Goal: Task Accomplishment & Management: Manage account settings

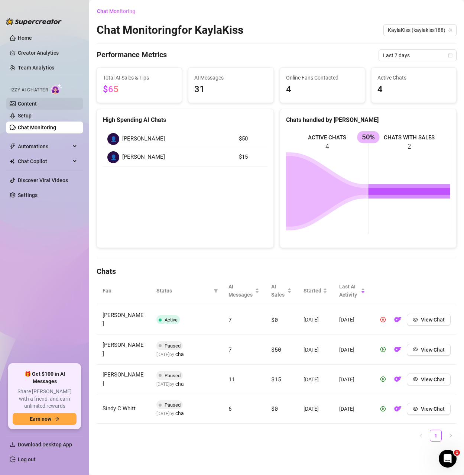
click at [26, 101] on link "Content" at bounding box center [27, 104] width 19 height 6
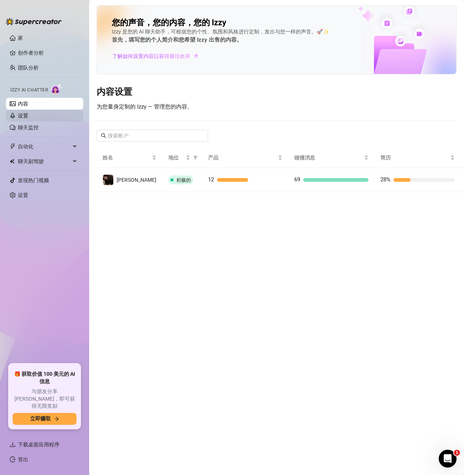
click at [28, 117] on link "设置" at bounding box center [23, 116] width 10 height 6
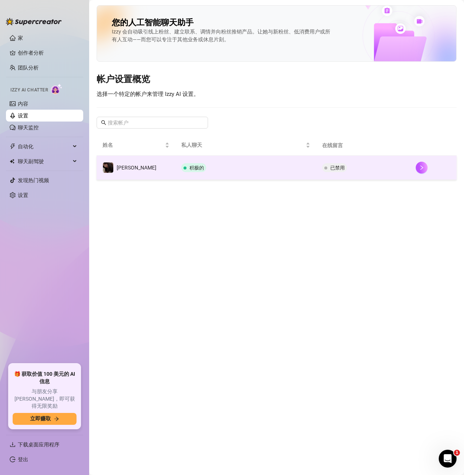
click at [360, 166] on td "已禁用" at bounding box center [363, 168] width 94 height 24
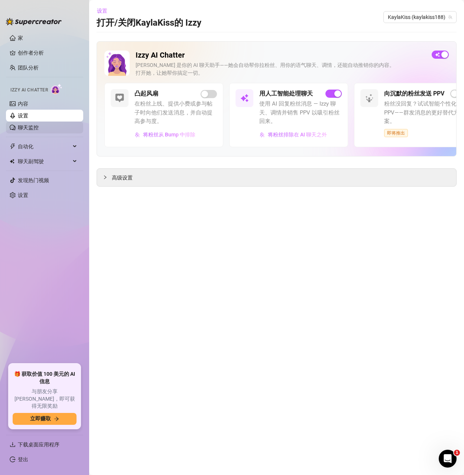
click at [25, 124] on link "聊天监控" at bounding box center [28, 127] width 21 height 6
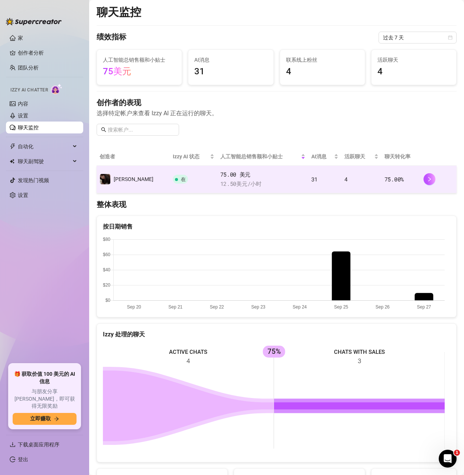
click at [363, 178] on td "4" at bounding box center [361, 179] width 40 height 27
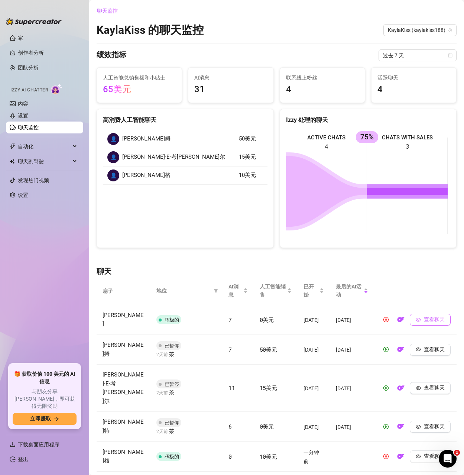
click at [424, 316] on font "查看聊天" at bounding box center [434, 319] width 21 height 6
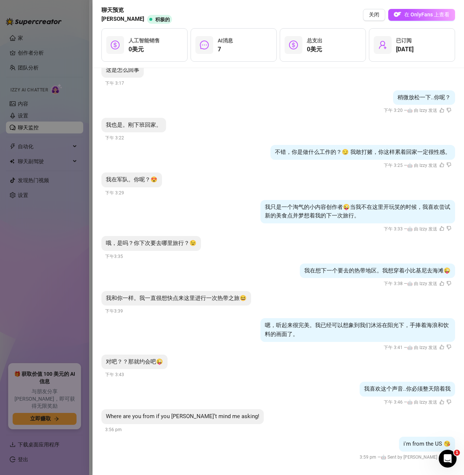
scroll to position [250, 0]
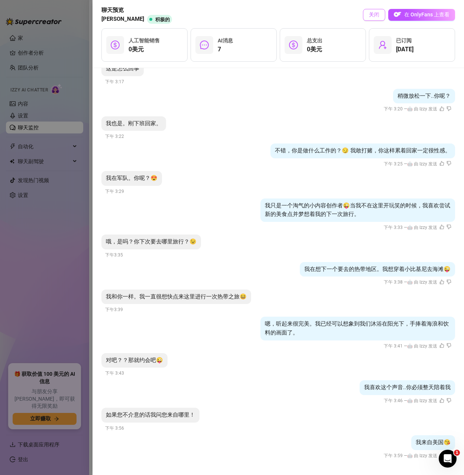
click at [370, 16] on font "关闭" at bounding box center [374, 15] width 10 height 6
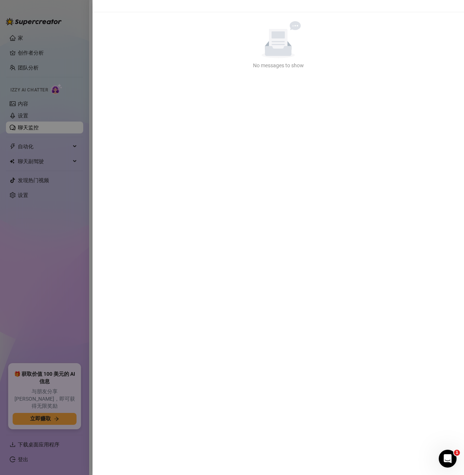
scroll to position [0, 0]
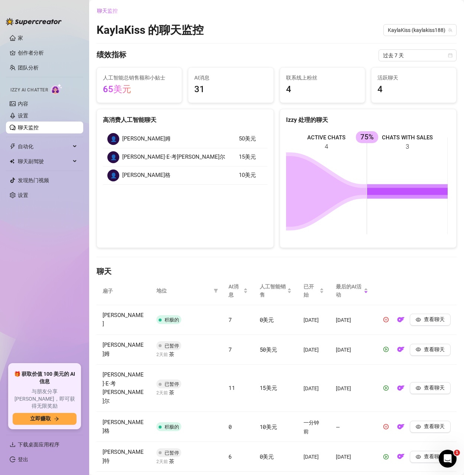
click at [207, 220] on div "高消费人工智能聊天 👤 [PERSON_NAME]姆 50美元 👤 [PERSON_NAME]·E·考[PERSON_NAME]尔 15美元 👤 [PERSO…" at bounding box center [185, 178] width 177 height 139
click at [19, 125] on link "聊天监控" at bounding box center [28, 127] width 21 height 6
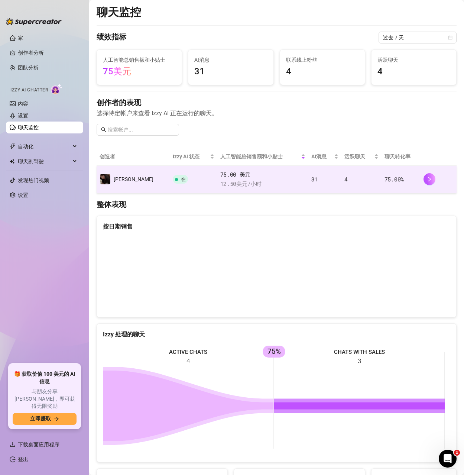
click at [341, 170] on td "4" at bounding box center [361, 179] width 40 height 27
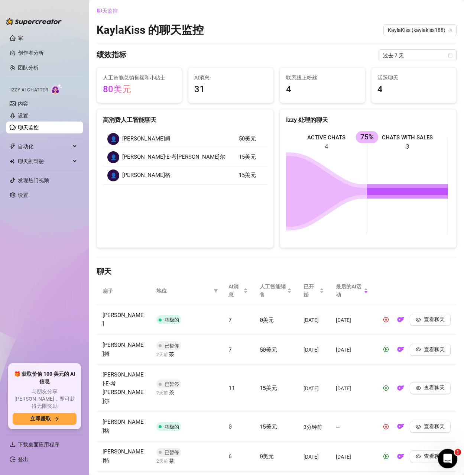
click at [449, 460] on div "打开 Intercom Messenger" at bounding box center [446, 457] width 25 height 25
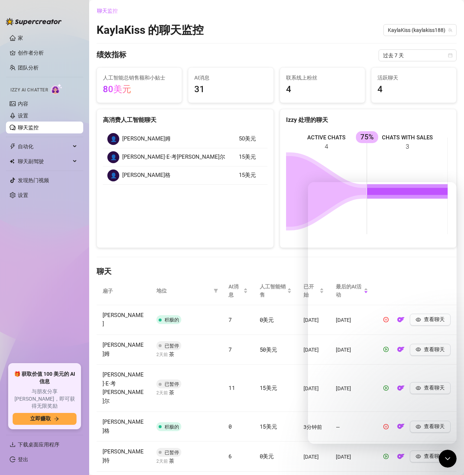
click at [248, 474] on ul "1" at bounding box center [277, 483] width 360 height 12
click at [313, 56] on div "绩效指标 过去 7 天" at bounding box center [277, 55] width 360 height 12
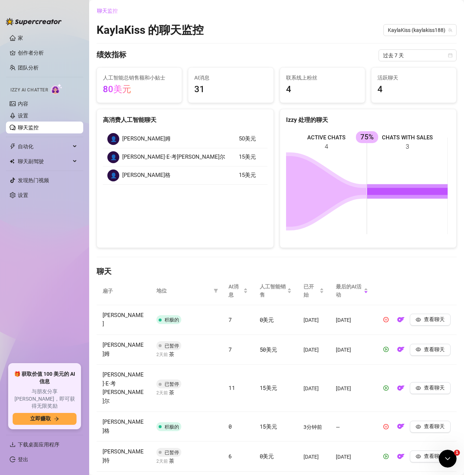
click at [19, 127] on link "聊天监控" at bounding box center [28, 127] width 21 height 6
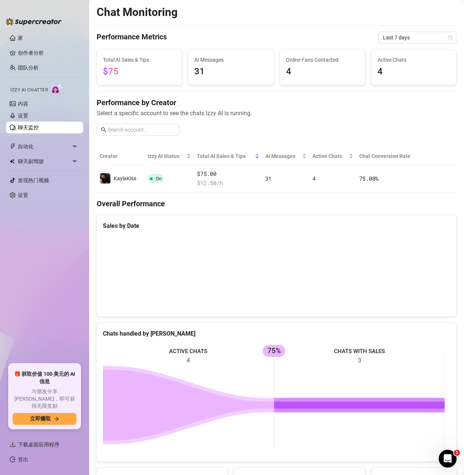
click at [28, 124] on link "聊天监控" at bounding box center [28, 127] width 21 height 6
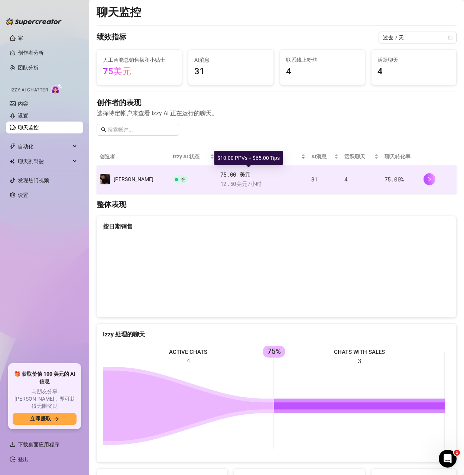
click at [283, 174] on span "75.00 美元" at bounding box center [262, 174] width 85 height 9
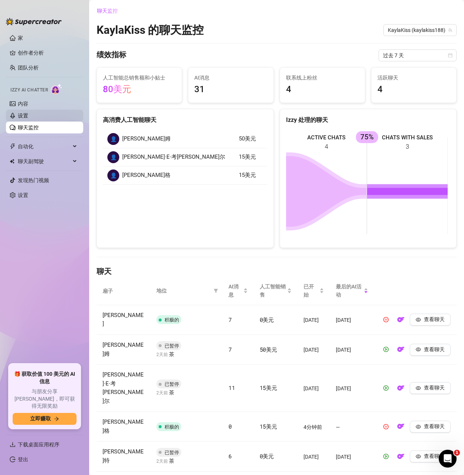
click at [24, 115] on link "设置" at bounding box center [23, 116] width 10 height 6
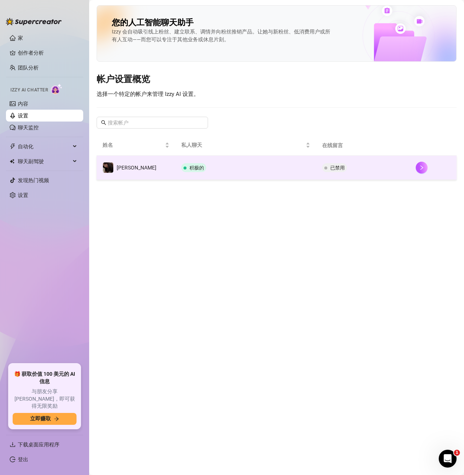
click at [330, 168] on font "已禁用" at bounding box center [337, 168] width 14 height 6
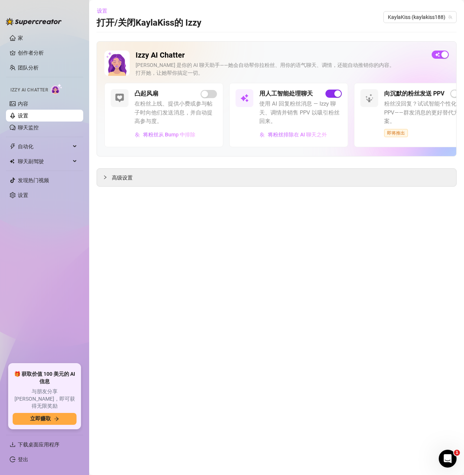
click at [331, 92] on span "button" at bounding box center [333, 93] width 16 height 8
click at [438, 53] on div "button" at bounding box center [435, 54] width 7 height 7
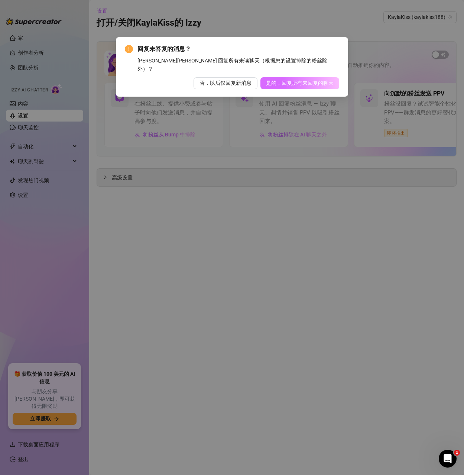
click at [284, 80] on font "是的，回复所有未回复的聊天" at bounding box center [300, 83] width 68 height 6
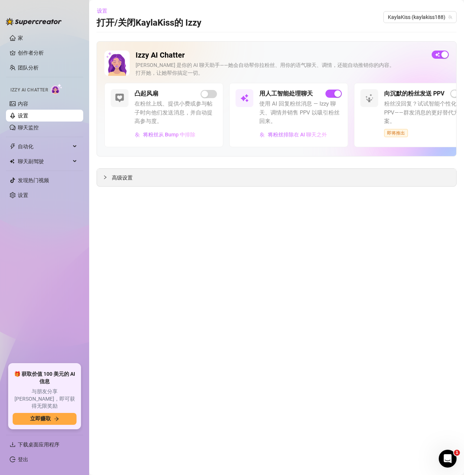
click at [119, 176] on font "高级设置" at bounding box center [122, 178] width 21 height 6
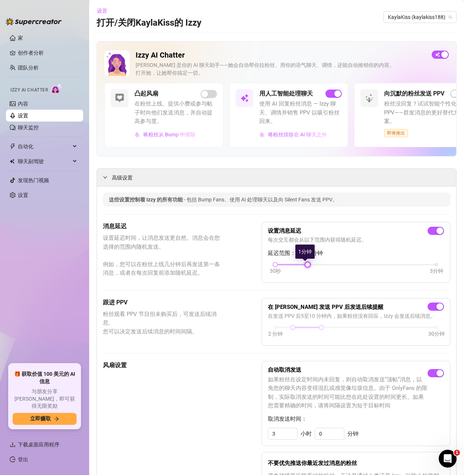
drag, startPoint x: 306, startPoint y: 264, endPoint x: 293, endPoint y: 266, distance: 13.8
click at [293, 265] on div "30秒 3分钟" at bounding box center [355, 263] width 161 height 3
drag, startPoint x: 304, startPoint y: 264, endPoint x: 280, endPoint y: 264, distance: 24.1
click at [282, 264] on div "30秒 3分钟" at bounding box center [355, 263] width 161 height 3
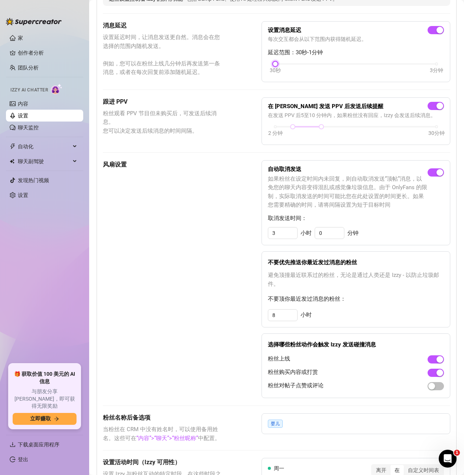
scroll to position [260, 0]
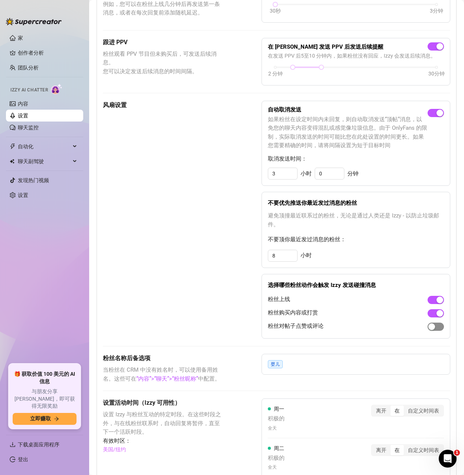
click at [431, 326] on span "button" at bounding box center [435, 326] width 16 height 8
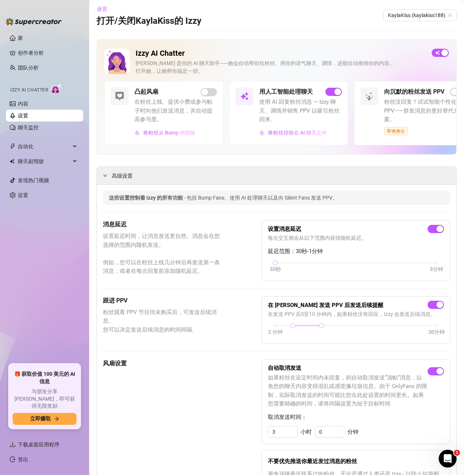
scroll to position [0, 0]
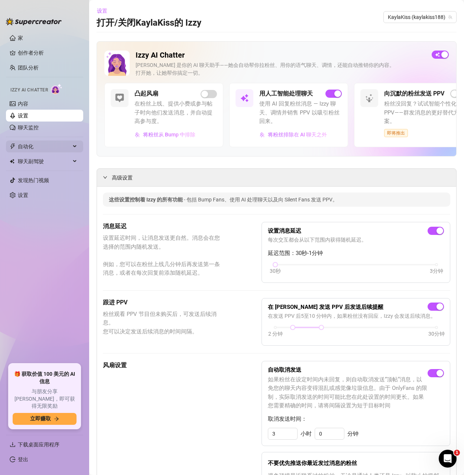
click at [33, 151] on span "自动化" at bounding box center [44, 146] width 53 height 12
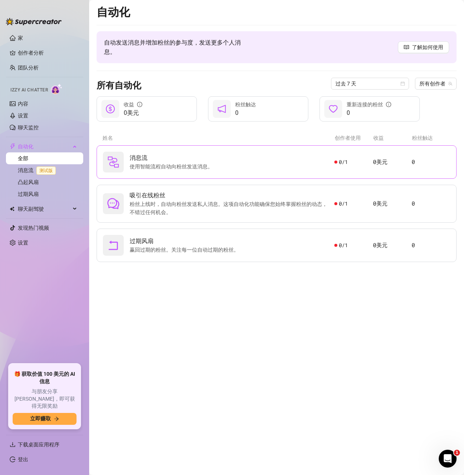
click at [185, 165] on font "使用智能流程自动向粉丝发送消息。" at bounding box center [171, 166] width 83 height 6
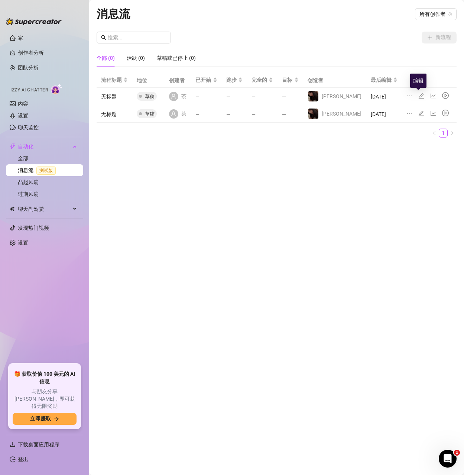
click at [421, 95] on icon "编辑" at bounding box center [421, 96] width 6 height 6
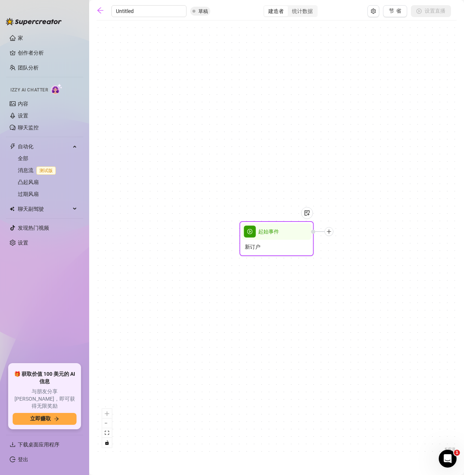
click at [251, 236] on span "游戏圈" at bounding box center [250, 231] width 12 height 12
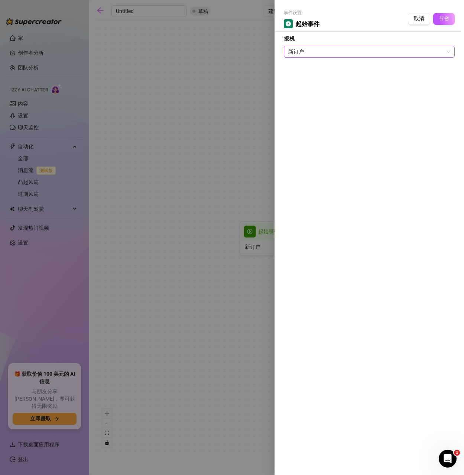
click at [319, 53] on span "新订户" at bounding box center [369, 51] width 162 height 11
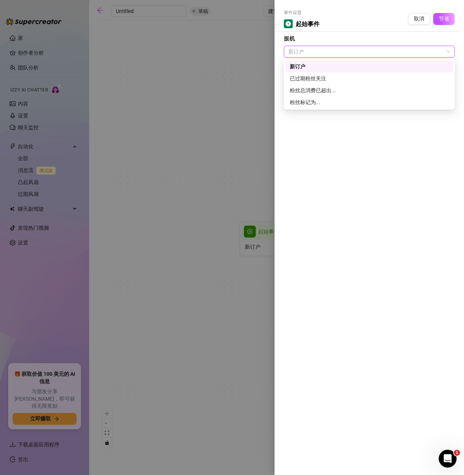
click at [246, 63] on div at bounding box center [232, 237] width 464 height 475
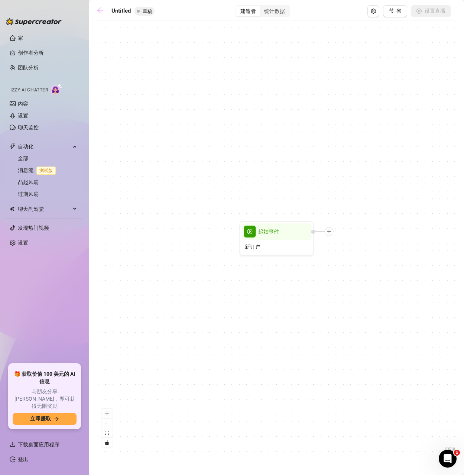
click at [100, 10] on icon "向左箭头" at bounding box center [100, 10] width 6 height 6
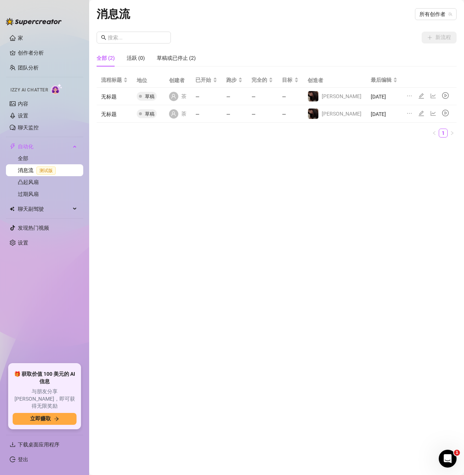
click at [26, 170] on link "消息流 测试版" at bounding box center [38, 170] width 41 height 6
click at [22, 183] on link "凸起风扇" at bounding box center [28, 182] width 21 height 6
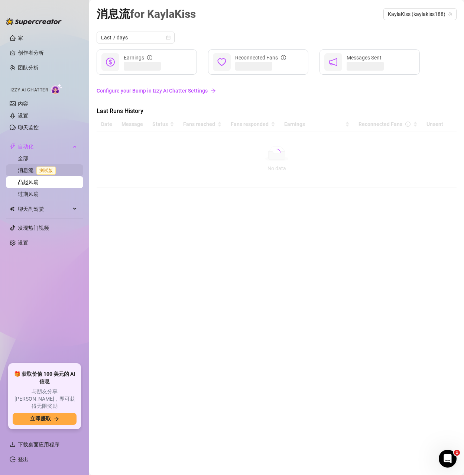
click at [27, 169] on link "消息流 测试版" at bounding box center [38, 170] width 41 height 6
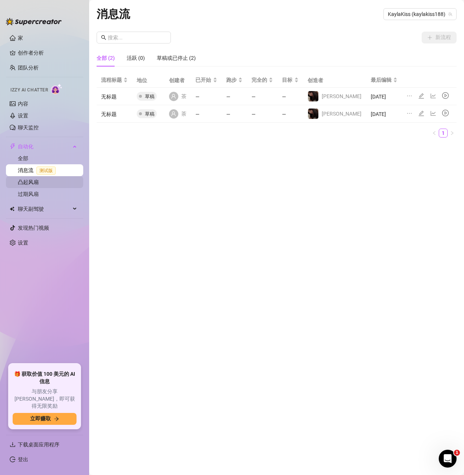
click at [32, 184] on link "凸起风扇" at bounding box center [28, 182] width 21 height 6
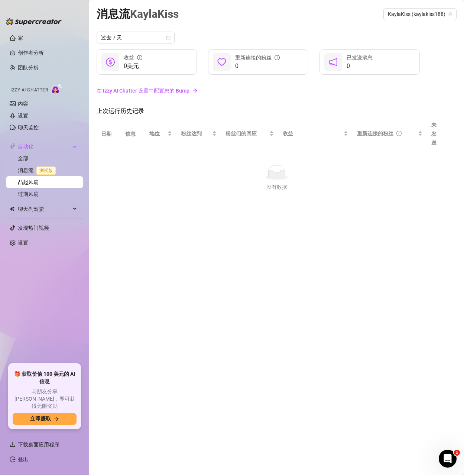
click at [188, 276] on div "消息流 KaylaKiss KaylaKiss (kaylakiss188) 过去 7 天 0美元 收益 0 重新连接的粉丝 0 已发送消息 在 Izzy A…" at bounding box center [277, 228] width 360 height 447
click at [27, 185] on link "凸起风扇" at bounding box center [28, 182] width 21 height 6
click at [150, 91] on font "在 Izzy AI Chatter 设置中配置您的 Bump" at bounding box center [143, 91] width 93 height 6
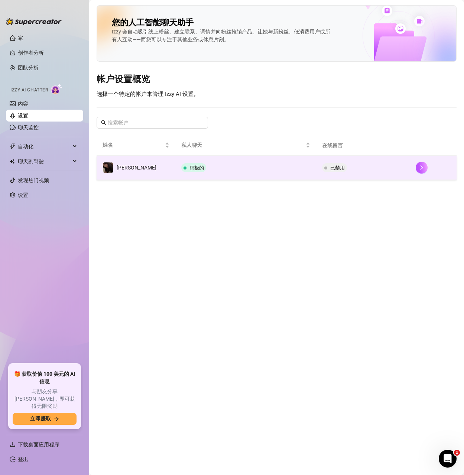
click at [330, 167] on font "已禁用" at bounding box center [337, 168] width 14 height 6
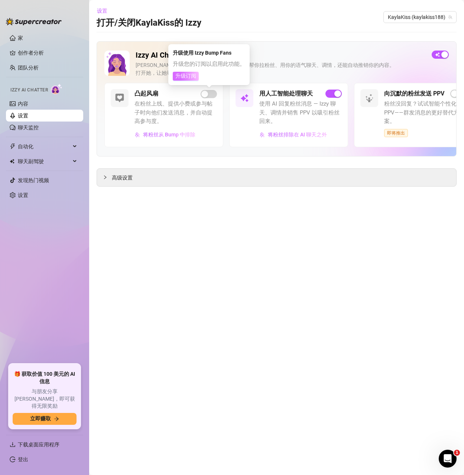
click at [188, 75] on font "升级订阅" at bounding box center [185, 76] width 21 height 6
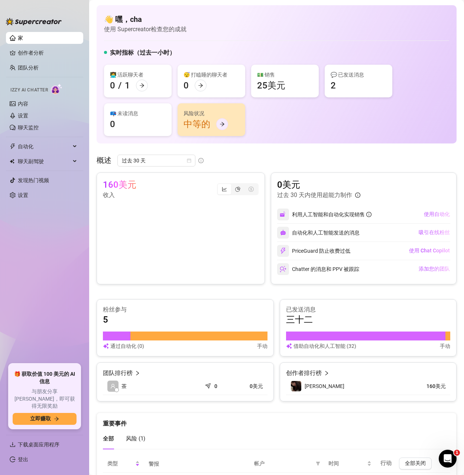
click at [220, 124] on icon "向右箭头" at bounding box center [221, 123] width 5 height 5
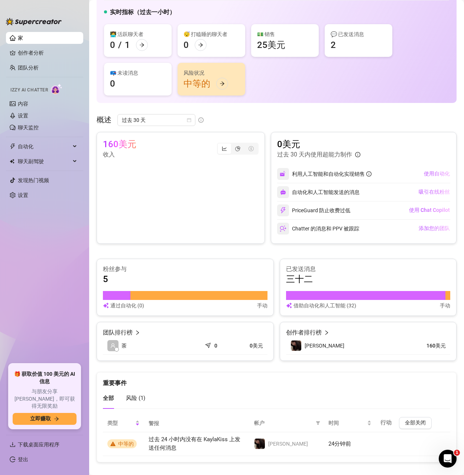
scroll to position [50, 0]
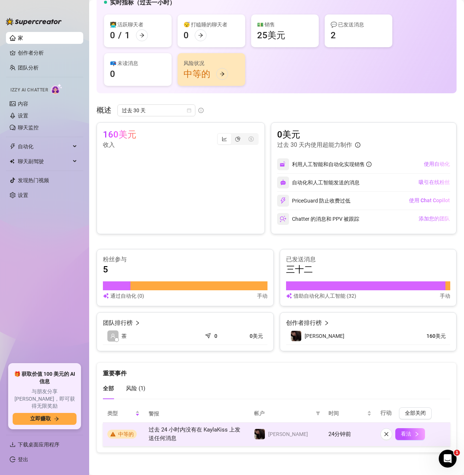
click at [123, 435] on font "中等的" at bounding box center [126, 434] width 16 height 6
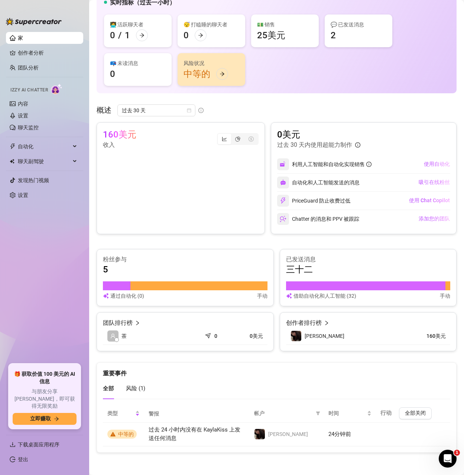
click at [133, 390] on font "风险 (" at bounding box center [133, 388] width 14 height 7
click at [39, 130] on link "聊天监控" at bounding box center [28, 127] width 21 height 6
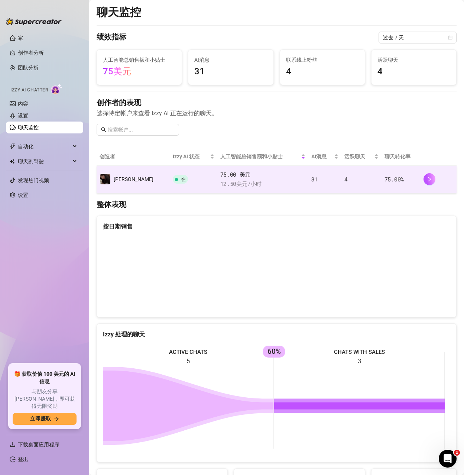
click at [236, 180] on font "美元" at bounding box center [241, 183] width 11 height 7
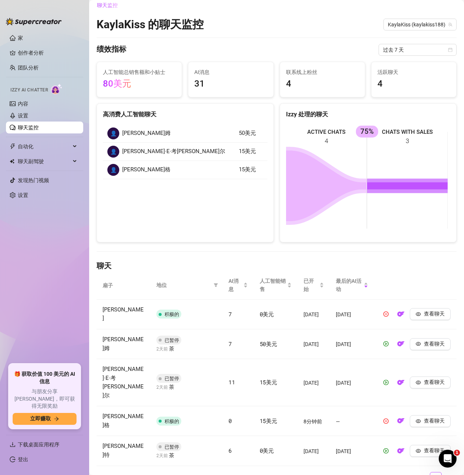
scroll to position [13, 0]
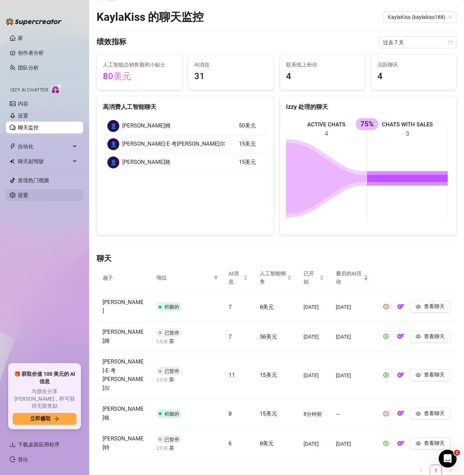
click at [28, 192] on link "设置" at bounding box center [23, 195] width 10 height 6
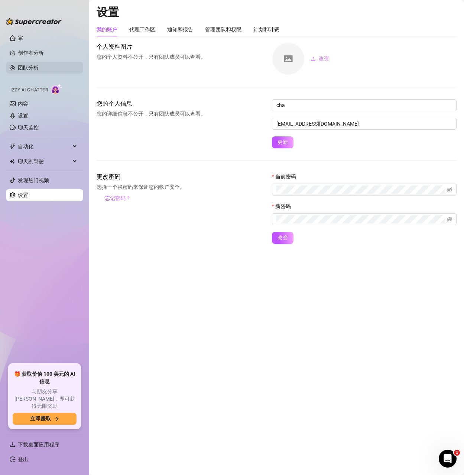
click at [29, 65] on link "团队分析" at bounding box center [28, 68] width 21 height 6
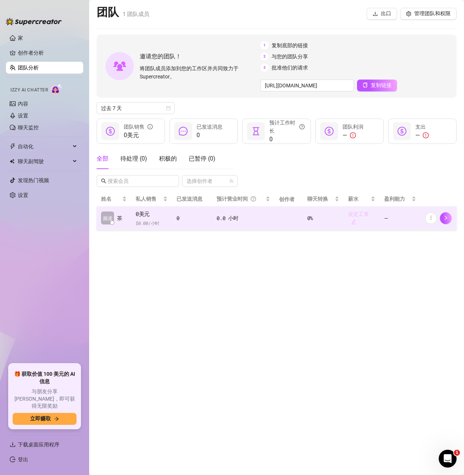
click at [353, 219] on icon "编辑" at bounding box center [353, 221] width 5 height 5
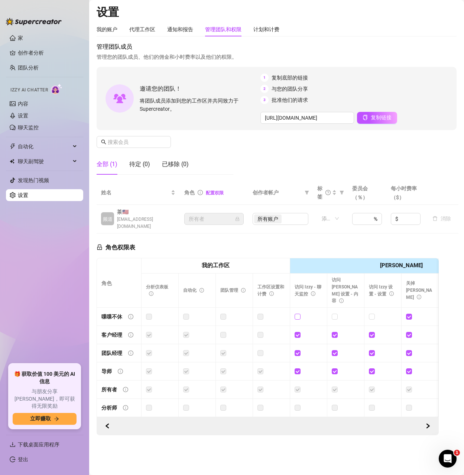
click at [300, 313] on span at bounding box center [297, 316] width 6 height 6
click at [300, 313] on input "checkbox" at bounding box center [296, 315] width 5 height 5
checkbox input "true"
click at [336, 313] on input "checkbox" at bounding box center [334, 315] width 5 height 5
checkbox input "true"
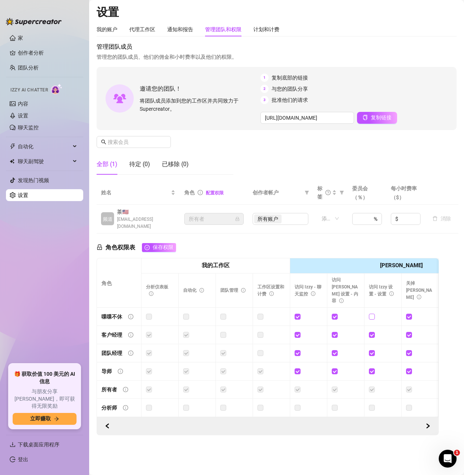
click at [369, 313] on input "checkbox" at bounding box center [371, 315] width 5 height 5
checkbox input "true"
click at [33, 130] on link "聊天监控" at bounding box center [28, 127] width 21 height 6
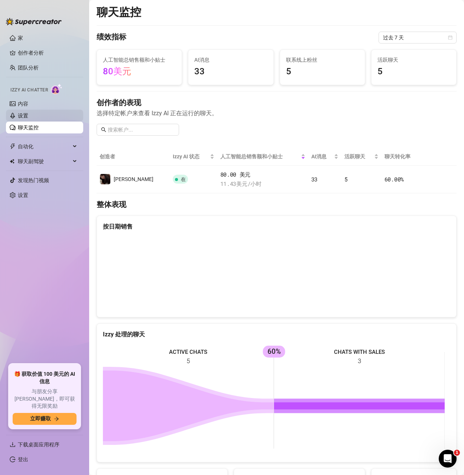
click at [28, 115] on link "设置" at bounding box center [23, 116] width 10 height 6
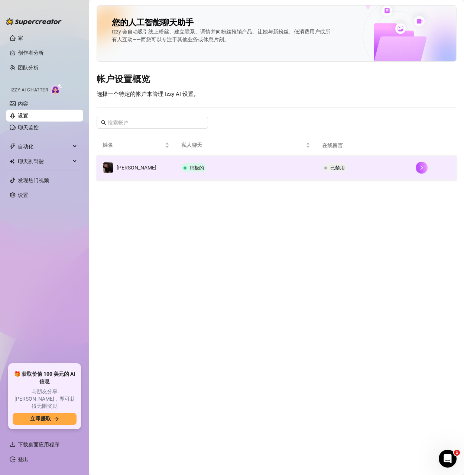
click at [301, 168] on td "积极的" at bounding box center [245, 168] width 140 height 24
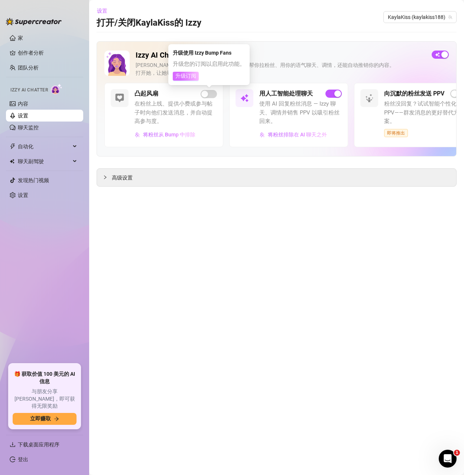
click at [188, 77] on font "升级订阅" at bounding box center [185, 76] width 21 height 6
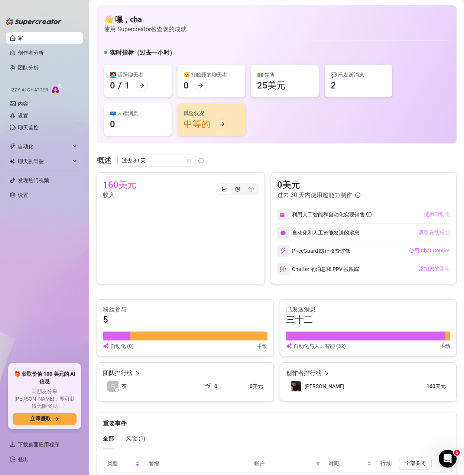
click at [138, 29] on font "使用 Supercreator" at bounding box center [127, 29] width 47 height 7
click at [434, 211] on font "使用自动化" at bounding box center [437, 214] width 26 height 6
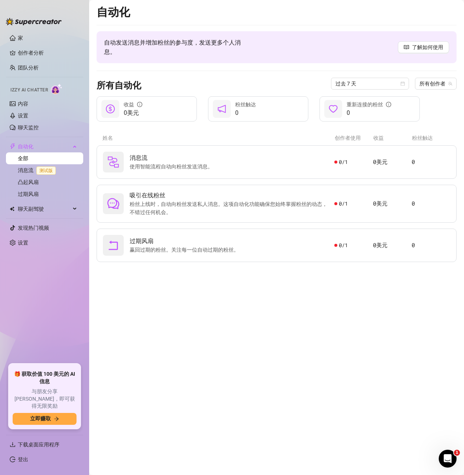
click at [130, 351] on main "自动化 自动发送消息并增加粉丝的参与度，发送更多个人消息。 了解如何使用 所有自动化 过去 7 天 所有创作者 0美元 收益 0 粉丝触达 0 重新连接的粉丝…" at bounding box center [276, 237] width 375 height 475
click at [176, 199] on span "吸引在线粉丝" at bounding box center [232, 195] width 205 height 9
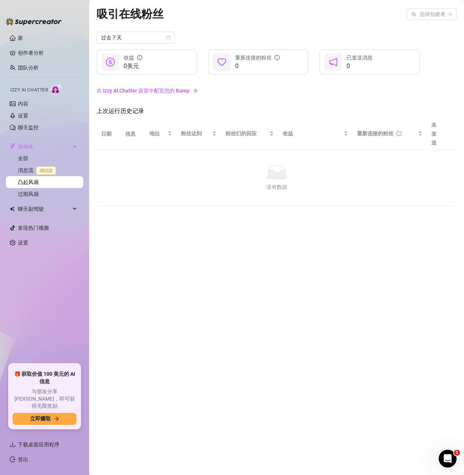
click at [141, 91] on font "在 Izzy AI Chatter 设置中配置您的 Bump" at bounding box center [143, 91] width 93 height 6
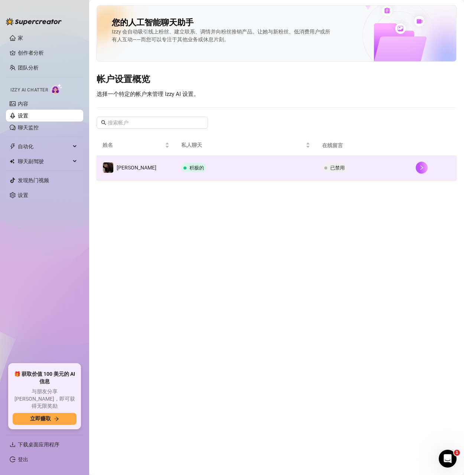
click at [400, 166] on td "已禁用" at bounding box center [363, 168] width 94 height 24
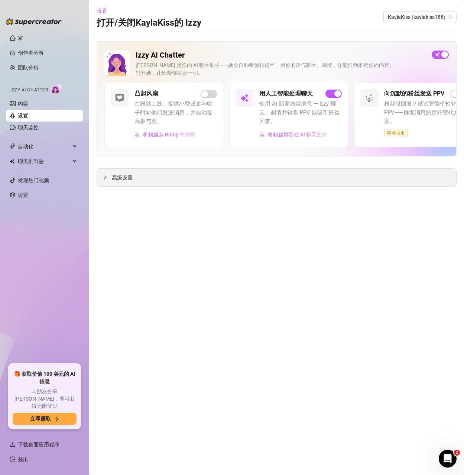
click at [115, 178] on font "高级设置" at bounding box center [122, 178] width 21 height 6
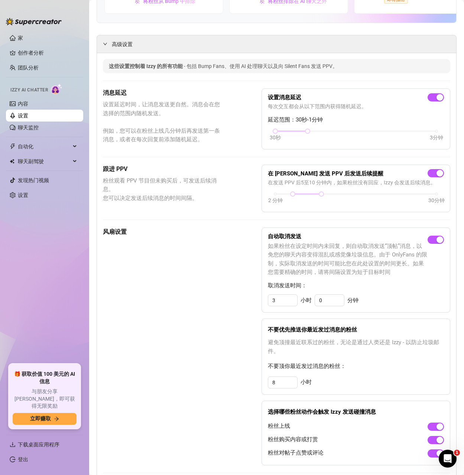
scroll to position [149, 0]
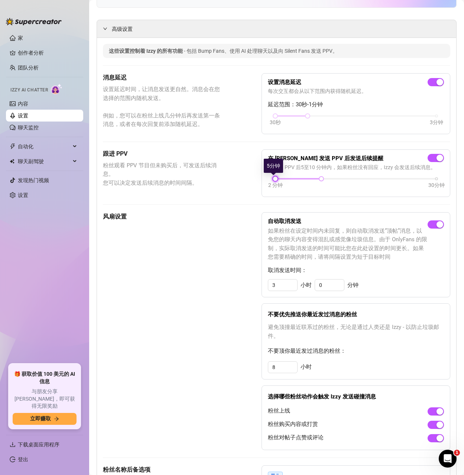
drag, startPoint x: 289, startPoint y: 178, endPoint x: 271, endPoint y: 179, distance: 17.5
click at [273, 179] on div at bounding box center [275, 179] width 4 height 4
drag, startPoint x: 318, startPoint y: 178, endPoint x: 279, endPoint y: 182, distance: 38.5
click at [279, 179] on div "2 分钟 30分钟" at bounding box center [355, 177] width 161 height 3
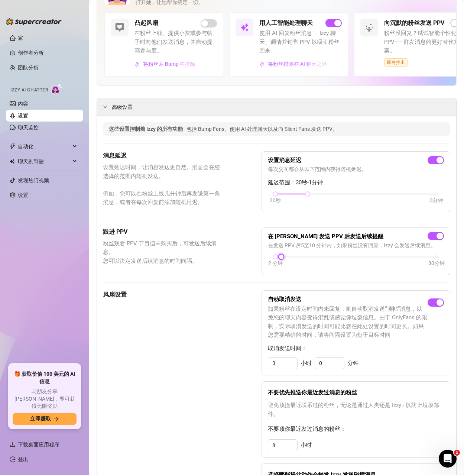
scroll to position [0, 0]
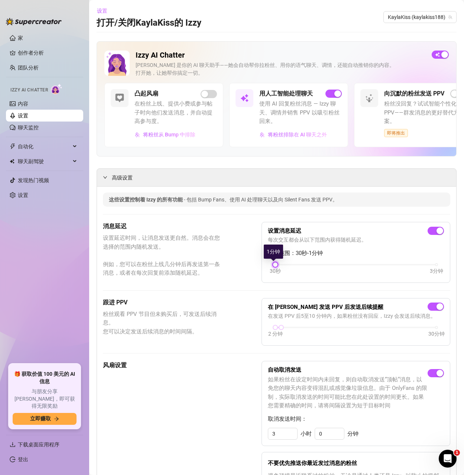
drag, startPoint x: 305, startPoint y: 263, endPoint x: 267, endPoint y: 264, distance: 37.9
click at [268, 264] on div "30秒 3分钟" at bounding box center [356, 269] width 176 height 14
click at [291, 274] on div "30秒 3分钟" at bounding box center [356, 269] width 176 height 14
click at [22, 118] on link "设置" at bounding box center [23, 116] width 10 height 6
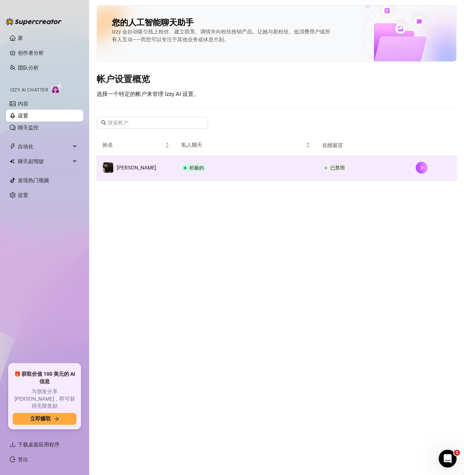
click at [272, 167] on td "积极的" at bounding box center [245, 168] width 140 height 24
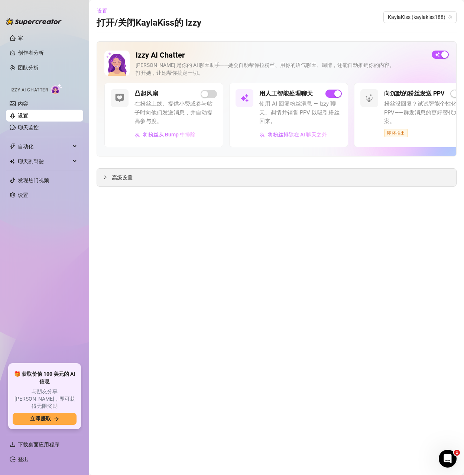
click at [115, 182] on span "高级设置" at bounding box center [122, 177] width 21 height 8
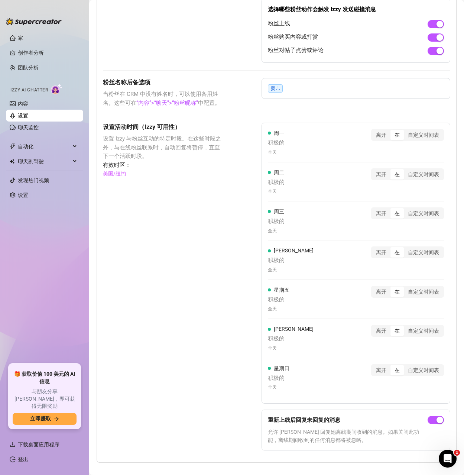
scroll to position [546, 0]
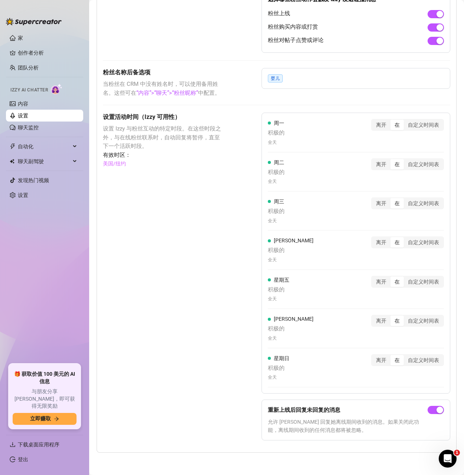
click at [166, 127] on font "设置 Izzy 与粉丝互动的特定时段。在这些时段之外，与在线粉丝联系时，自动回复将暂停，直至下一个活跃时段。" at bounding box center [162, 137] width 118 height 24
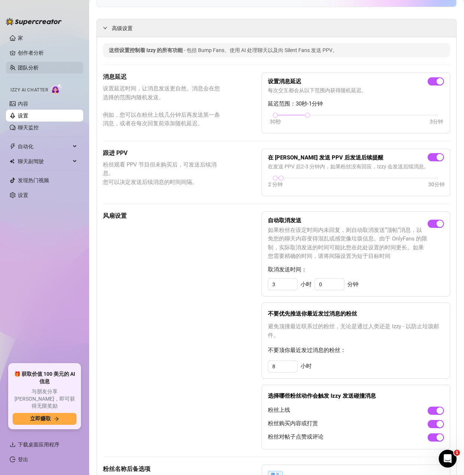
scroll to position [137, 0]
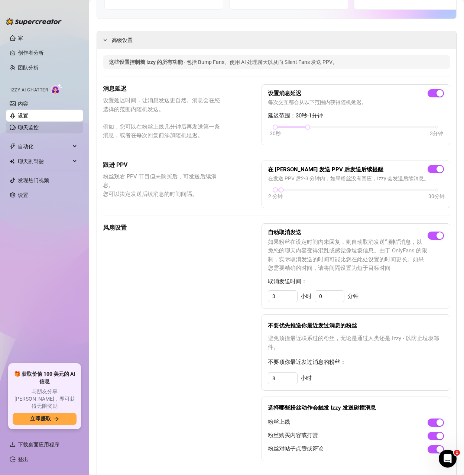
click at [39, 127] on link "聊天监控" at bounding box center [28, 127] width 21 height 6
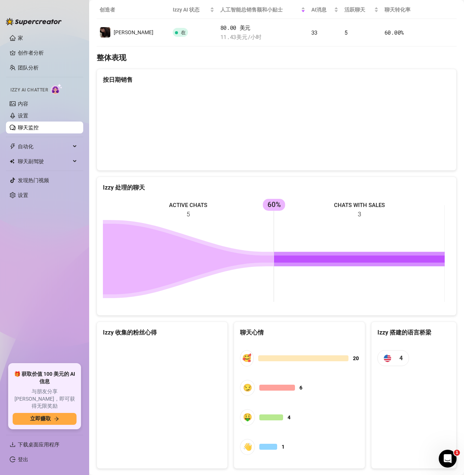
scroll to position [162, 0]
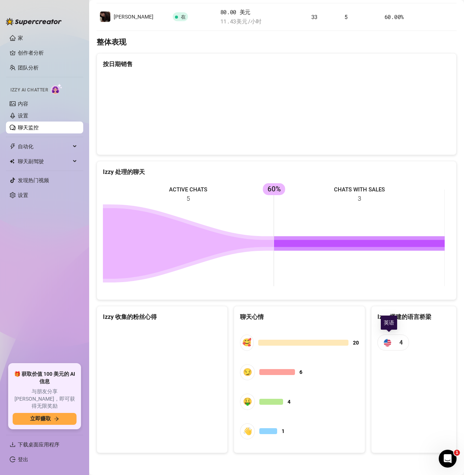
click at [387, 342] on img at bounding box center [387, 342] width 7 height 7
click at [162, 384] on canvas at bounding box center [161, 382] width 116 height 111
click at [163, 378] on canvas at bounding box center [161, 382] width 116 height 111
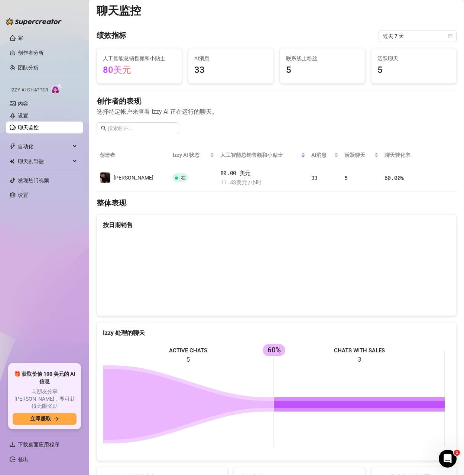
scroll to position [0, 0]
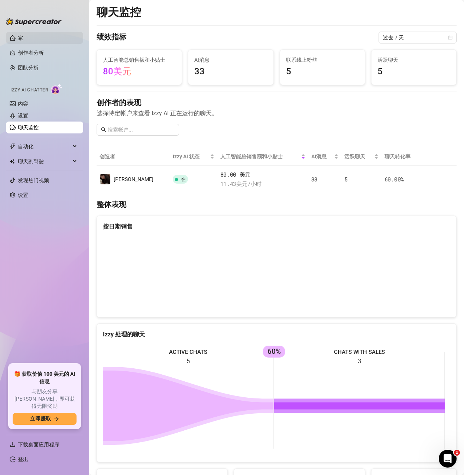
click at [23, 38] on link "家" at bounding box center [20, 38] width 5 height 6
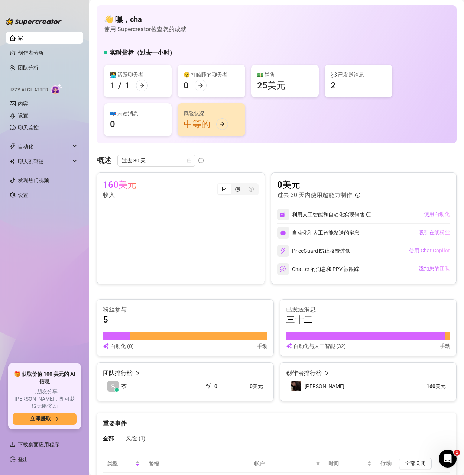
click at [423, 253] on font "使用 Chat Copilot" at bounding box center [429, 250] width 41 height 6
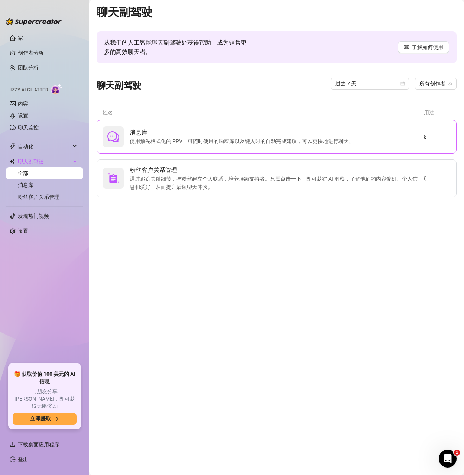
click at [183, 141] on font "使用预先格式化的 PPV、可随时使用的响应库以及键入时的自动完成建议，可以更快地进行聊天。" at bounding box center [242, 141] width 224 height 6
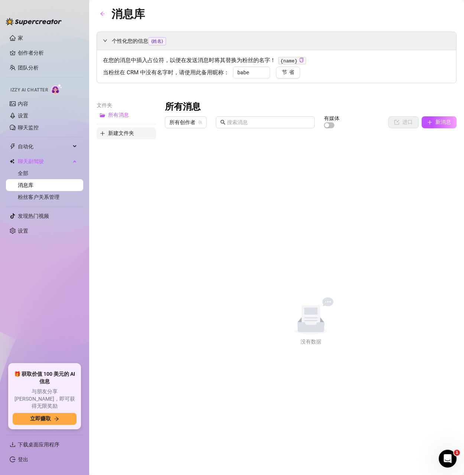
click at [120, 133] on font "新建文件夹" at bounding box center [121, 133] width 26 height 6
click at [117, 145] on font "新建文件夹" at bounding box center [121, 145] width 26 height 6
click at [257, 72] on input "babe" at bounding box center [251, 72] width 37 height 12
click at [131, 145] on font "新建文件夹" at bounding box center [121, 145] width 26 height 6
click at [139, 130] on input "text" at bounding box center [126, 127] width 59 height 12
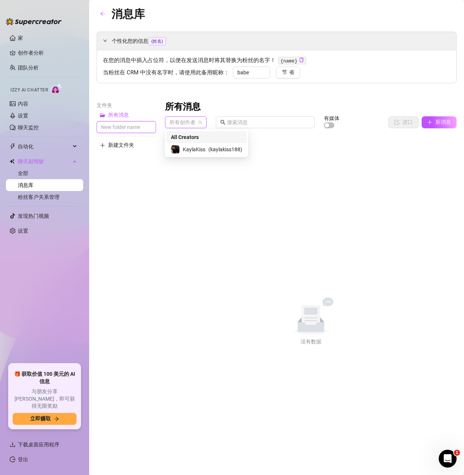
click at [190, 123] on font "所有创作者" at bounding box center [182, 122] width 26 height 6
click at [189, 150] on font "[PERSON_NAME]" at bounding box center [203, 149] width 40 height 6
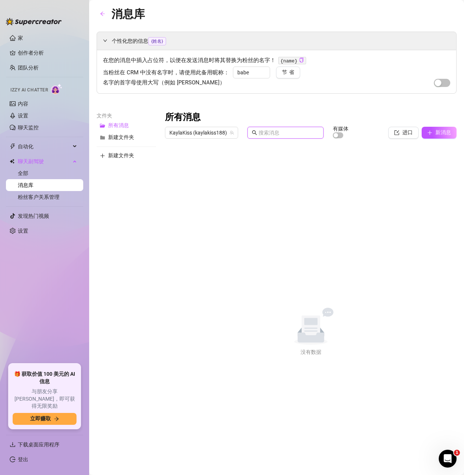
click at [269, 135] on input "text" at bounding box center [288, 132] width 61 height 8
drag, startPoint x: 323, startPoint y: 154, endPoint x: 331, endPoint y: 147, distance: 10.2
click at [324, 153] on div "所有消息 KaylaKiss (kaylakiss188) 有媒体 进口 新消息 Title Text Media $ 输入搜索内容 No data 没有数据" at bounding box center [311, 233] width 292 height 244
click at [339, 134] on span "button" at bounding box center [338, 135] width 10 height 6
click at [435, 133] on button "新消息" at bounding box center [438, 133] width 35 height 12
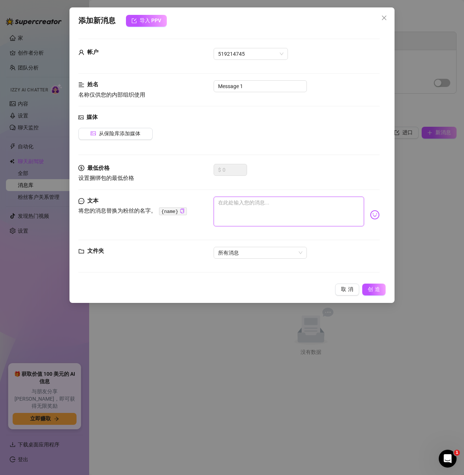
click at [236, 209] on textarea at bounding box center [289, 211] width 150 height 30
click at [240, 250] on span "所有消息" at bounding box center [260, 252] width 84 height 11
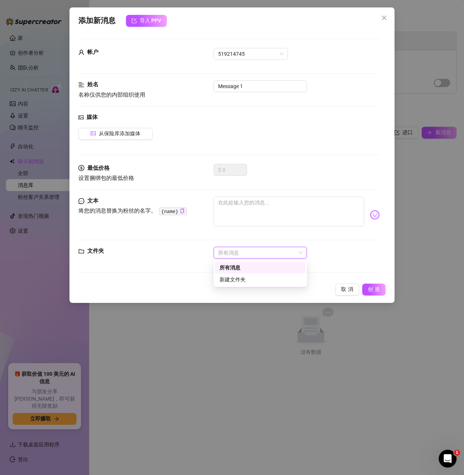
click at [242, 266] on div "所有消息" at bounding box center [259, 267] width 81 height 8
click at [113, 138] on button "从保险库添加媒体" at bounding box center [115, 134] width 74 height 12
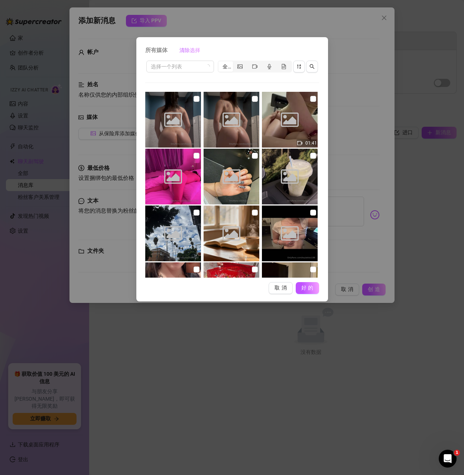
click at [169, 117] on icon at bounding box center [173, 120] width 18 height 14
checkbox input "true"
click at [252, 100] on input "checkbox" at bounding box center [255, 99] width 6 height 6
checkbox input "true"
click at [310, 97] on input "checkbox" at bounding box center [313, 99] width 6 height 6
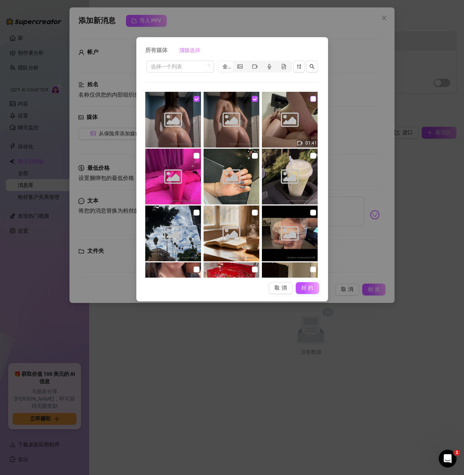
checkbox input "true"
click at [196, 156] on input "checkbox" at bounding box center [196, 156] width 6 height 6
checkbox input "true"
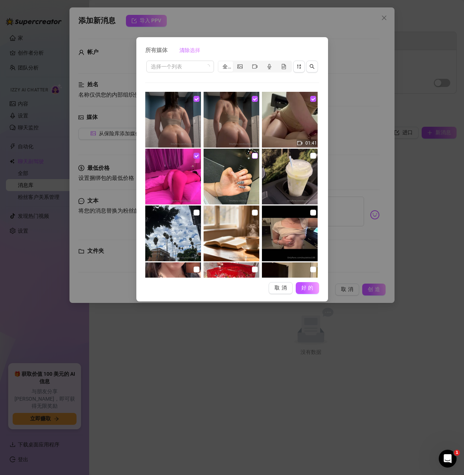
click at [253, 154] on input "checkbox" at bounding box center [255, 156] width 6 height 6
checkbox input "true"
click at [310, 158] on input "checkbox" at bounding box center [313, 156] width 6 height 6
checkbox input "true"
click at [310, 213] on input "checkbox" at bounding box center [313, 212] width 6 height 6
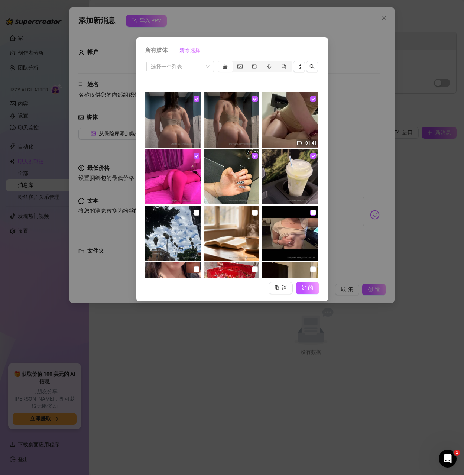
checkbox input "true"
click at [252, 212] on input "checkbox" at bounding box center [255, 212] width 6 height 6
checkbox input "true"
click at [191, 208] on img at bounding box center [173, 233] width 56 height 56
checkbox input "true"
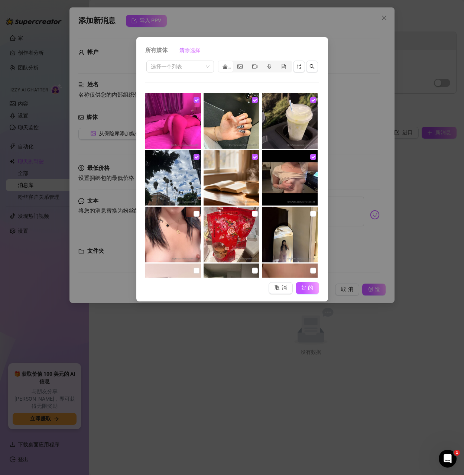
scroll to position [74, 0]
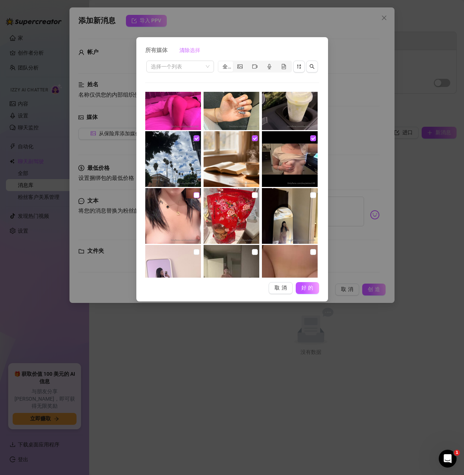
click at [194, 194] on input "checkbox" at bounding box center [196, 195] width 6 height 6
checkbox input "true"
click at [252, 193] on input "checkbox" at bounding box center [255, 195] width 6 height 6
checkbox input "true"
click at [310, 194] on input "checkbox" at bounding box center [313, 195] width 6 height 6
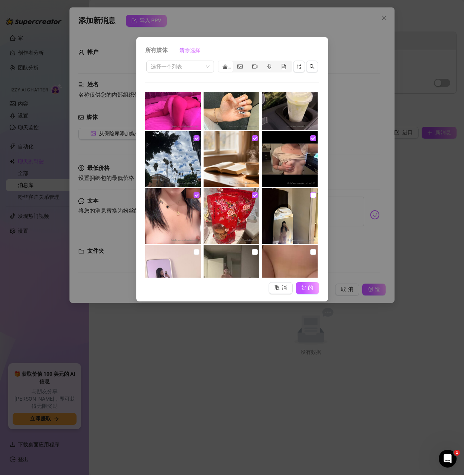
checkbox input "true"
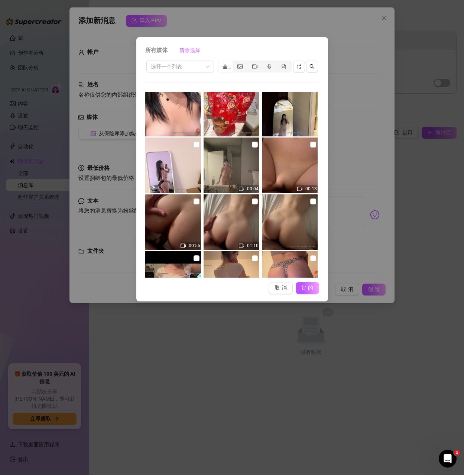
scroll to position [186, 0]
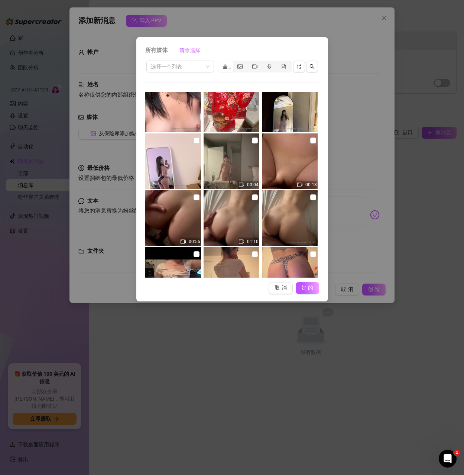
click at [191, 141] on img at bounding box center [173, 161] width 56 height 56
checkbox input "true"
click at [255, 140] on img at bounding box center [232, 161] width 56 height 56
checkbox input "true"
click at [310, 142] on input "checkbox" at bounding box center [313, 140] width 6 height 6
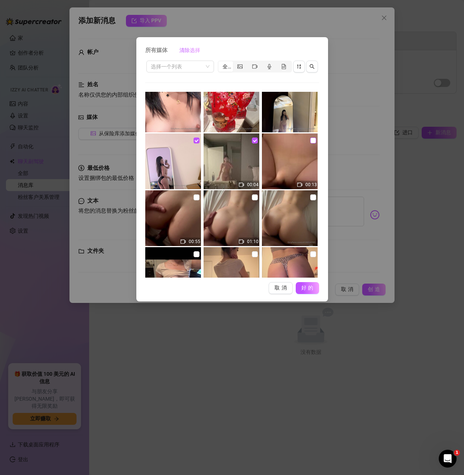
checkbox input "true"
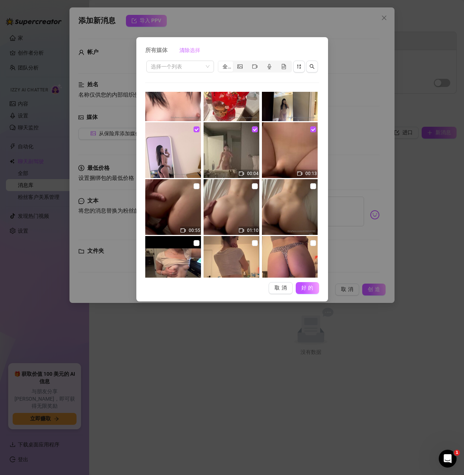
scroll to position [223, 0]
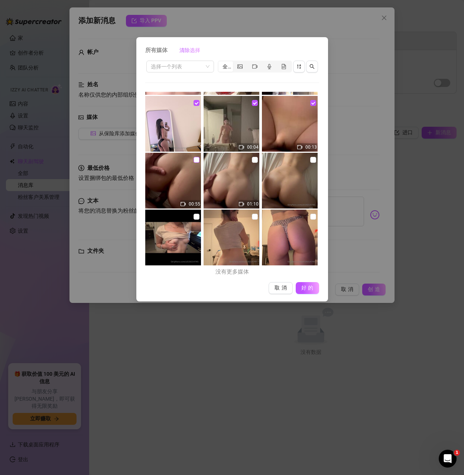
click at [195, 158] on input "checkbox" at bounding box center [196, 160] width 6 height 6
checkbox input "true"
click at [253, 157] on input "checkbox" at bounding box center [255, 160] width 6 height 6
checkbox input "true"
click at [310, 160] on input "checkbox" at bounding box center [313, 160] width 6 height 6
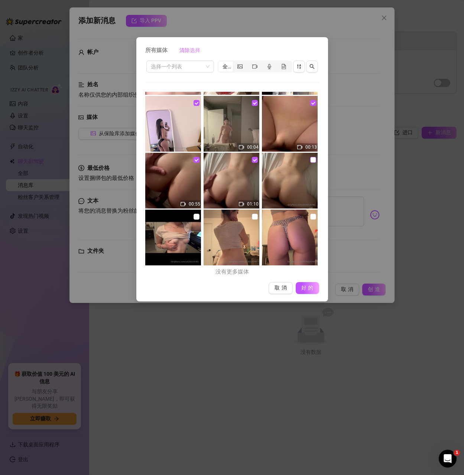
checkbox input "true"
click at [196, 215] on input "checkbox" at bounding box center [196, 217] width 6 height 6
checkbox input "true"
click at [252, 216] on input "checkbox" at bounding box center [255, 217] width 6 height 6
checkbox input "true"
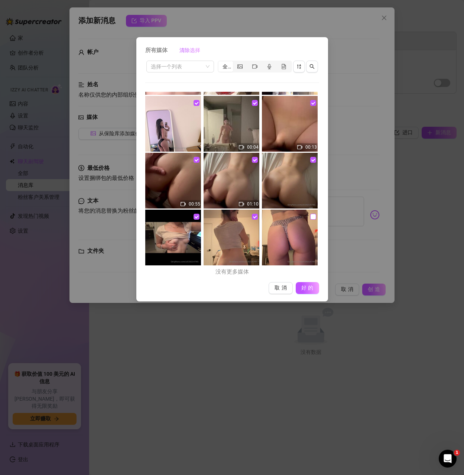
click at [310, 215] on input "checkbox" at bounding box center [313, 217] width 6 height 6
checkbox input "true"
click at [311, 285] on font "好的" at bounding box center [308, 287] width 14 height 6
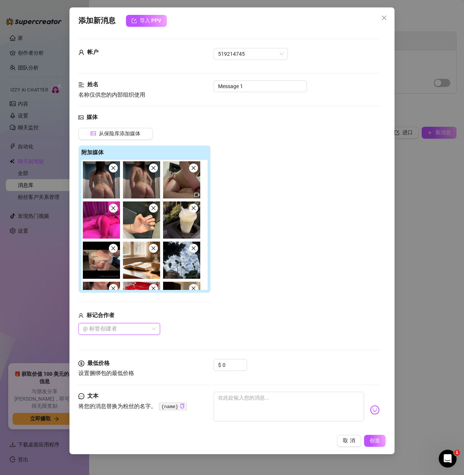
click at [128, 329] on div at bounding box center [115, 328] width 71 height 10
click at [115, 342] on font "A&M 夜幕降临" at bounding box center [111, 344] width 33 height 6
click at [370, 440] on font "创造" at bounding box center [375, 440] width 14 height 6
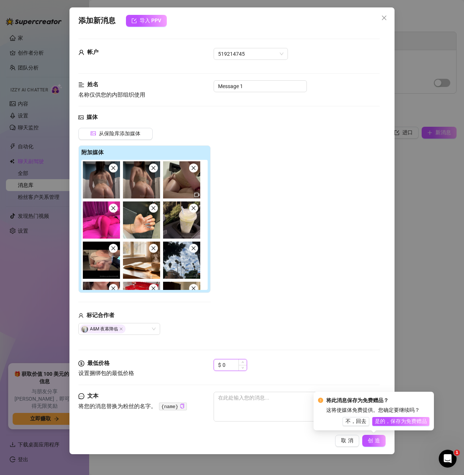
click at [239, 369] on div "0" at bounding box center [234, 364] width 24 height 11
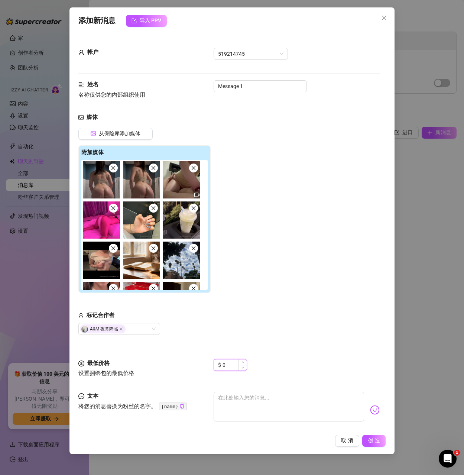
click at [230, 364] on input "0" at bounding box center [234, 364] width 24 height 11
drag, startPoint x: 231, startPoint y: 364, endPoint x: 207, endPoint y: 364, distance: 23.4
click at [207, 364] on div "最低价格 设置捆绑包的最低价格 $ 0" at bounding box center [228, 368] width 301 height 19
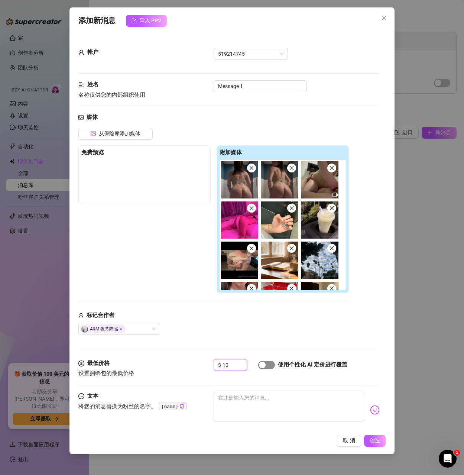
type input "10"
click at [268, 367] on span "button" at bounding box center [266, 365] width 17 height 8
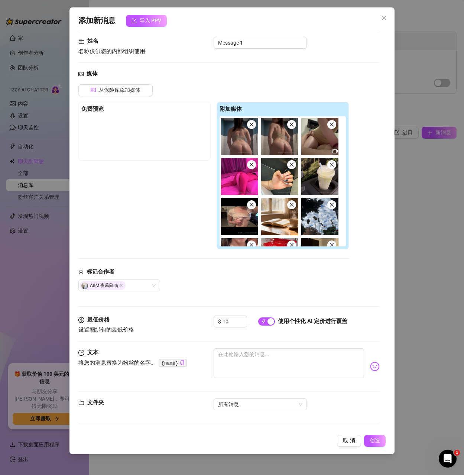
scroll to position [44, 0]
click at [256, 407] on span "所有消息" at bounding box center [260, 403] width 84 height 11
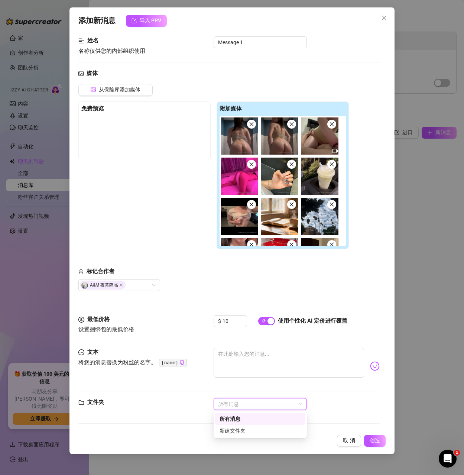
click at [259, 405] on span "所有消息" at bounding box center [260, 403] width 84 height 11
click at [380, 444] on button "创造" at bounding box center [375, 440] width 22 height 12
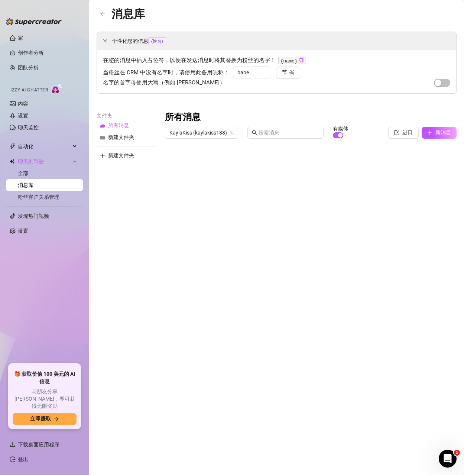
click at [172, 163] on div at bounding box center [311, 225] width 292 height 166
click at [97, 14] on button "button" at bounding box center [103, 14] width 12 height 12
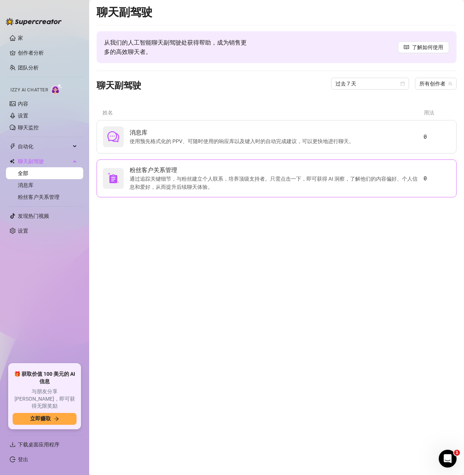
click at [168, 179] on font "通过追踪关键细节，与粉丝建立个人联系，培养顶级支持者。只需点击一下，即可获得 AI 洞察，了解他们的内容偏好、个人信息和爱好，从而提升后续聊天体验。" at bounding box center [274, 183] width 288 height 14
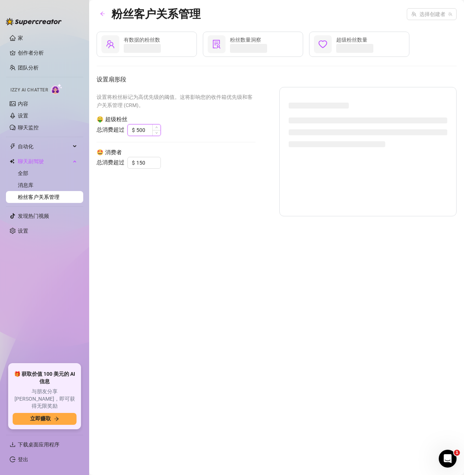
click at [149, 130] on input "500" at bounding box center [148, 129] width 24 height 11
drag, startPoint x: 149, startPoint y: 131, endPoint x: 130, endPoint y: 129, distance: 18.3
click at [130, 129] on div "$ 500" at bounding box center [143, 130] width 33 height 12
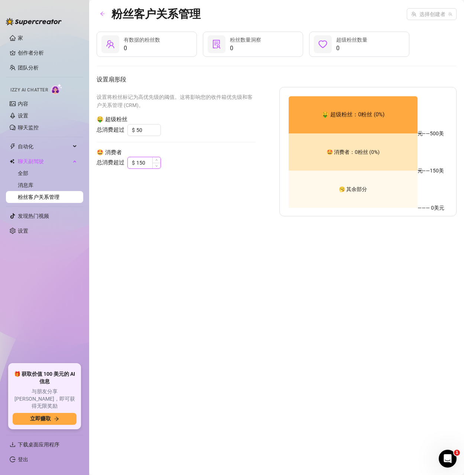
type input "500"
drag, startPoint x: 148, startPoint y: 162, endPoint x: 126, endPoint y: 162, distance: 22.3
click at [126, 162] on div "总消费超过 $ 150" at bounding box center [176, 163] width 159 height 12
type input "150"
click at [355, 128] on div "🤑 超级粉丝： 0 粉丝 ( 0 %)" at bounding box center [353, 114] width 129 height 37
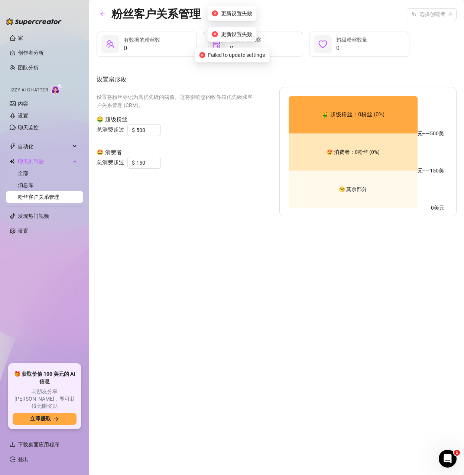
click at [380, 115] on font "%)" at bounding box center [381, 114] width 6 height 7
click at [371, 141] on div "🤩 消费者： 0 粉丝 ( 0 %)" at bounding box center [353, 151] width 129 height 37
click at [102, 12] on icon "向左箭头" at bounding box center [102, 14] width 4 height 4
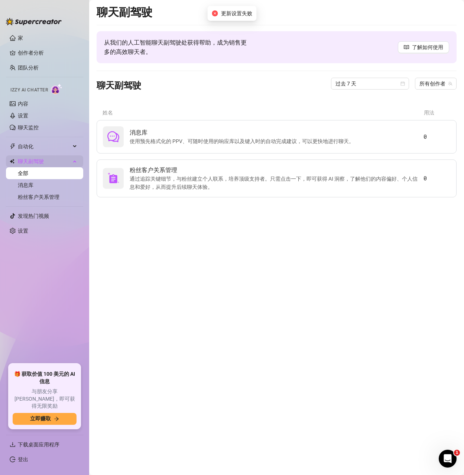
click at [35, 156] on span "聊天副驾驶" at bounding box center [44, 161] width 53 height 12
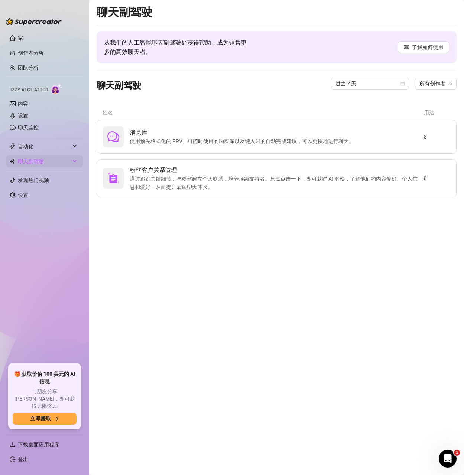
click at [43, 160] on font "聊天副驾驶" at bounding box center [31, 161] width 26 height 6
click at [35, 194] on link "粉丝客户关系管理" at bounding box center [39, 197] width 42 height 6
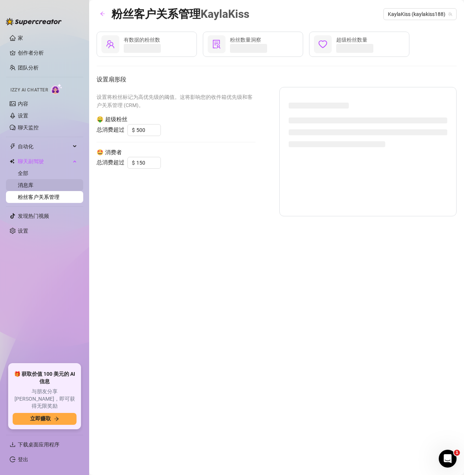
click at [32, 188] on link "消息库" at bounding box center [26, 185] width 16 height 6
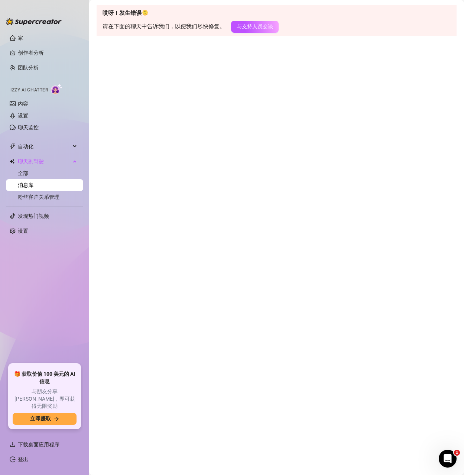
click at [27, 182] on link "消息库" at bounding box center [26, 185] width 16 height 6
click at [32, 184] on link "消息库" at bounding box center [26, 185] width 16 height 6
click at [30, 197] on link "粉丝客户关系管理" at bounding box center [39, 197] width 42 height 6
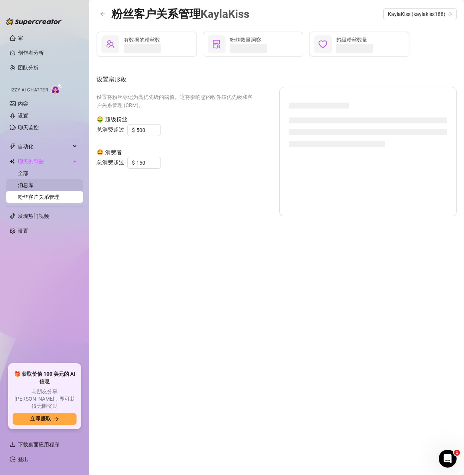
click at [33, 188] on link "消息库" at bounding box center [26, 185] width 16 height 6
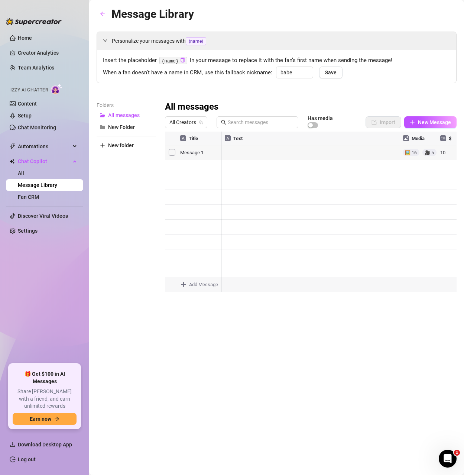
click at [32, 182] on link "Message Library" at bounding box center [37, 185] width 39 height 6
click at [27, 114] on link "Setup" at bounding box center [25, 116] width 14 height 6
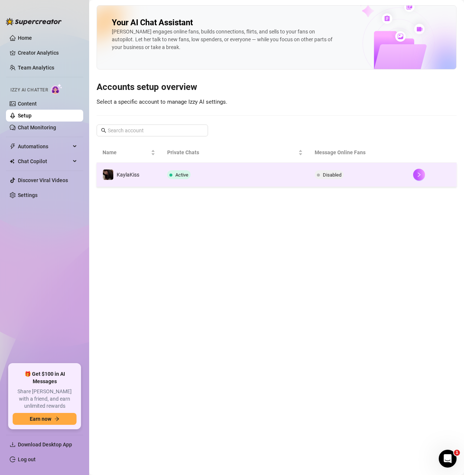
click at [367, 171] on td "Disabled" at bounding box center [358, 175] width 98 height 24
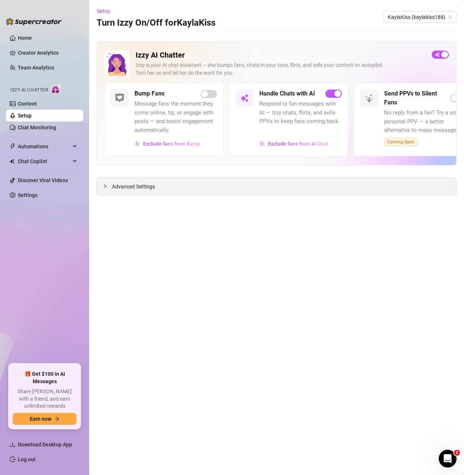
click at [114, 186] on span "Advanced Settings" at bounding box center [133, 186] width 43 height 8
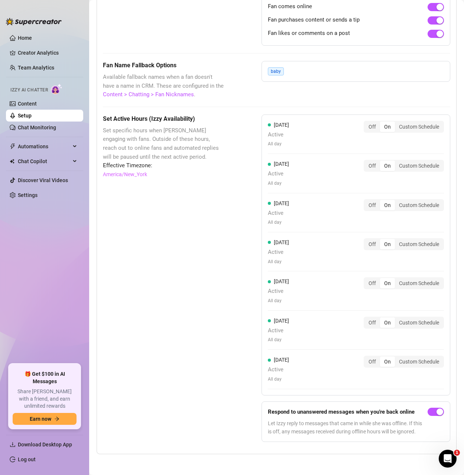
scroll to position [609, 0]
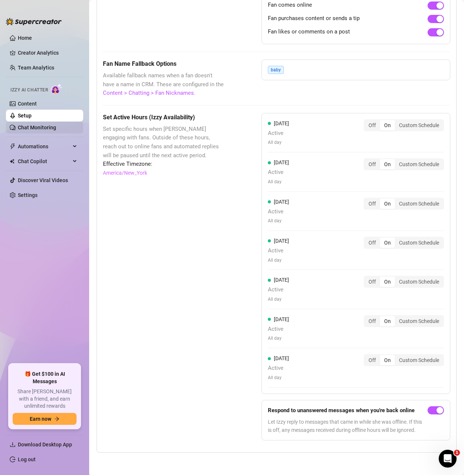
click at [33, 128] on link "Chat Monitoring" at bounding box center [37, 127] width 38 height 6
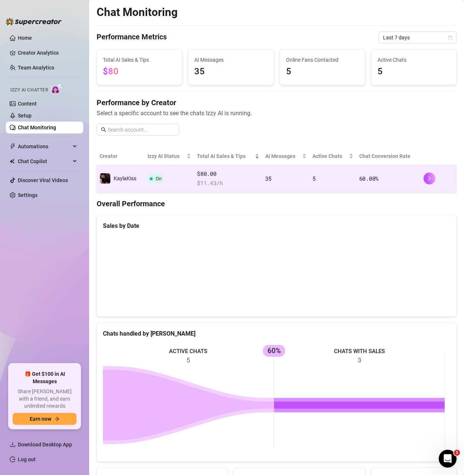
click at [222, 177] on span "$80.00" at bounding box center [228, 173] width 62 height 9
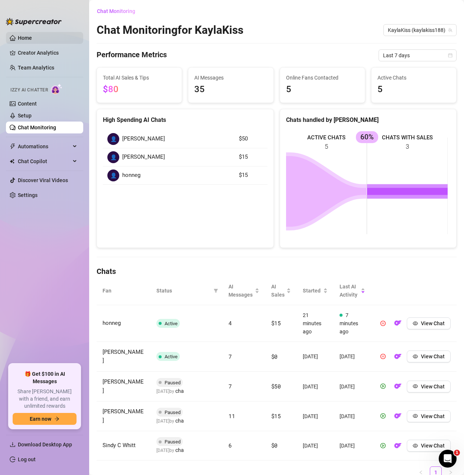
click at [22, 37] on link "Home" at bounding box center [25, 38] width 14 height 6
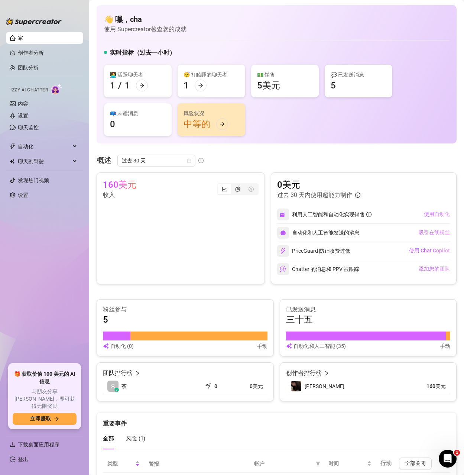
click at [278, 46] on div "👋 嘿， cha 使用 Supercreator 检查 您的成就 实时指标（过去一小时） 👩‍💻 活跃聊天者 1 / 1 😴 打瞌睡的聊天者 1 💵 销售 5…" at bounding box center [277, 74] width 360 height 138
click at [25, 49] on link "创作者分析" at bounding box center [47, 53] width 59 height 12
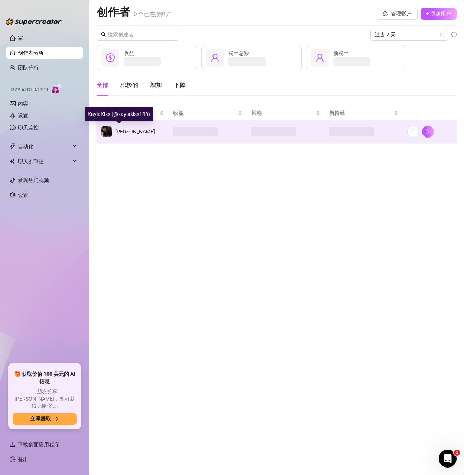
click at [123, 128] on font "[PERSON_NAME]" at bounding box center [135, 131] width 40 height 6
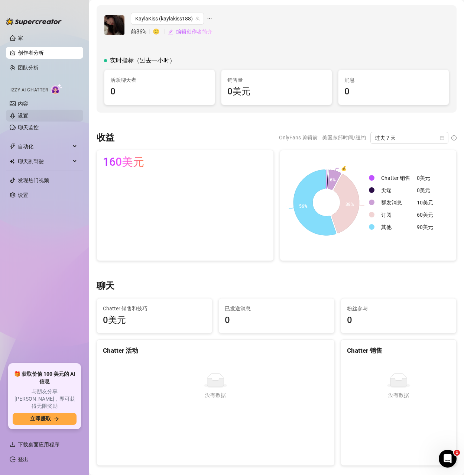
click at [28, 117] on link "设置" at bounding box center [23, 116] width 10 height 6
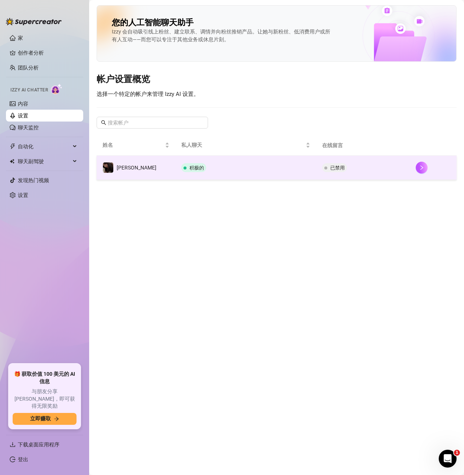
click at [253, 169] on td "积极的" at bounding box center [245, 168] width 140 height 24
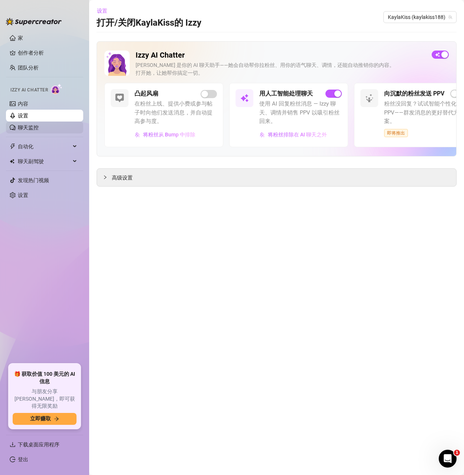
click at [25, 126] on link "聊天监控" at bounding box center [28, 127] width 21 height 6
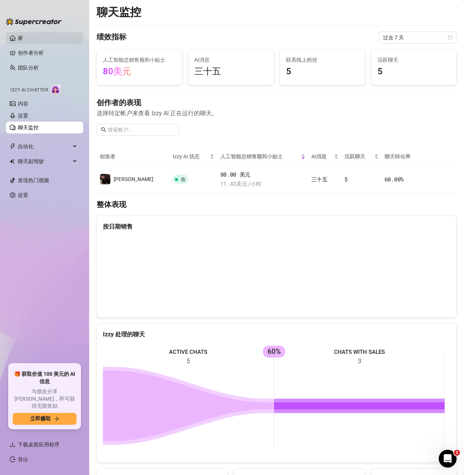
click at [18, 36] on link "家" at bounding box center [20, 38] width 5 height 6
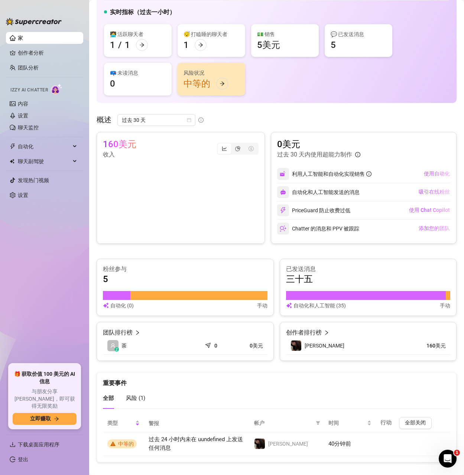
scroll to position [50, 0]
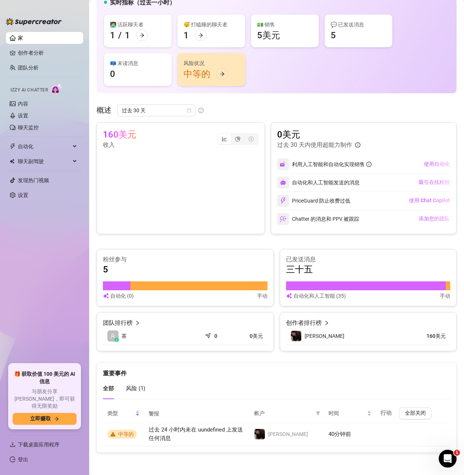
click at [313, 322] on font "创作者排行榜" at bounding box center [304, 322] width 36 height 7
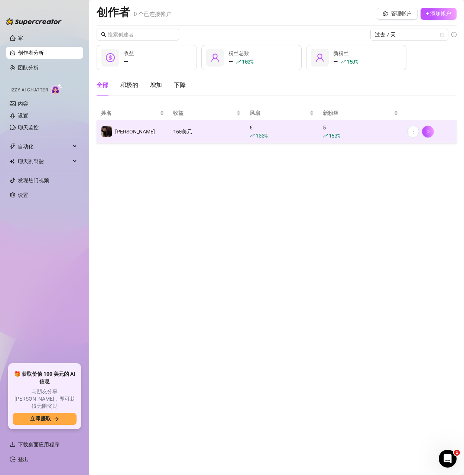
click at [251, 134] on icon "上升" at bounding box center [252, 135] width 5 height 5
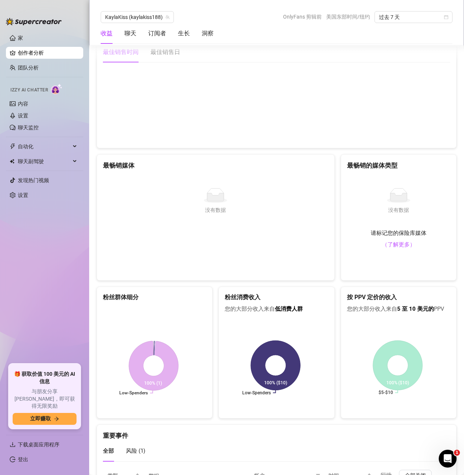
scroll to position [1161, 0]
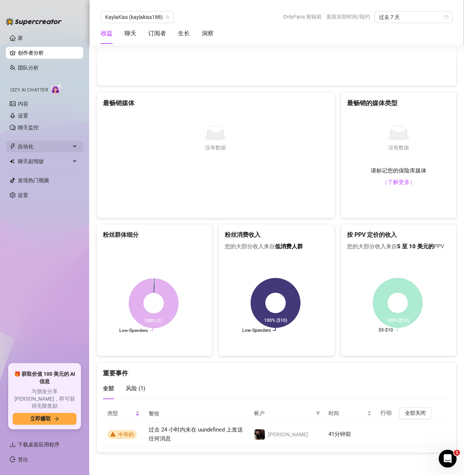
click at [39, 141] on span "自动化" at bounding box center [44, 146] width 53 height 12
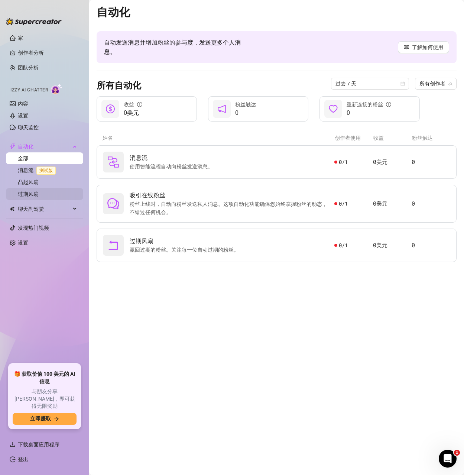
click at [39, 191] on link "过期风扇" at bounding box center [28, 194] width 21 height 6
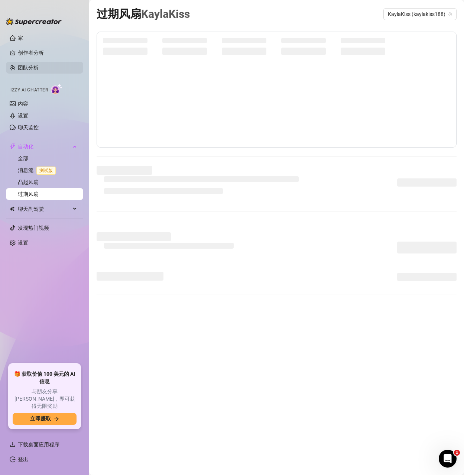
click at [33, 65] on link "团队分析" at bounding box center [28, 68] width 21 height 6
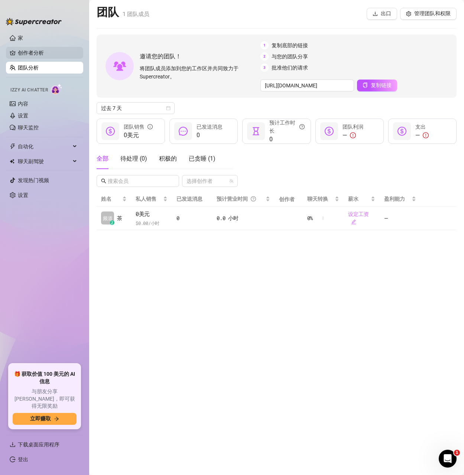
click at [29, 52] on link "创作者分析" at bounding box center [47, 53] width 59 height 12
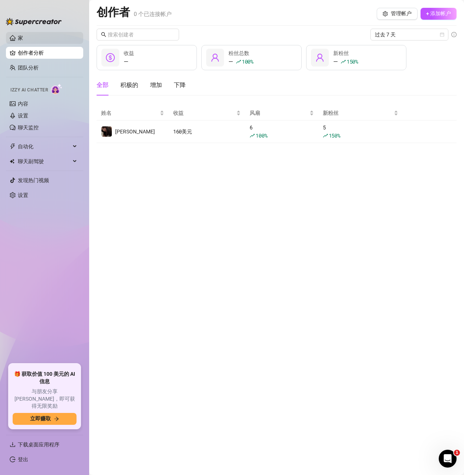
click at [20, 36] on link "家" at bounding box center [20, 38] width 5 height 6
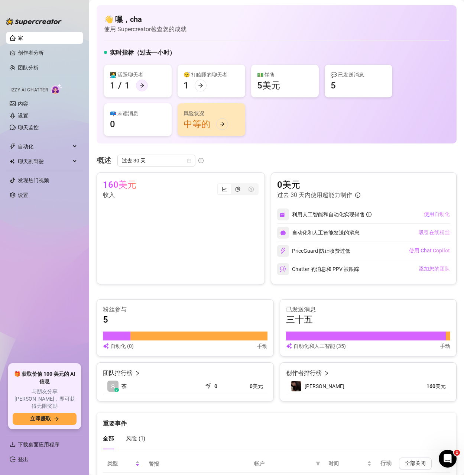
click at [142, 83] on icon "向右箭头" at bounding box center [141, 85] width 5 height 5
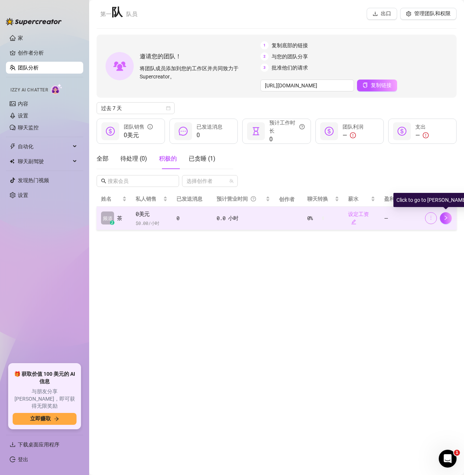
click at [432, 218] on icon "更多的" at bounding box center [430, 217] width 5 height 5
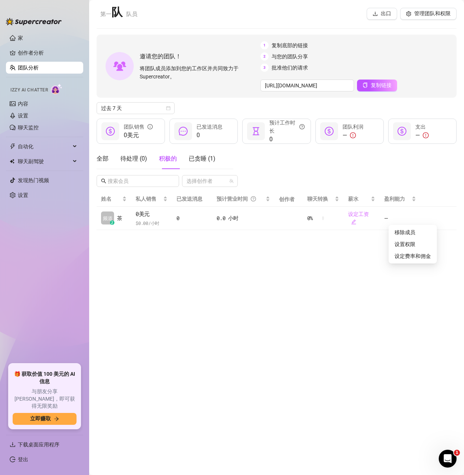
click at [304, 264] on main "第一 队 队员 出口 管理团队和权限 邀请您的团队！ 将团队成员添加到您的工作区并共同致力于 Supercreator。 1 复制底部的链接 2 与您的团队分…" at bounding box center [276, 237] width 375 height 475
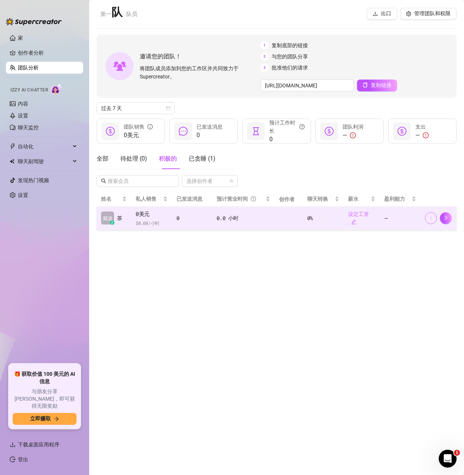
click at [433, 216] on icon "更多的" at bounding box center [430, 217] width 5 height 5
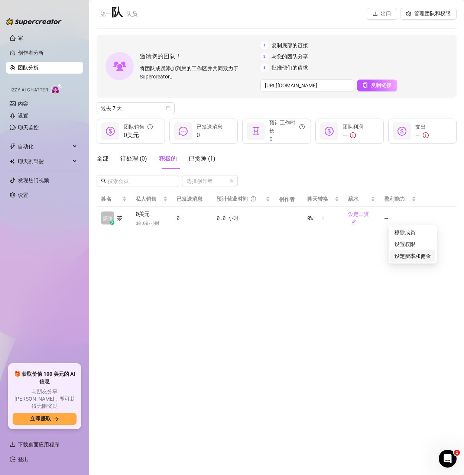
click at [412, 255] on link "设定费率和佣金" at bounding box center [412, 256] width 36 height 6
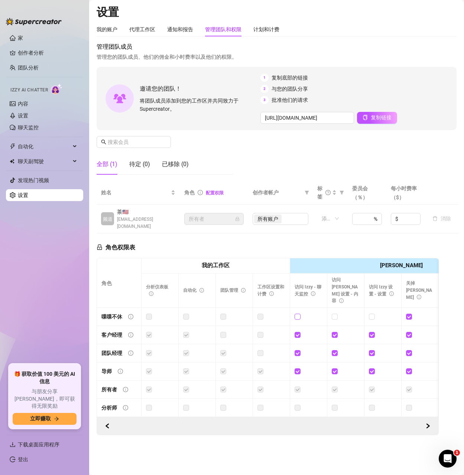
click at [295, 313] on input "checkbox" at bounding box center [296, 315] width 5 height 5
checkbox input "true"
click at [336, 313] on input "checkbox" at bounding box center [334, 315] width 5 height 5
checkbox input "true"
click at [372, 313] on input "checkbox" at bounding box center [371, 315] width 5 height 5
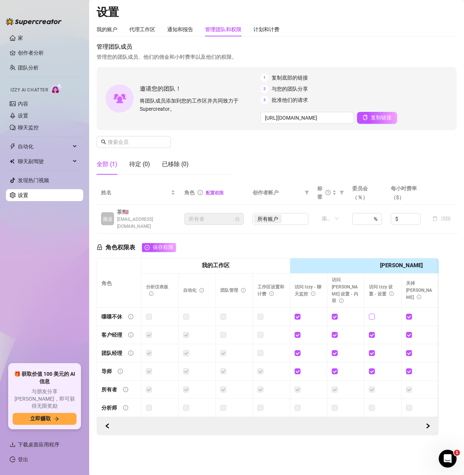
checkbox input "true"
click at [361, 213] on input at bounding box center [360, 218] width 7 height 11
click at [364, 214] on div "54 %" at bounding box center [367, 219] width 30 height 12
drag, startPoint x: 362, startPoint y: 212, endPoint x: 354, endPoint y: 212, distance: 8.5
click at [354, 213] on div "54 %" at bounding box center [367, 219] width 30 height 12
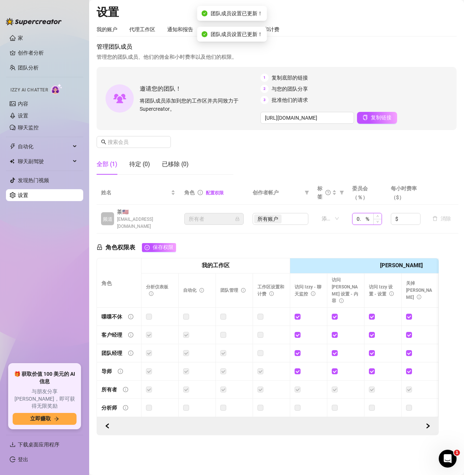
type input "0"
type input "5.4"
click at [364, 233] on div "角色权限表 保存权限 角色 我的工作区 伊兹·艾 OnlyFans 侧边菜单 OnlyFans聊天页面 OnlyFans 帐户设置 OnlyFans 声明页面…" at bounding box center [268, 334] width 342 height 202
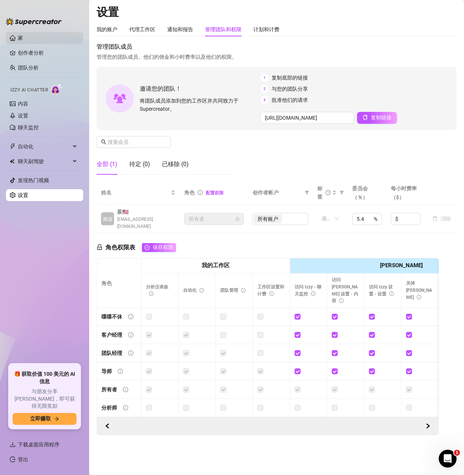
click at [22, 39] on link "家" at bounding box center [20, 38] width 5 height 6
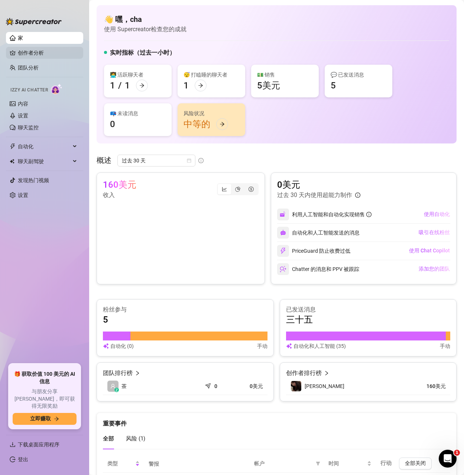
click at [39, 53] on link "创作者分析" at bounding box center [47, 53] width 59 height 12
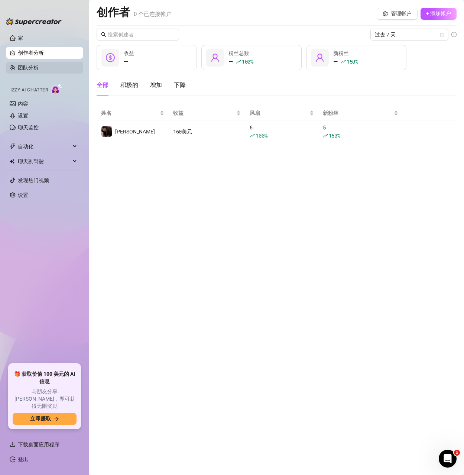
click at [26, 71] on link "团队分析" at bounding box center [28, 68] width 21 height 6
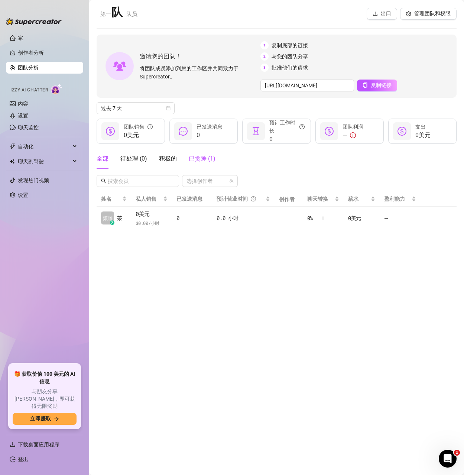
click at [202, 158] on font "已贪睡 (" at bounding box center [199, 158] width 21 height 7
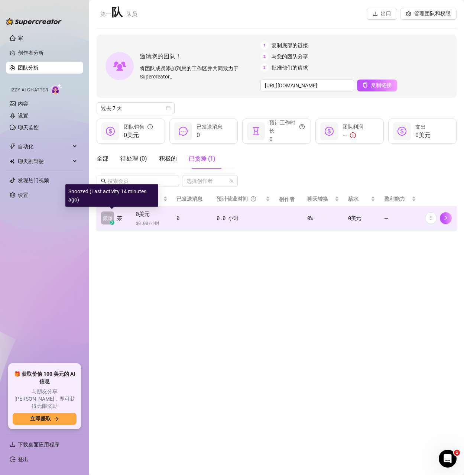
click at [109, 216] on font "频道" at bounding box center [107, 218] width 10 height 6
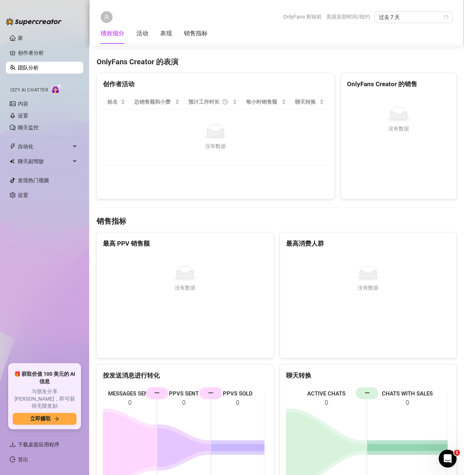
scroll to position [813, 0]
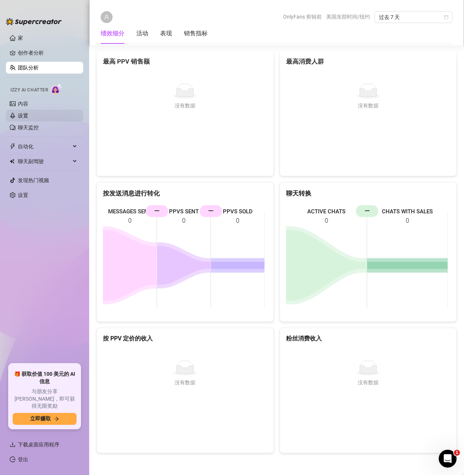
click at [18, 115] on link "设置" at bounding box center [23, 116] width 10 height 6
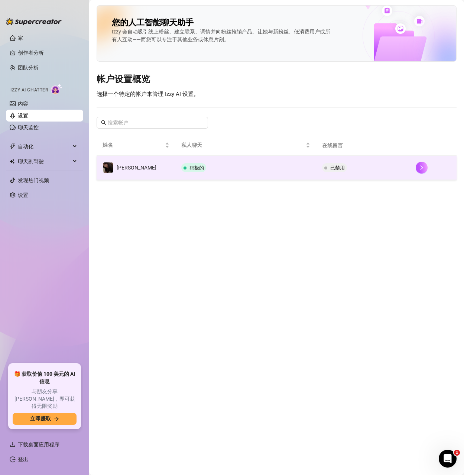
click at [237, 170] on td "积极的" at bounding box center [245, 168] width 140 height 24
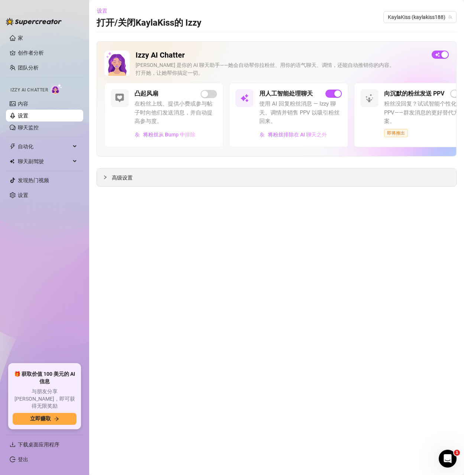
click at [115, 181] on span "高级设置" at bounding box center [122, 177] width 21 height 8
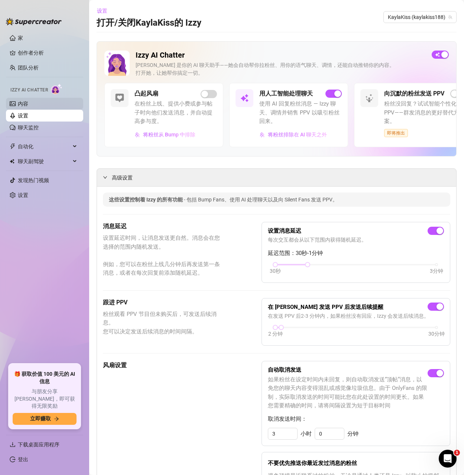
click at [26, 106] on link "内容" at bounding box center [23, 104] width 10 height 6
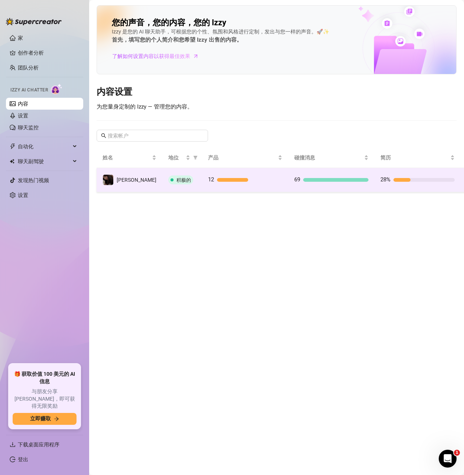
click at [303, 180] on div at bounding box center [335, 180] width 65 height 4
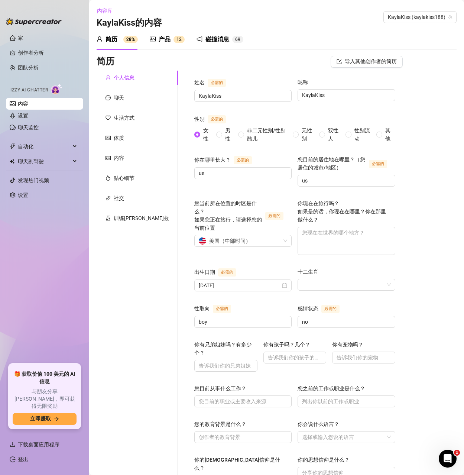
click at [204, 41] on div "碰撞消息 6 9" at bounding box center [219, 39] width 47 height 9
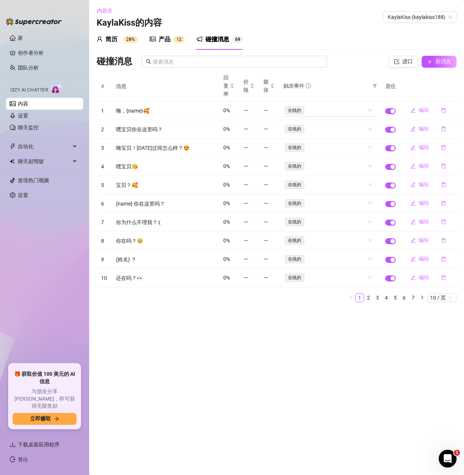
click at [295, 110] on font "在线的" at bounding box center [294, 110] width 13 height 5
click at [368, 110] on div "在线的" at bounding box center [329, 110] width 93 height 12
click at [340, 92] on th "触发事件" at bounding box center [330, 86] width 102 height 31
click at [161, 42] on font "产品" at bounding box center [165, 39] width 12 height 7
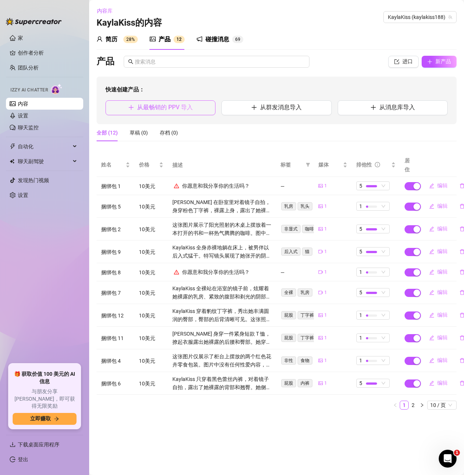
click at [170, 110] on font "从最畅销的 PPV 导入" at bounding box center [165, 107] width 56 height 7
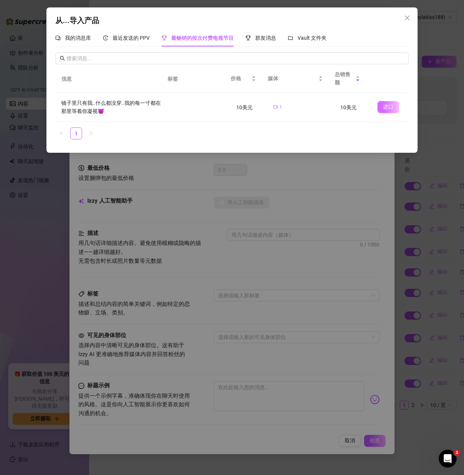
click at [377, 105] on button "进口" at bounding box center [388, 107] width 22 height 12
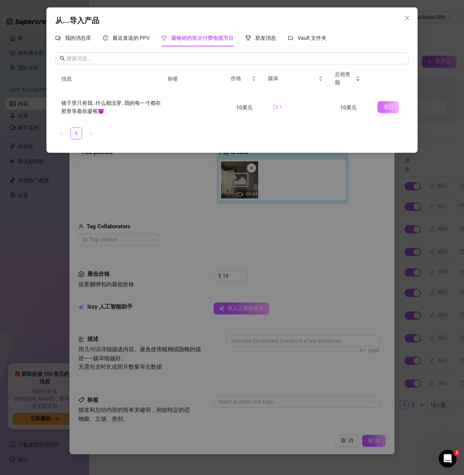
type textarea "just me in the mirror.. nothing on.. every inch of me right there for you to st…"
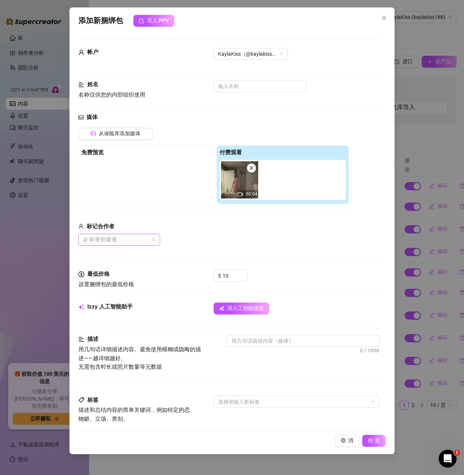
click at [136, 240] on div at bounding box center [115, 239] width 71 height 10
click at [208, 228] on div "标记合作者" at bounding box center [213, 226] width 270 height 9
click at [250, 166] on icon "关闭" at bounding box center [251, 167] width 5 height 5
type input "0"
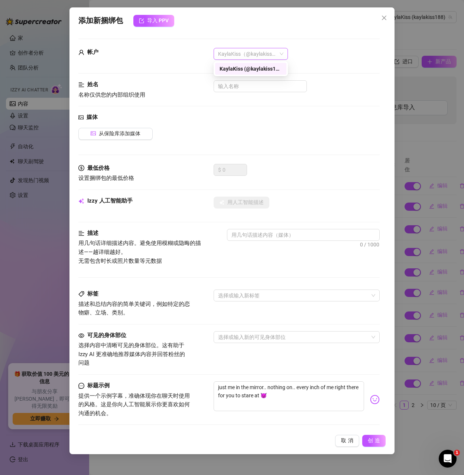
click at [224, 55] on font "KaylaKiss（@kaylakiss188）" at bounding box center [252, 54] width 68 height 6
click at [225, 69] on font "KaylaKiss（@kaylakiss188）" at bounding box center [253, 69] width 69 height 6
click at [385, 17] on icon "关闭" at bounding box center [384, 18] width 6 height 6
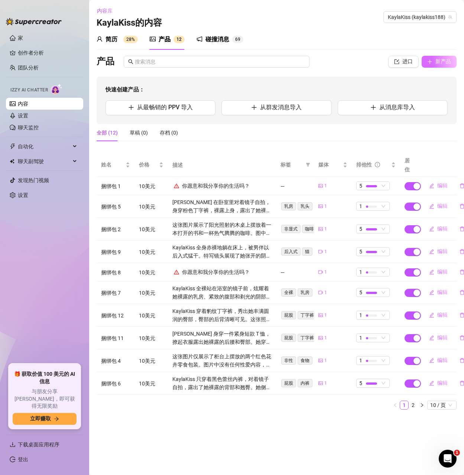
click at [431, 63] on icon "加" at bounding box center [429, 61] width 5 height 5
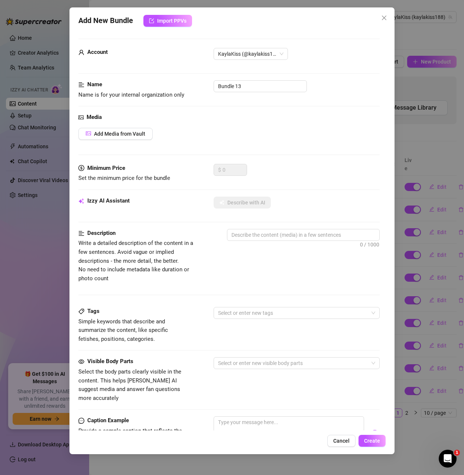
click at [238, 125] on div "Media Add Media from Vault" at bounding box center [228, 138] width 301 height 51
click at [125, 134] on span "Add Media from Vault" at bounding box center [119, 134] width 51 height 6
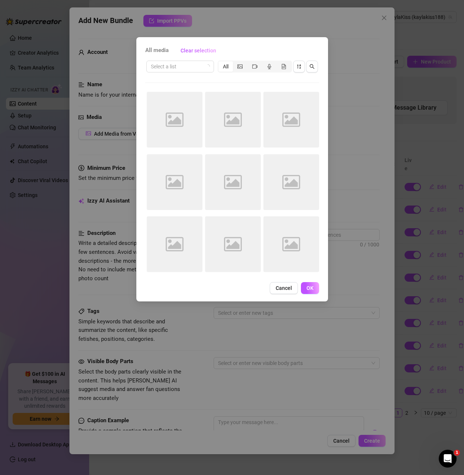
click at [159, 51] on span "All media" at bounding box center [156, 50] width 23 height 9
click at [244, 66] on div "segmented control" at bounding box center [240, 66] width 14 height 10
click at [235, 62] on input "segmented control" at bounding box center [235, 62] width 0 height 0
click at [344, 61] on div "All media Clear selection Select a list All Image placeholder Image placeholder…" at bounding box center [232, 237] width 464 height 475
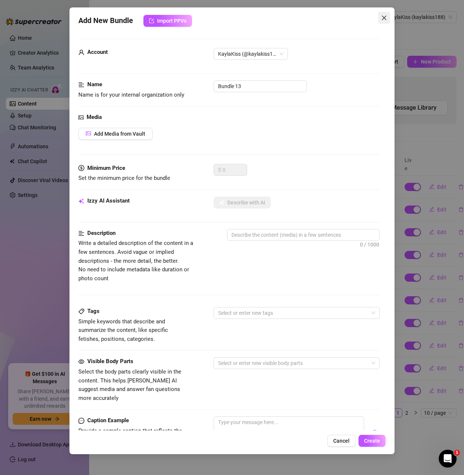
click at [383, 16] on icon "close" at bounding box center [384, 18] width 6 height 6
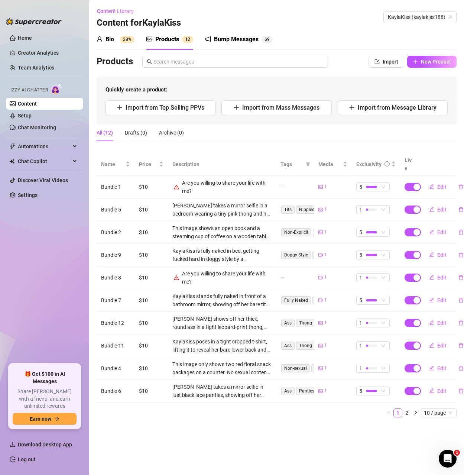
click at [325, 35] on div "Bio 28% Products 1 2 Bump Messages 6 9" at bounding box center [277, 39] width 360 height 21
click at [387, 64] on span "Import" at bounding box center [391, 62] width 16 height 6
type textarea "Type your message here..."
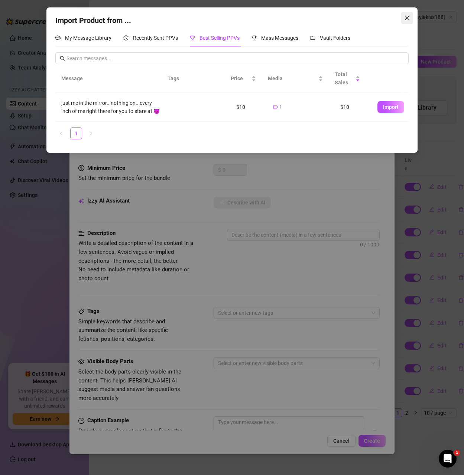
click at [407, 17] on icon "close" at bounding box center [407, 18] width 4 height 4
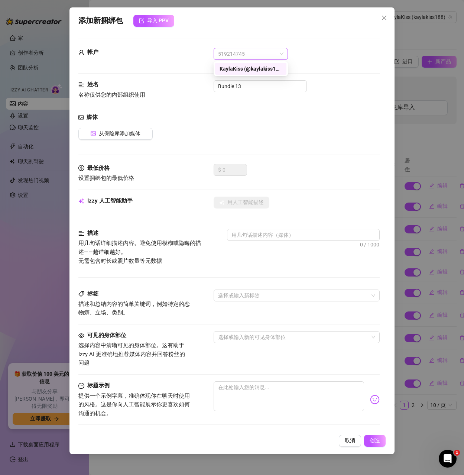
click at [264, 55] on span "519214745" at bounding box center [250, 53] width 65 height 11
click at [258, 66] on font "KaylaKiss（@kaylakiss188）" at bounding box center [253, 69] width 69 height 6
click at [235, 85] on input "Bundle 13" at bounding box center [260, 86] width 93 height 12
click at [254, 87] on input "Bundle 13" at bounding box center [260, 86] width 93 height 12
click at [102, 134] on font "从保险库添加媒体" at bounding box center [120, 133] width 42 height 6
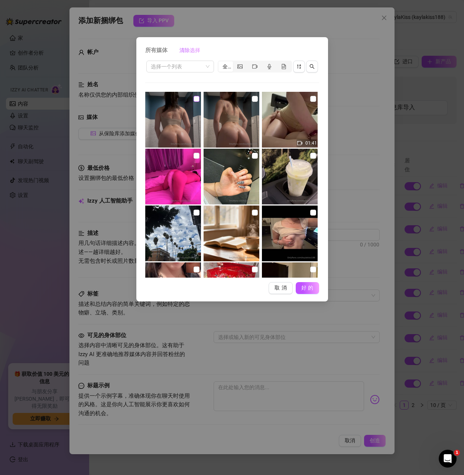
click at [195, 97] on input "checkbox" at bounding box center [196, 99] width 6 height 6
checkbox input "true"
click at [254, 97] on input "checkbox" at bounding box center [255, 99] width 6 height 6
checkbox input "true"
click at [305, 96] on img at bounding box center [290, 120] width 56 height 56
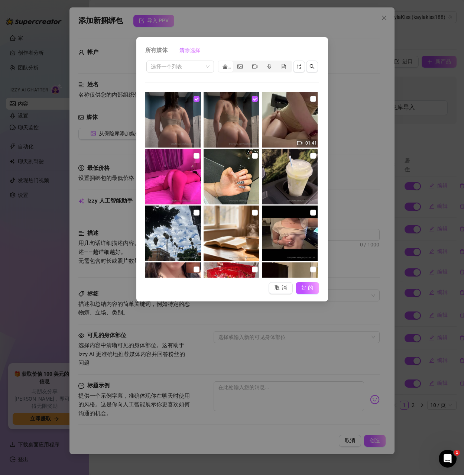
checkbox input "true"
click at [194, 155] on input "checkbox" at bounding box center [196, 156] width 6 height 6
checkbox input "true"
click at [252, 156] on input "checkbox" at bounding box center [255, 156] width 6 height 6
checkbox input "true"
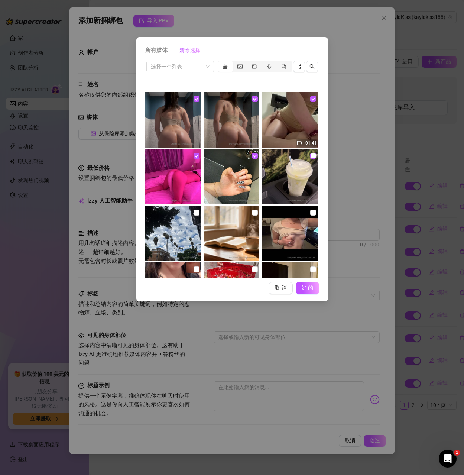
click at [310, 157] on input "checkbox" at bounding box center [313, 156] width 6 height 6
checkbox input "true"
click at [194, 211] on input "checkbox" at bounding box center [196, 212] width 6 height 6
checkbox input "true"
click at [253, 209] on label at bounding box center [255, 212] width 6 height 8
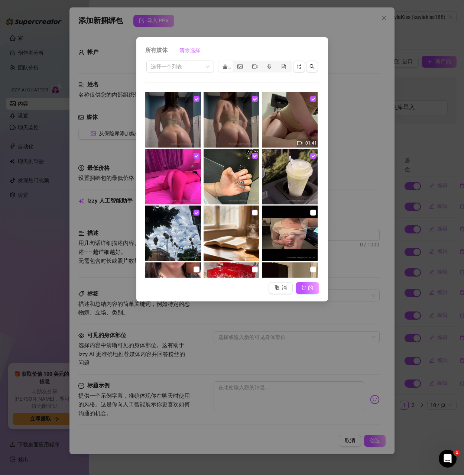
click at [253, 209] on input "checkbox" at bounding box center [255, 212] width 6 height 6
checkbox input "true"
click at [310, 211] on input "checkbox" at bounding box center [313, 212] width 6 height 6
checkbox input "true"
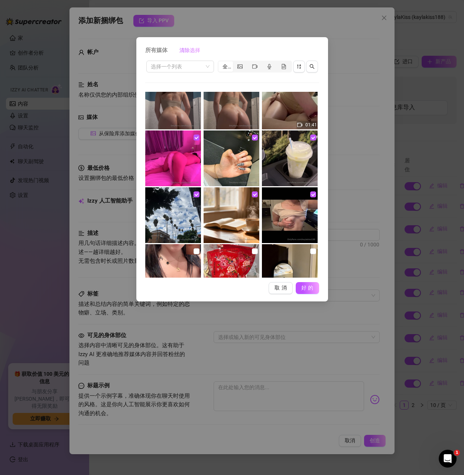
scroll to position [74, 0]
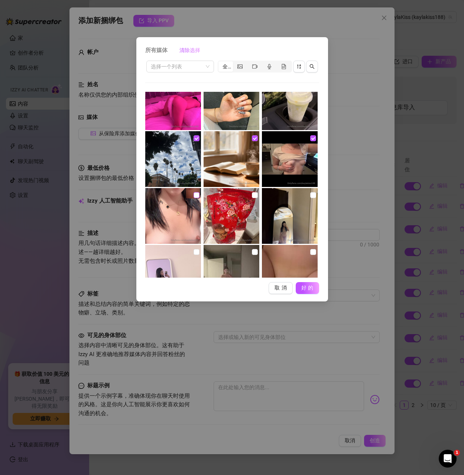
click at [196, 193] on input "checkbox" at bounding box center [196, 195] width 6 height 6
checkbox input "true"
click at [254, 193] on input "checkbox" at bounding box center [255, 195] width 6 height 6
checkbox input "true"
click at [310, 196] on input "checkbox" at bounding box center [313, 195] width 6 height 6
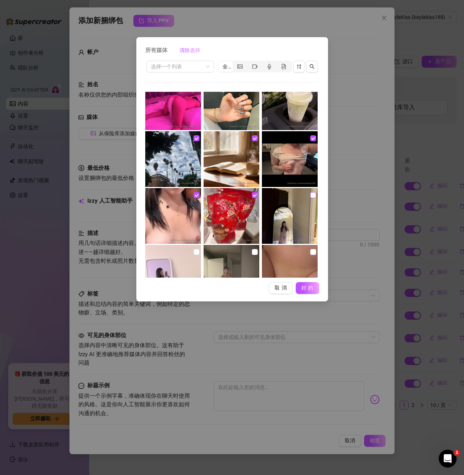
checkbox input "true"
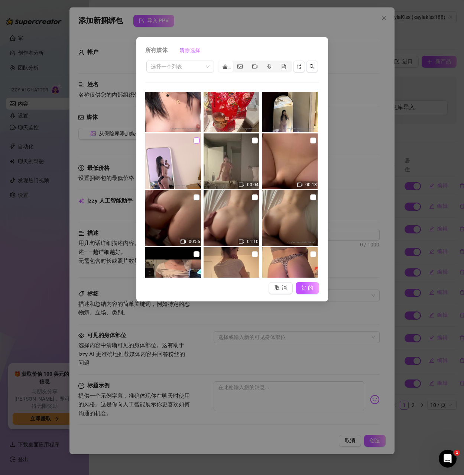
click at [198, 140] on input "checkbox" at bounding box center [196, 140] width 6 height 6
checkbox input "true"
click at [252, 140] on input "checkbox" at bounding box center [255, 140] width 6 height 6
checkbox input "true"
click at [310, 140] on input "checkbox" at bounding box center [313, 140] width 6 height 6
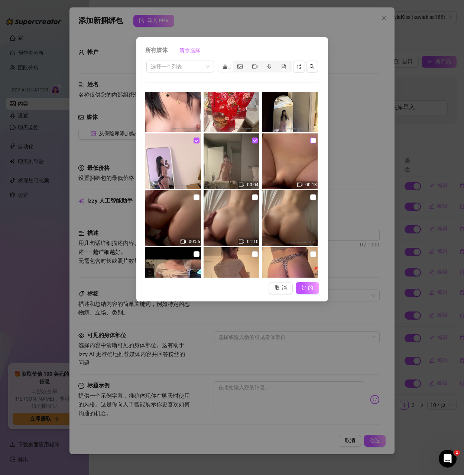
checkbox input "true"
click at [197, 194] on input "checkbox" at bounding box center [196, 197] width 6 height 6
checkbox input "true"
click at [253, 194] on input "checkbox" at bounding box center [255, 197] width 6 height 6
checkbox input "true"
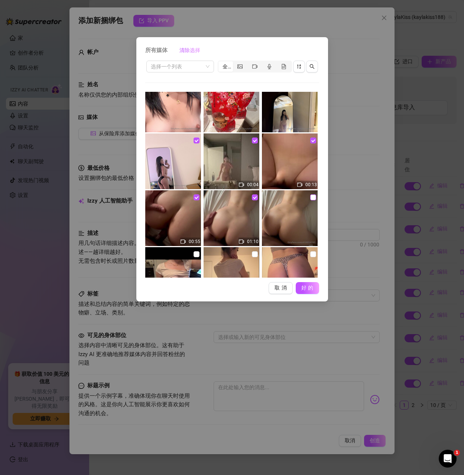
click at [310, 198] on input "checkbox" at bounding box center [313, 197] width 6 height 6
checkbox input "true"
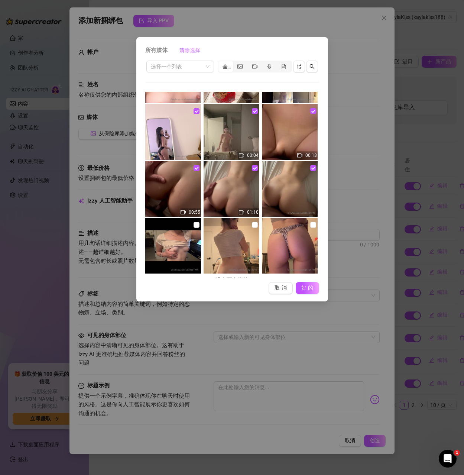
scroll to position [223, 0]
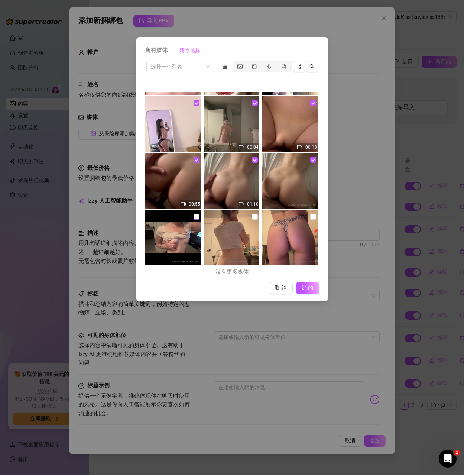
click at [195, 217] on input "checkbox" at bounding box center [196, 217] width 6 height 6
checkbox input "true"
click at [252, 214] on input "checkbox" at bounding box center [255, 217] width 6 height 6
checkbox input "true"
click at [310, 215] on input "checkbox" at bounding box center [313, 217] width 6 height 6
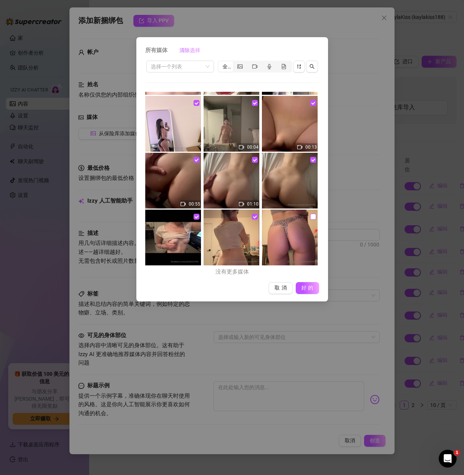
checkbox input "true"
click at [305, 288] on font "好的" at bounding box center [308, 287] width 14 height 6
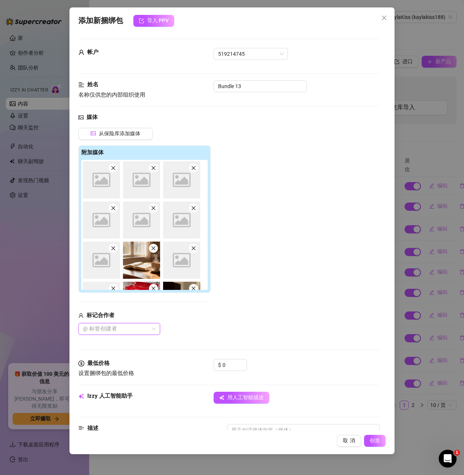
scroll to position [149, 0]
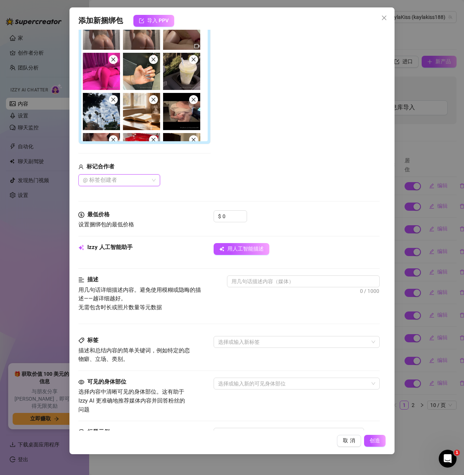
click at [115, 182] on div at bounding box center [115, 180] width 71 height 10
click at [114, 192] on font "A&M 夜幕降临" at bounding box center [111, 195] width 33 height 6
click at [109, 194] on font "A&M 夜幕降临" at bounding box center [111, 195] width 33 height 6
click at [113, 196] on font "A&M 夜幕降临" at bounding box center [111, 195] width 33 height 6
click at [201, 164] on div "标记合作者" at bounding box center [144, 166] width 132 height 9
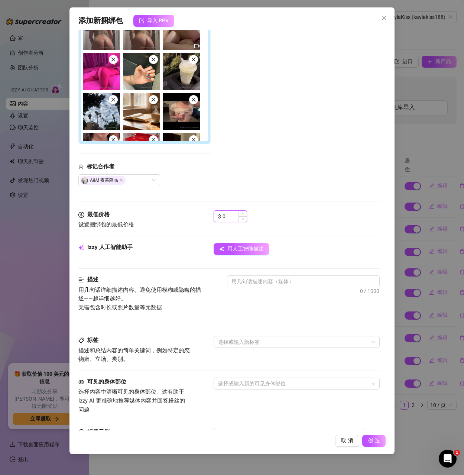
click at [230, 215] on input "0" at bounding box center [234, 216] width 24 height 11
drag, startPoint x: 230, startPoint y: 215, endPoint x: 221, endPoint y: 215, distance: 8.5
click at [221, 215] on div "$ 0" at bounding box center [230, 216] width 33 height 12
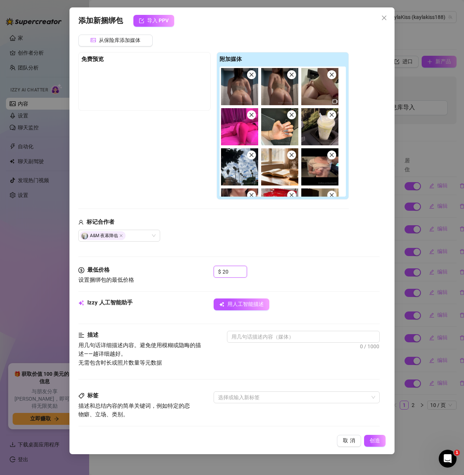
scroll to position [186, 0]
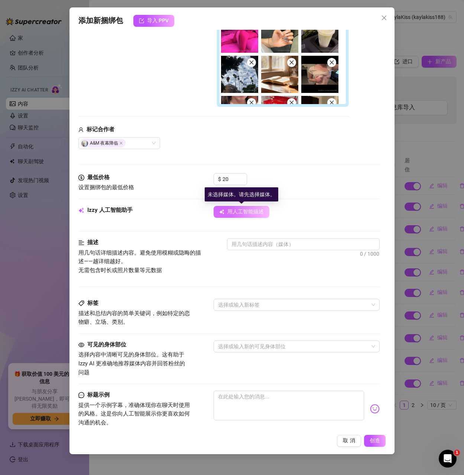
click at [234, 209] on font "用人工智能描述" at bounding box center [245, 211] width 36 height 6
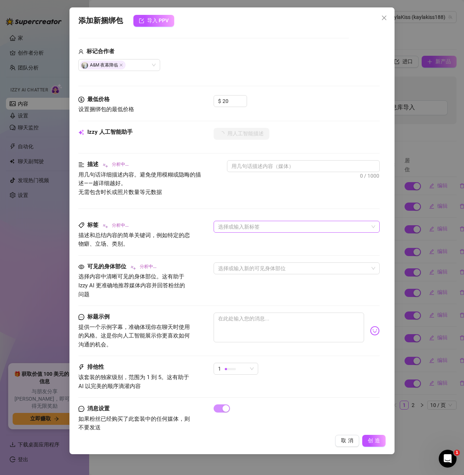
scroll to position [279, 0]
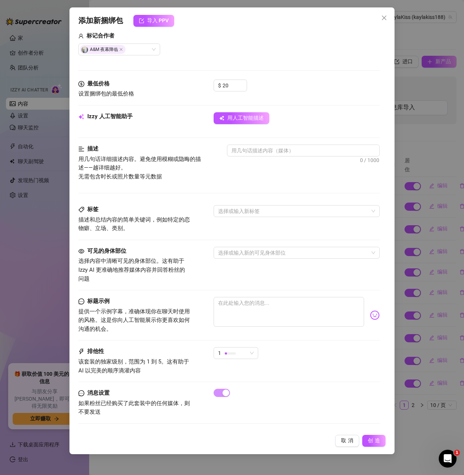
click at [327, 117] on div "用人工智能描述" at bounding box center [297, 118] width 166 height 12
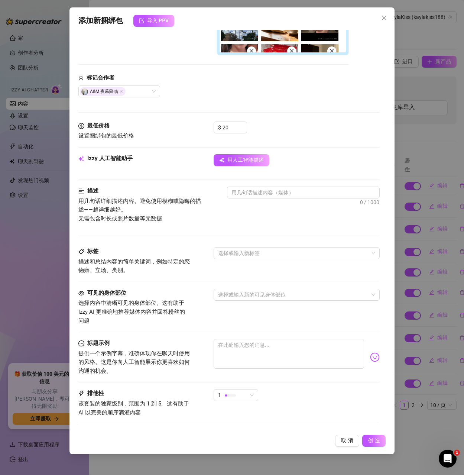
scroll to position [94, 0]
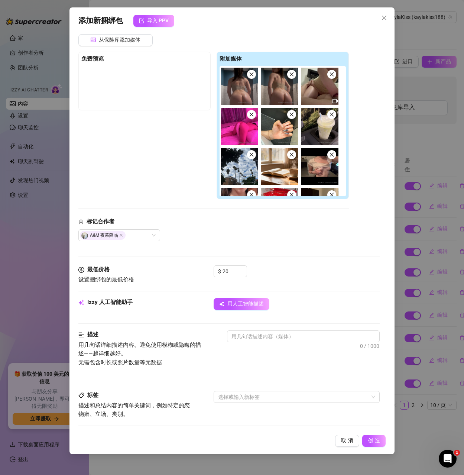
click at [250, 76] on icon "关闭" at bounding box center [251, 74] width 5 height 5
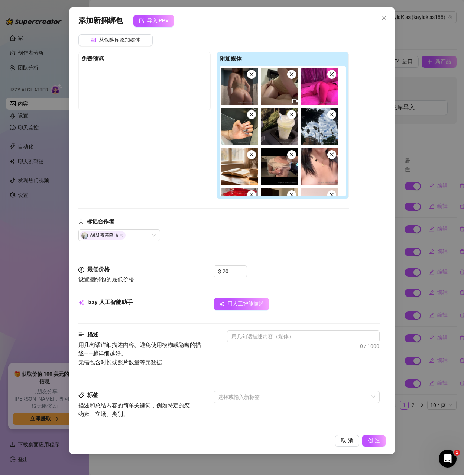
click at [251, 75] on icon "关闭" at bounding box center [251, 74] width 5 height 5
click at [289, 75] on icon "关闭" at bounding box center [291, 74] width 5 height 5
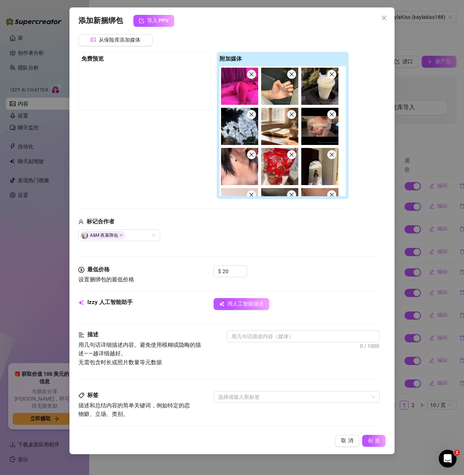
click at [251, 75] on icon "关闭" at bounding box center [251, 74] width 5 height 5
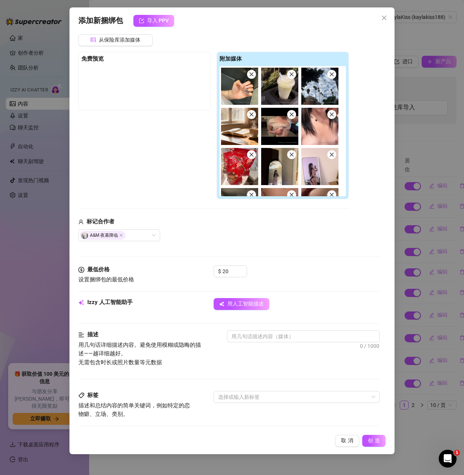
click at [251, 75] on icon "关闭" at bounding box center [251, 74] width 5 height 5
click at [289, 75] on icon "关闭" at bounding box center [291, 74] width 5 height 5
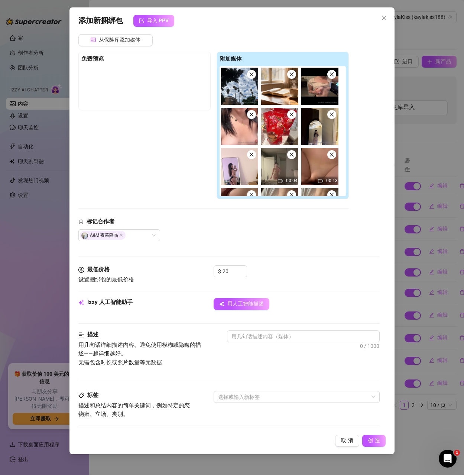
click at [251, 75] on icon "关闭" at bounding box center [251, 74] width 5 height 5
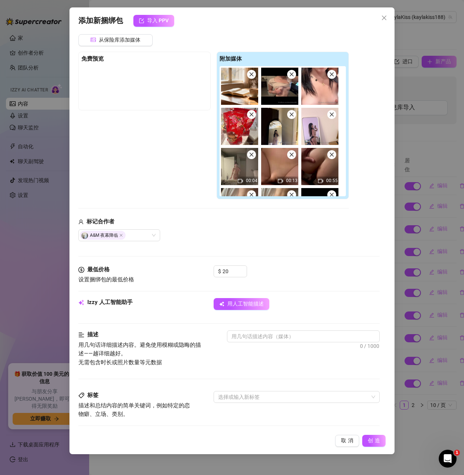
click at [251, 75] on icon "关闭" at bounding box center [251, 74] width 5 height 5
click at [289, 75] on icon "关闭" at bounding box center [291, 74] width 5 height 5
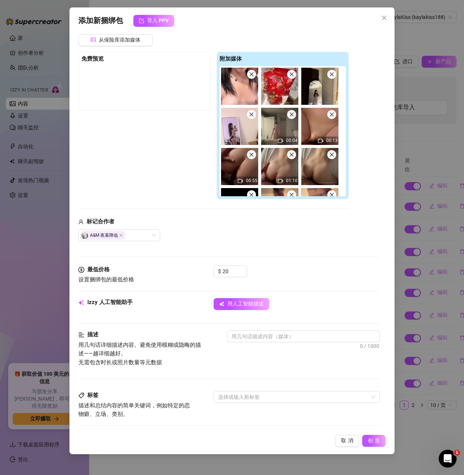
click at [251, 75] on icon "关闭" at bounding box center [251, 74] width 5 height 5
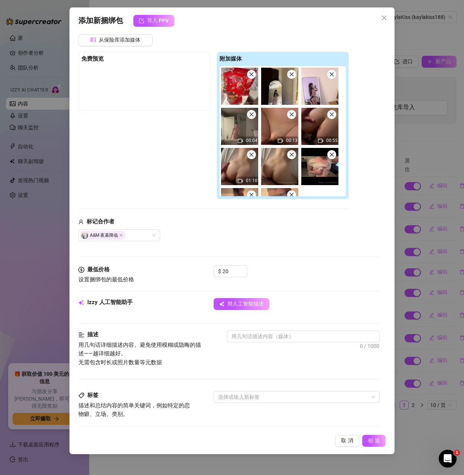
click at [251, 75] on icon "关闭" at bounding box center [251, 74] width 5 height 5
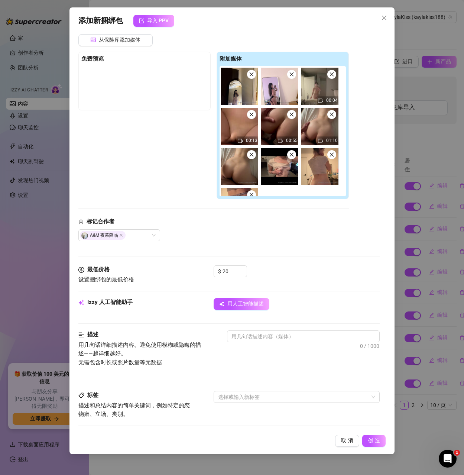
click at [251, 75] on icon "关闭" at bounding box center [251, 74] width 5 height 5
click at [289, 75] on icon "关闭" at bounding box center [291, 74] width 5 height 5
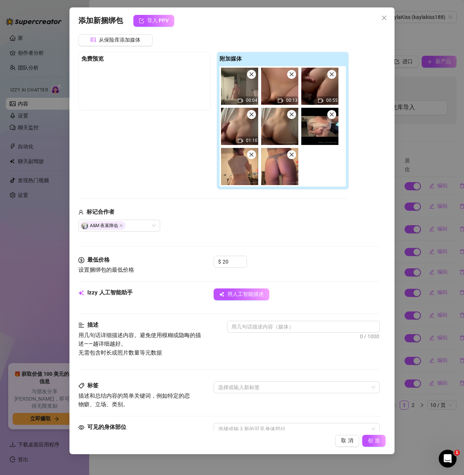
click at [251, 75] on icon "关闭" at bounding box center [251, 74] width 5 height 5
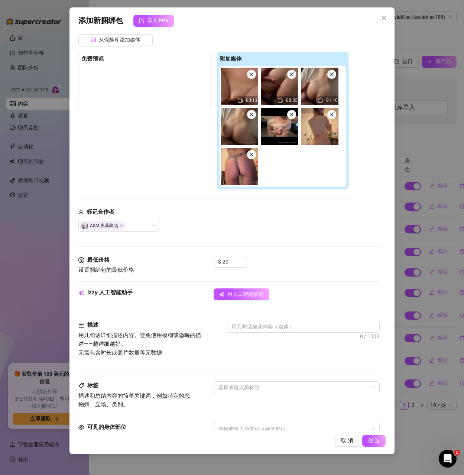
click at [251, 75] on icon "关闭" at bounding box center [251, 74] width 5 height 5
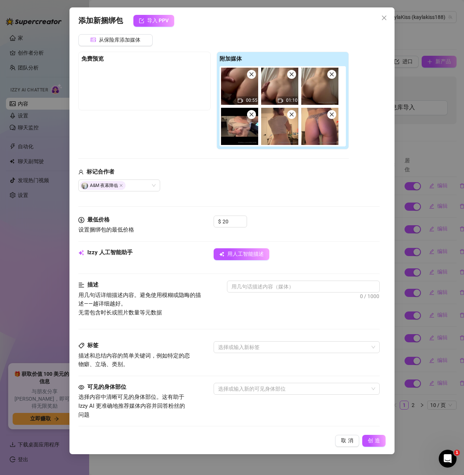
click at [251, 75] on icon "关闭" at bounding box center [251, 74] width 5 height 5
click at [289, 75] on icon "关闭" at bounding box center [291, 74] width 5 height 5
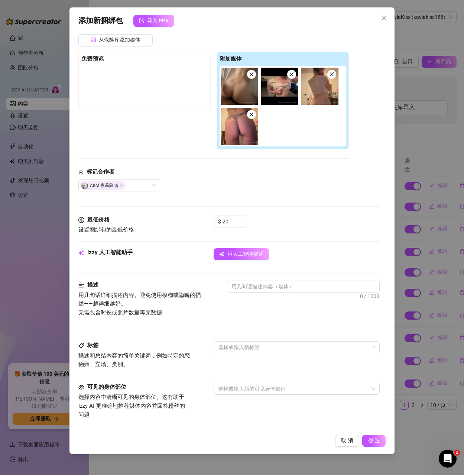
click at [251, 75] on icon "关闭" at bounding box center [251, 74] width 5 height 5
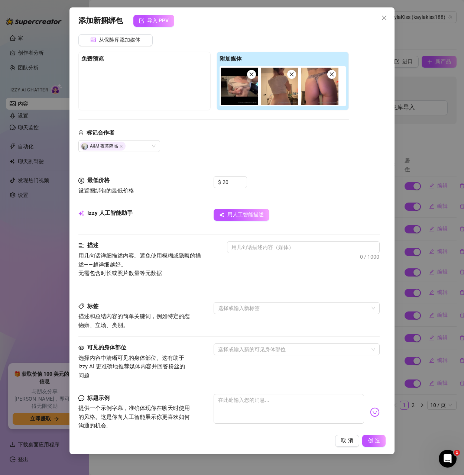
click at [251, 75] on icon "关闭" at bounding box center [251, 74] width 5 height 5
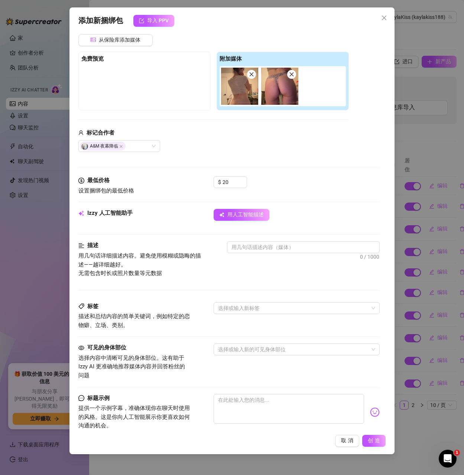
click at [249, 74] on icon "关闭" at bounding box center [251, 74] width 5 height 5
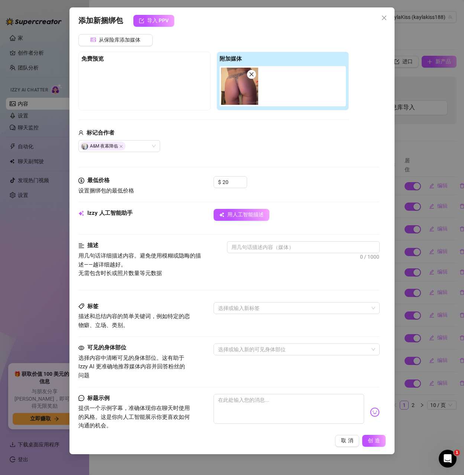
click at [249, 74] on icon "关闭" at bounding box center [251, 74] width 5 height 5
type input "0"
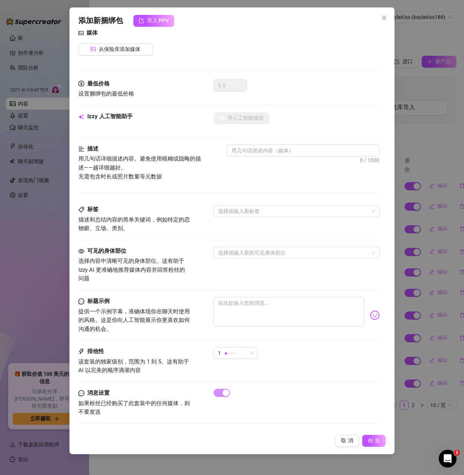
scroll to position [84, 0]
click at [109, 46] on span "从保险库添加媒体" at bounding box center [120, 49] width 42 height 7
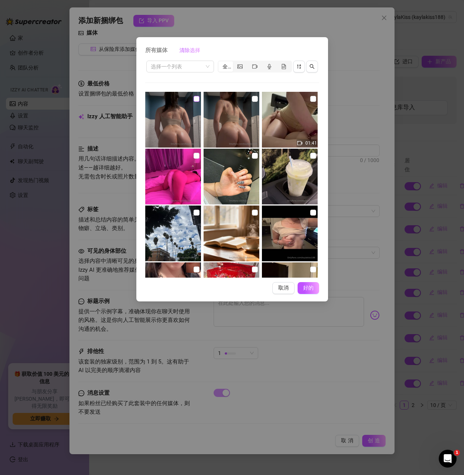
click at [194, 96] on input "checkbox" at bounding box center [196, 99] width 6 height 6
checkbox input "true"
click at [309, 289] on font "好的" at bounding box center [308, 287] width 14 height 6
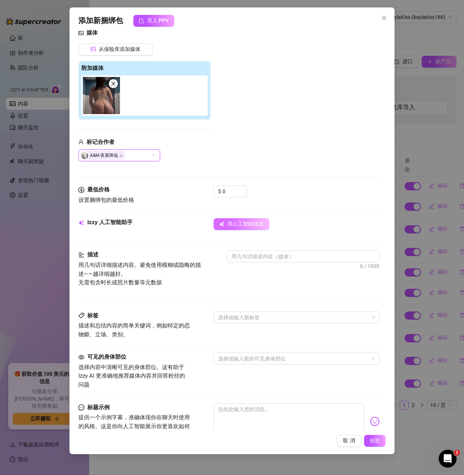
click at [231, 221] on font "用人工智能描述" at bounding box center [245, 224] width 36 height 6
click at [133, 156] on div "A&M 夜幕降临" at bounding box center [115, 155] width 71 height 10
click at [222, 148] on div "从保险库添加媒体 附加媒体 标记合作者 A&amp;M After Dark A&M 夜幕降临" at bounding box center [228, 102] width 301 height 118
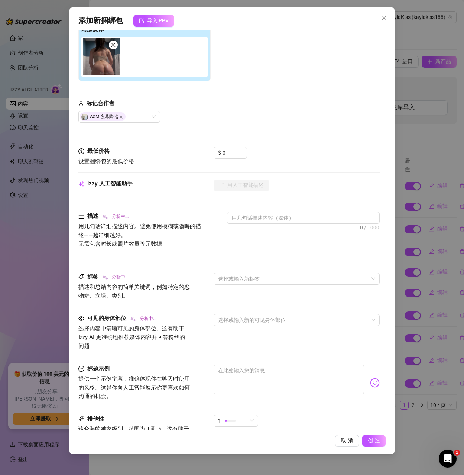
type textarea "KaylaKiss"
type textarea "KaylaKiss is"
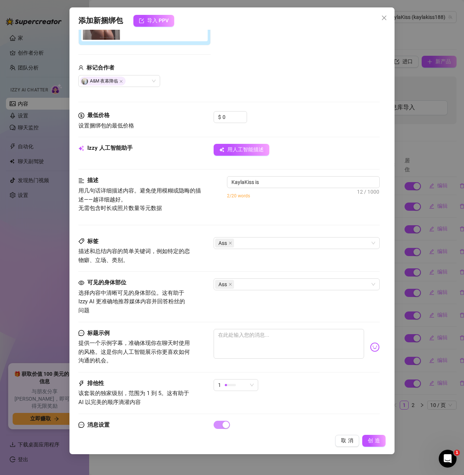
type textarea "KaylaKiss is bent"
type textarea "KaylaKiss is bent over"
type textarea "KaylaKiss is bent over in"
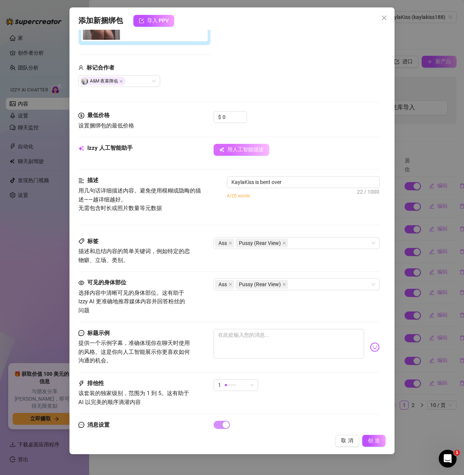
type textarea "KaylaKiss is bent over in"
type textarea "KaylaKiss is bent over in a"
type textarea "KaylaKiss is bent over in a tight"
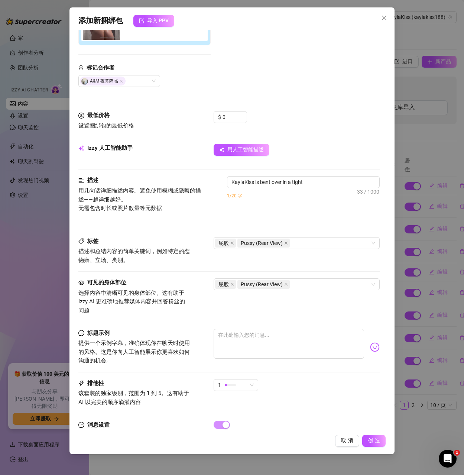
type textarea "KaylaKiss is bent over in a tight beige"
type textarea "KaylaKiss is bent over in a tight beige crop"
type textarea "KaylaKiss is bent over in a tight beige crop top,"
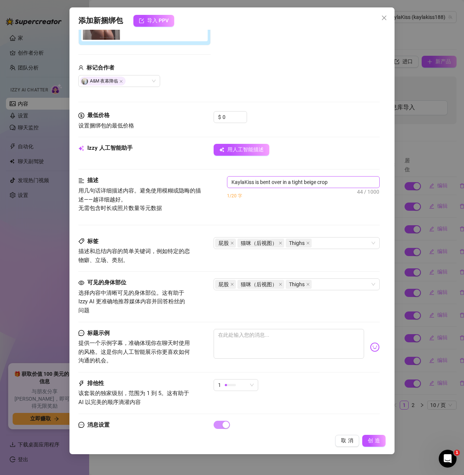
type textarea "KaylaKiss is bent over in a tight beige crop top,"
type textarea "KaylaKiss is bent over in a tight beige crop top, showing"
type textarea "KaylaKiss is bent over in a tight beige crop top, showing off"
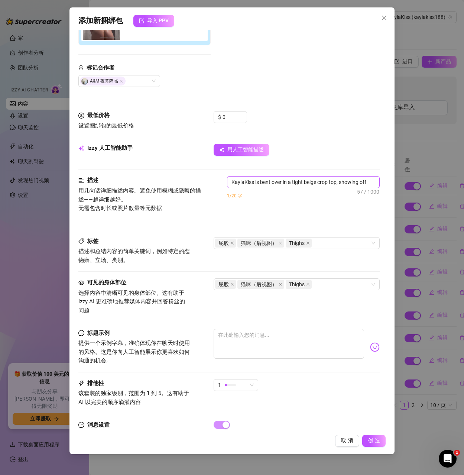
type textarea "KaylaKiss is bent over in a tight beige crop top, showing off her"
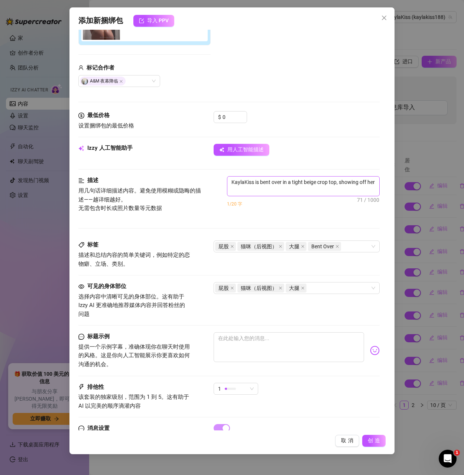
type textarea "KaylaKiss is bent over in a tight beige crop top, showing off her bare,"
type textarea "KaylaKiss is bent over in a tight beige crop top, showing off her bare, oiled-up"
type textarea "KaylaKiss is bent over in a tight beige crop top, showing off her bare, oiled-u…"
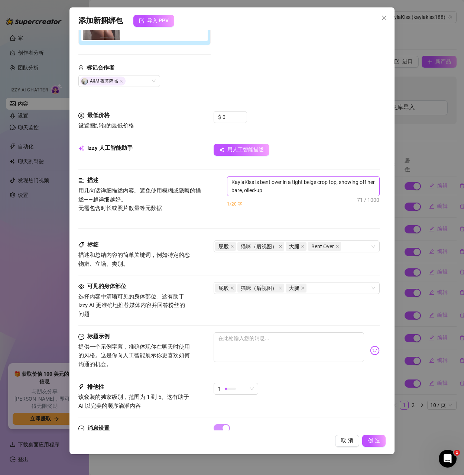
type textarea "KaylaKiss is bent over in a tight beige crop top, showing off her bare, oiled-u…"
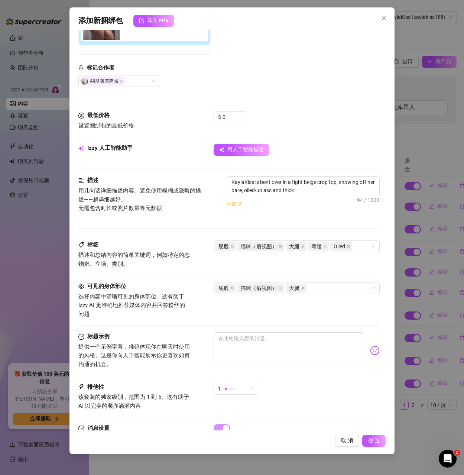
type textarea "KaylaKiss is bent over in a tight beige crop top, showing off her bare, oiled-u…"
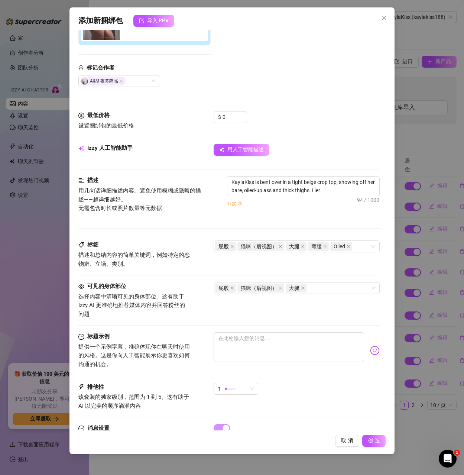
type textarea "KaylaKiss is bent over in a tight beige crop top, showing off her bare, oiled-u…"
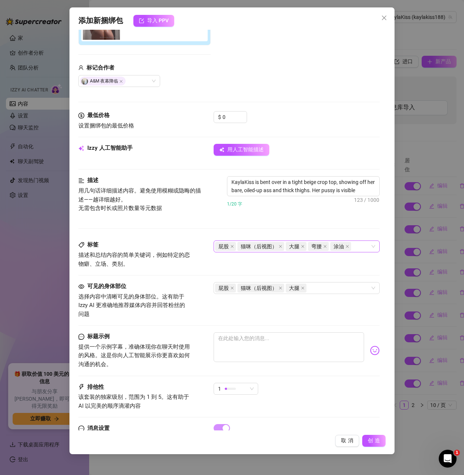
type textarea "KaylaKiss is bent over in a tight beige crop top, showing off her bare, oiled-u…"
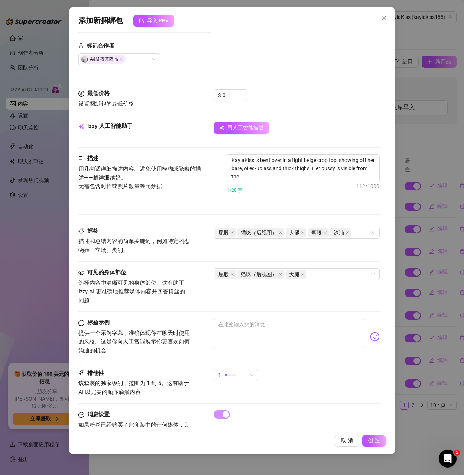
type textarea "KaylaKiss is bent over in a tight beige crop top, showing off her bare, oiled-u…"
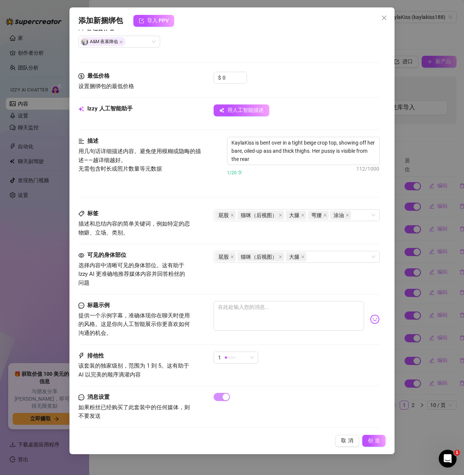
type textarea "KaylaKiss is bent over in a tight beige crop top, showing off her bare, oiled-u…"
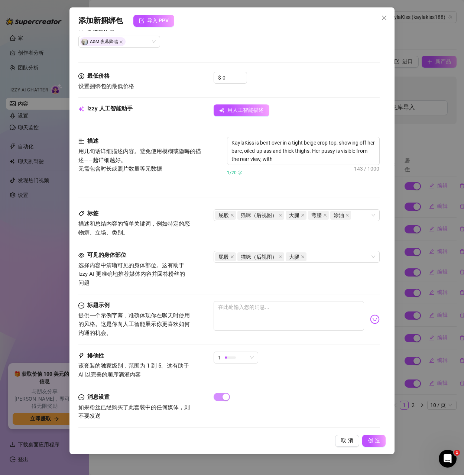
type textarea "KaylaKiss is bent over in a tight beige crop top, showing off her bare, oiled-u…"
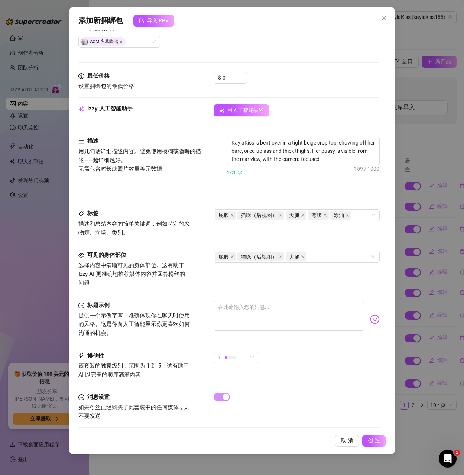
type textarea "KaylaKiss is bent over in a tight beige crop top, showing off her bare, oiled-u…"
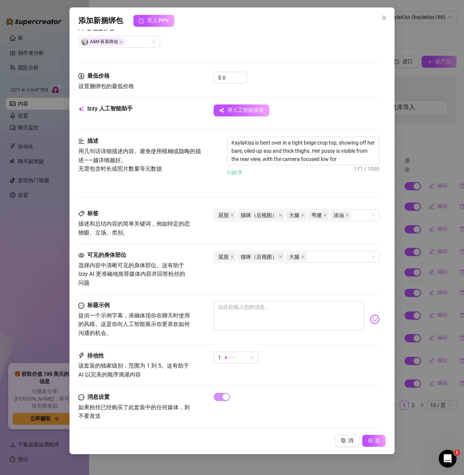
type textarea "KaylaKiss is bent over in a tight beige crop top, showing off her bare, oiled-u…"
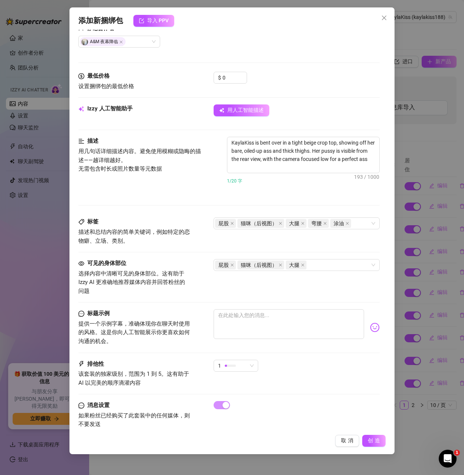
type textarea "KaylaKiss is bent over in a tight beige crop top, showing off her bare, oiled-u…"
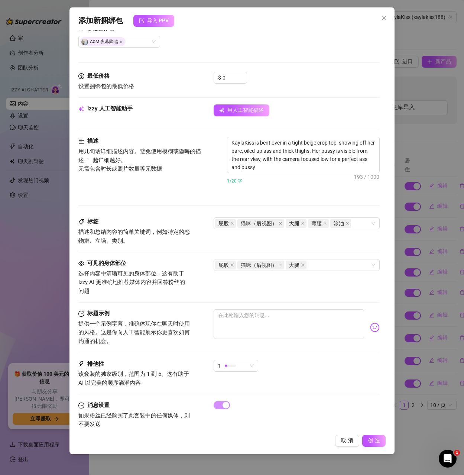
type textarea "KaylaKiss is bent over in a tight beige crop top, showing off her bare, oiled-u…"
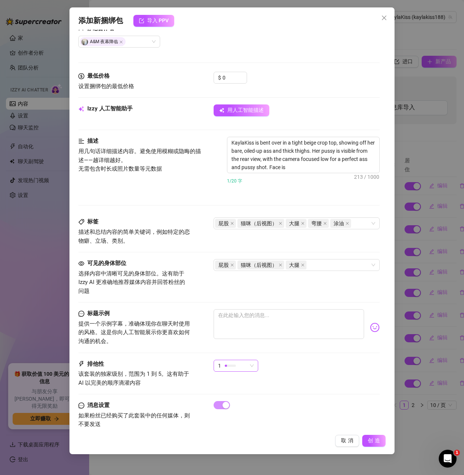
type textarea "KaylaKiss is bent over in a tight beige crop top, showing off her bare, oiled-u…"
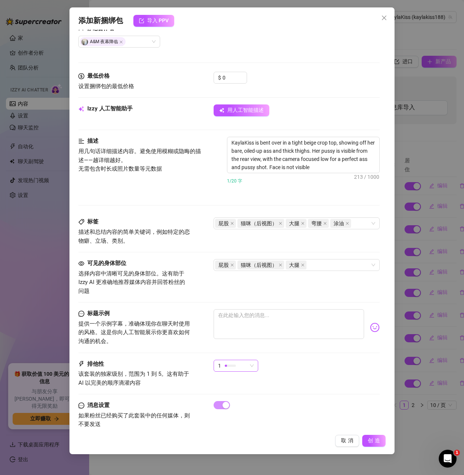
type textarea "KaylaKiss is bent over in a tight beige crop top, showing off her bare, oiled-u…"
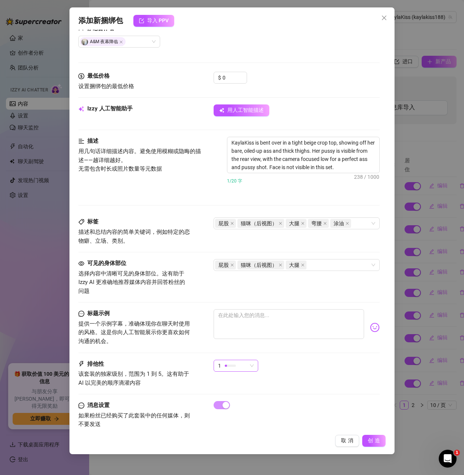
click at [232, 366] on div at bounding box center [230, 365] width 11 height 2
click at [235, 426] on font "5-最独家🔥" at bounding box center [232, 428] width 26 height 6
click at [300, 364] on div "5 5" at bounding box center [297, 368] width 166 height 19
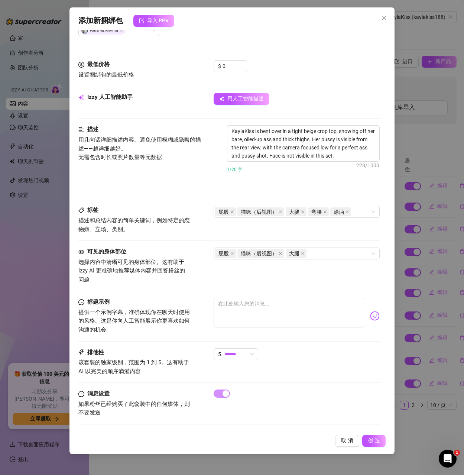
scroll to position [210, 0]
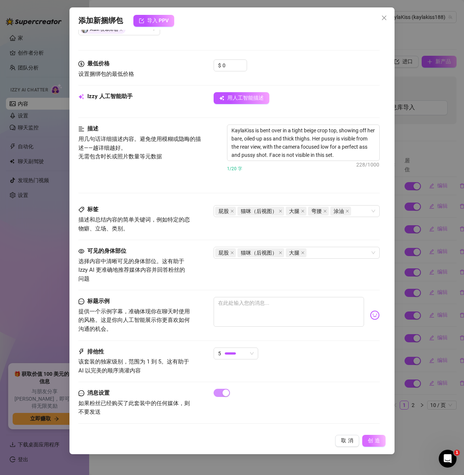
click at [369, 438] on font "创造" at bounding box center [375, 440] width 14 height 6
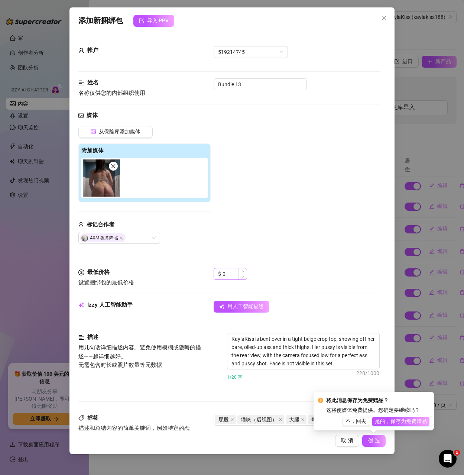
scroll to position [0, 0]
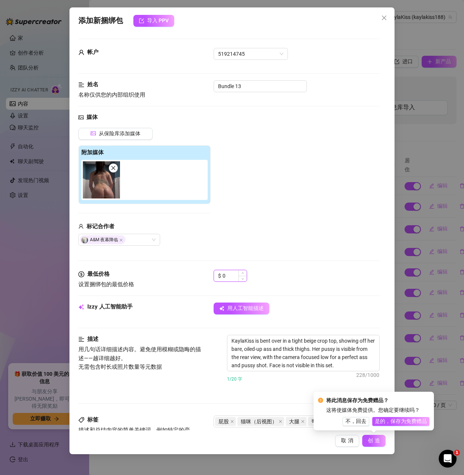
click at [229, 281] on input "0" at bounding box center [234, 275] width 24 height 11
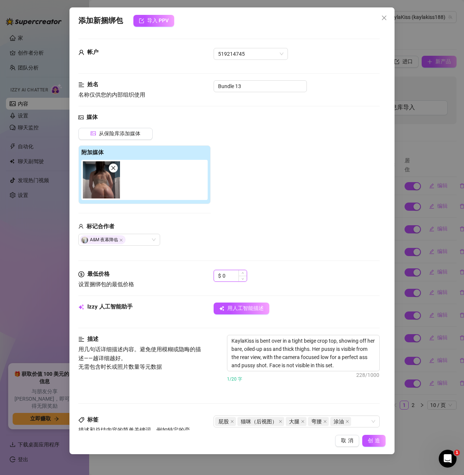
click at [229, 278] on input "0" at bounding box center [234, 275] width 24 height 11
drag, startPoint x: 229, startPoint y: 276, endPoint x: 221, endPoint y: 275, distance: 8.6
click at [221, 275] on div "$ 0" at bounding box center [230, 276] width 33 height 12
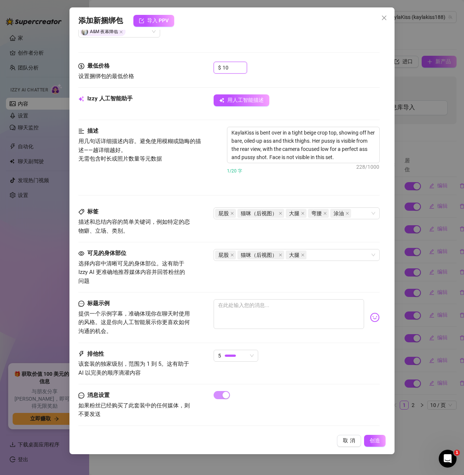
scroll to position [210, 0]
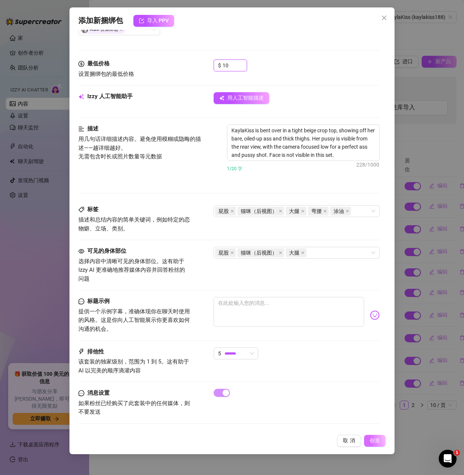
type input "10"
click at [376, 439] on font "创造" at bounding box center [375, 440] width 10 height 6
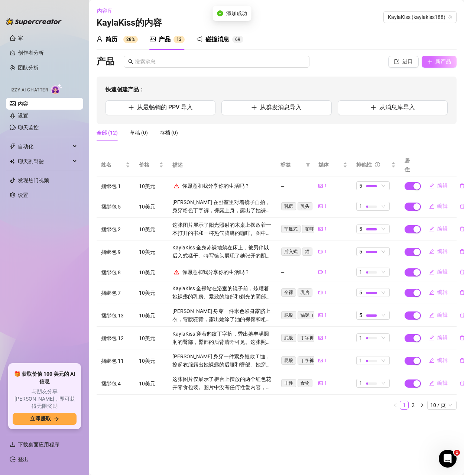
click at [435, 66] on button "新产品" at bounding box center [438, 62] width 35 height 12
type textarea "Type your message here..."
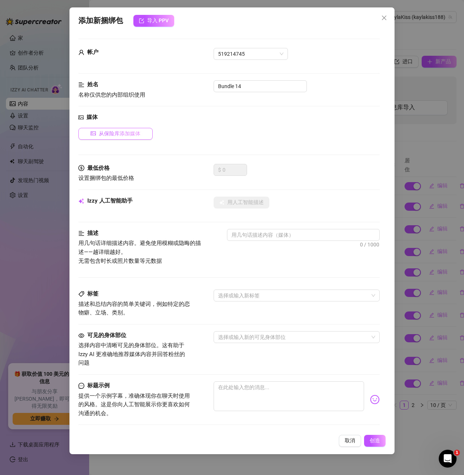
click at [115, 131] on font "从保险库添加媒体" at bounding box center [120, 133] width 42 height 6
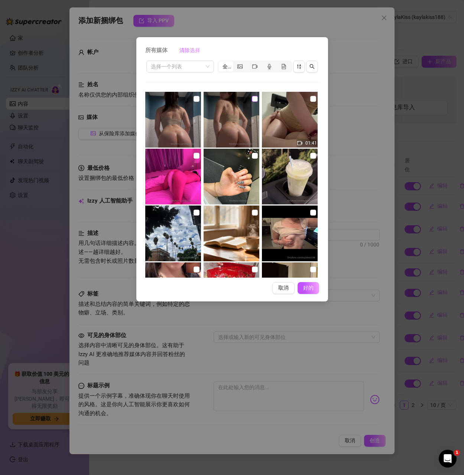
click at [252, 99] on input "checkbox" at bounding box center [255, 99] width 6 height 6
checkbox input "true"
click at [306, 287] on font "好的" at bounding box center [308, 287] width 14 height 6
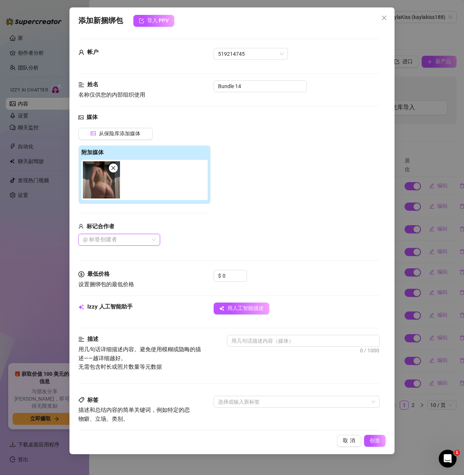
drag, startPoint x: 121, startPoint y: 238, endPoint x: 122, endPoint y: 246, distance: 7.9
click at [121, 238] on div at bounding box center [115, 239] width 71 height 10
click at [110, 255] on font "A&M 夜幕降临" at bounding box center [111, 254] width 33 height 6
click at [228, 276] on input "0" at bounding box center [234, 275] width 24 height 11
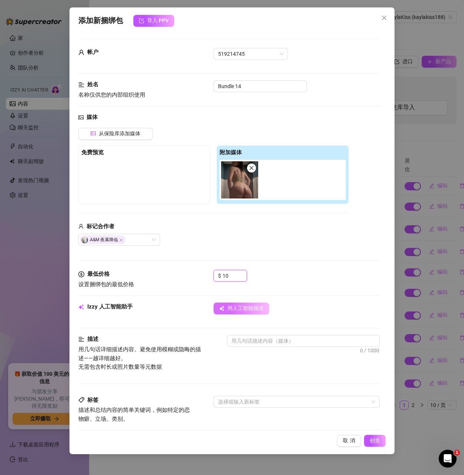
type input "10"
click at [239, 307] on font "用人工智能描述" at bounding box center [245, 308] width 36 height 6
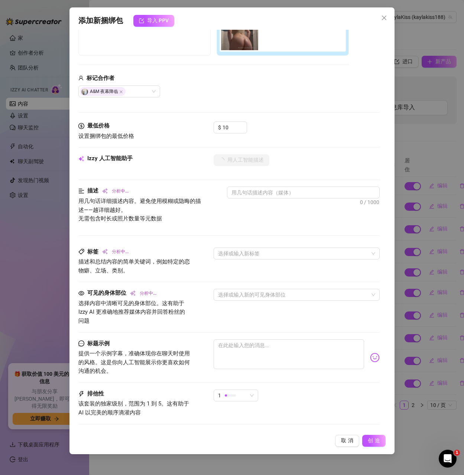
scroll to position [149, 0]
type textarea "KaylaKiss"
type textarea "KaylaKiss poses"
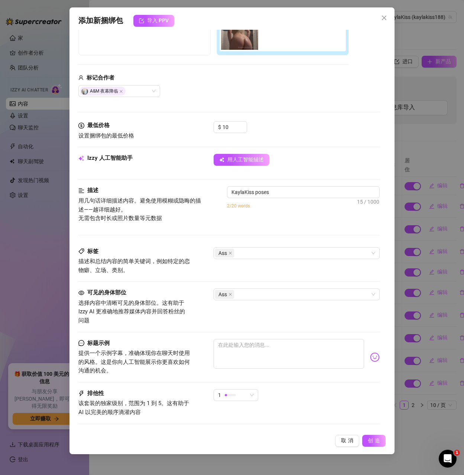
type textarea "KaylaKiss poses in"
type textarea "KaylaKiss poses in a"
type textarea "KaylaKiss poses in a tight"
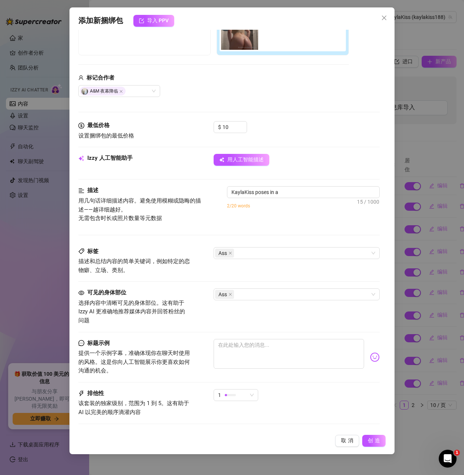
type textarea "KaylaKiss poses in a tight"
type textarea "KaylaKiss poses in a tight beige"
type textarea "KaylaKiss poses in a tight beige crop"
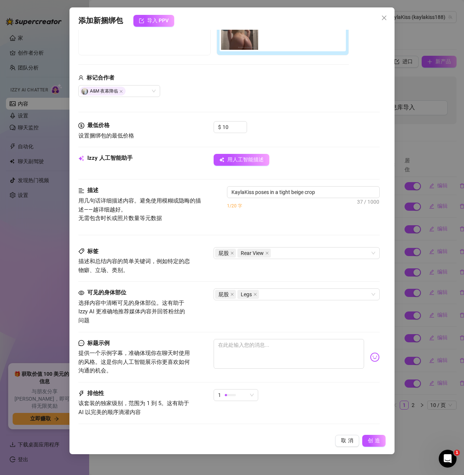
type textarea "KaylaKiss poses in a tight beige crop top,"
type textarea "KaylaKiss poses in a tight beige crop top, showing"
type textarea "KaylaKiss poses in a tight beige crop top, showing off"
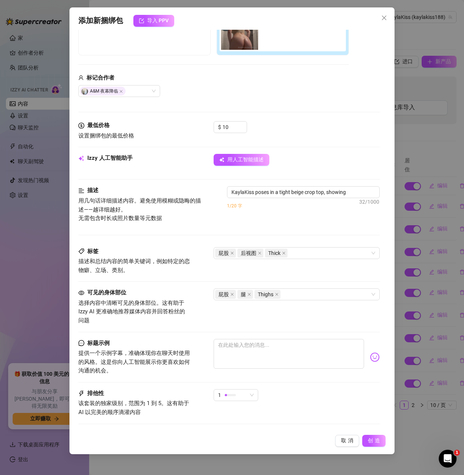
type textarea "KaylaKiss poses in a tight beige crop top, showing off"
type textarea "KaylaKiss poses in a tight beige crop top, showing off her"
type textarea "KaylaKiss poses in a tight beige crop top, showing off her bare,"
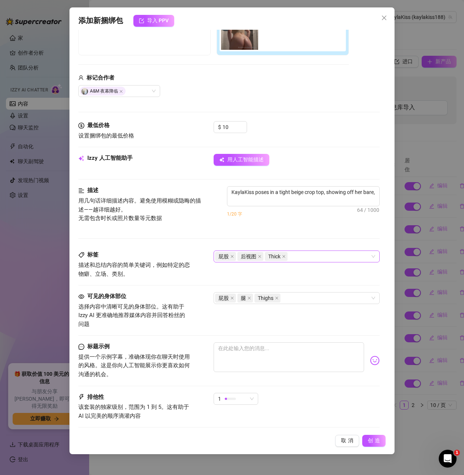
type textarea "KaylaKiss poses in a tight beige crop top, showing off her bare, glistening"
type textarea "KaylaKiss poses in a tight beige crop top, showing off her bare, glistening ass"
type textarea "KaylaKiss poses in a tight beige crop top, showing off her bare, glistening ass…"
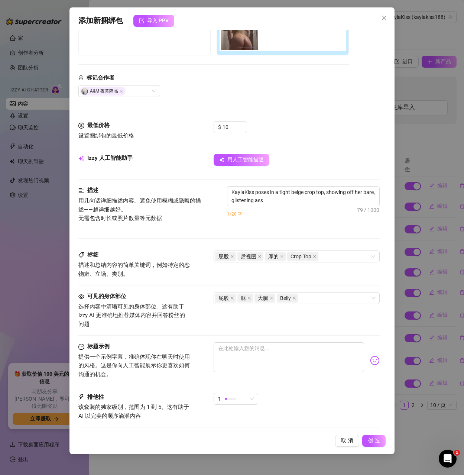
type textarea "KaylaKiss poses in a tight beige crop top, showing off her bare, glistening ass…"
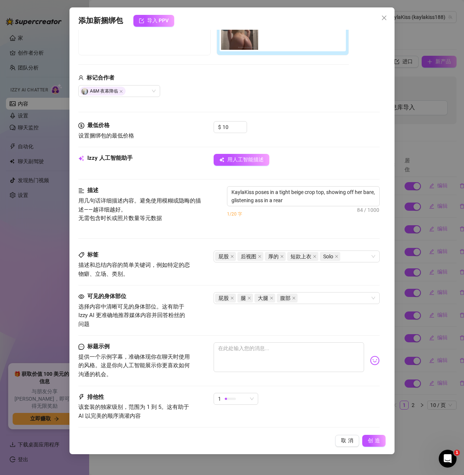
type textarea "KaylaKiss poses in a tight beige crop top, showing off her bare, glistening ass…"
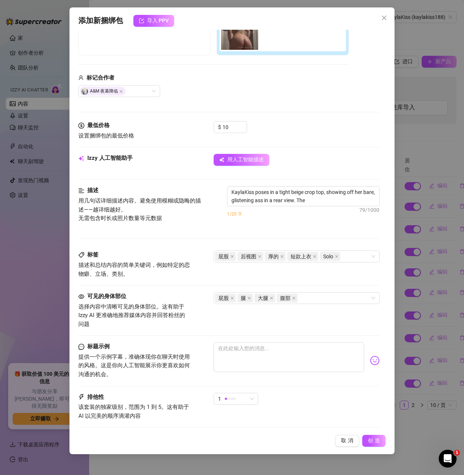
type textarea "KaylaKiss poses in a tight beige crop top, showing off her bare, glistening ass…"
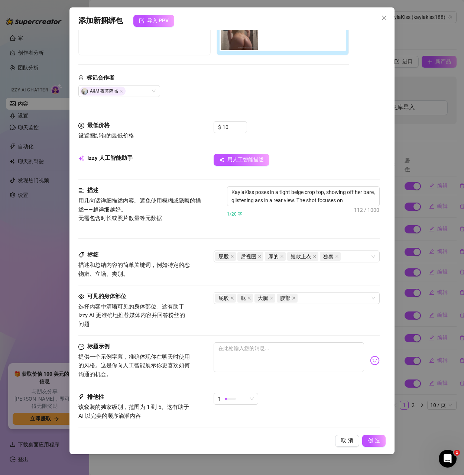
type textarea "KaylaKiss poses in a tight beige crop top, showing off her bare, glistening ass…"
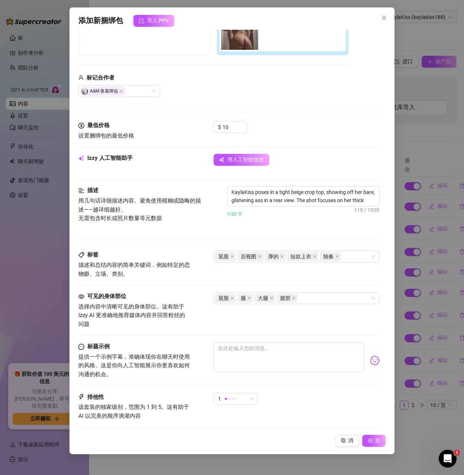
type textarea "KaylaKiss poses in a tight beige crop top, showing off her bare, glistening ass…"
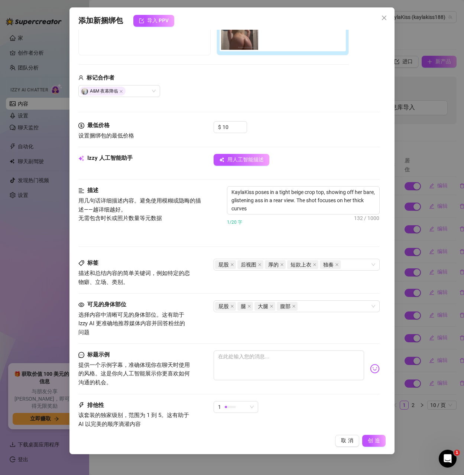
type textarea "KaylaKiss poses in a tight beige crop top, showing off her bare, glistening ass…"
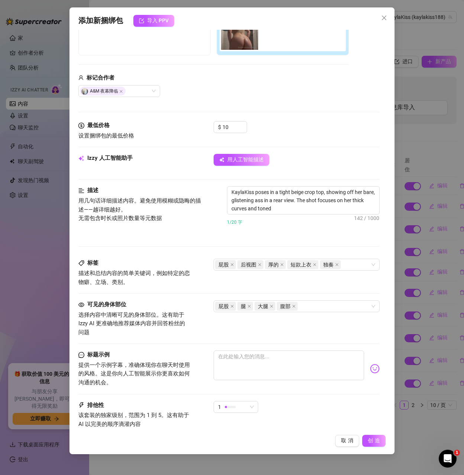
type textarea "KaylaKiss poses in a tight beige crop top, showing off her bare, glistening ass…"
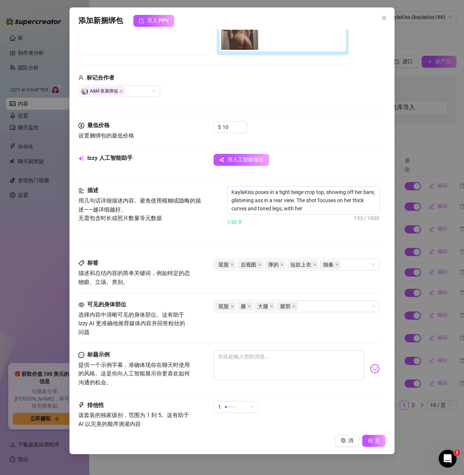
type textarea "KaylaKiss poses in a tight beige crop top, showing off her bare, glistening ass…"
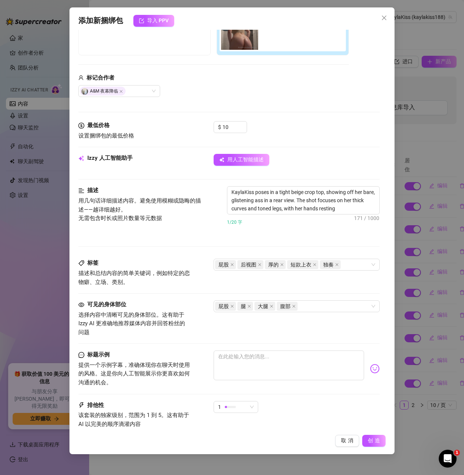
type textarea "KaylaKiss poses in a tight beige crop top, showing off her bare, glistening ass…"
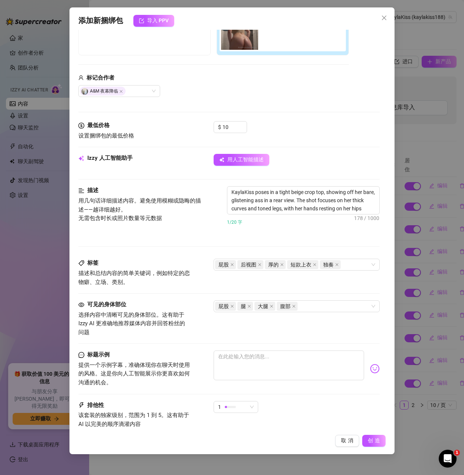
type textarea "KaylaKiss poses in a tight beige crop top, showing off her bare, glistening ass…"
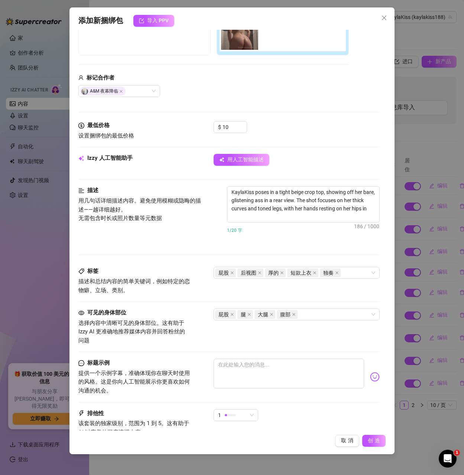
type textarea "KaylaKiss poses in a tight beige crop top, showing off her bare, glistening ass…"
click at [299, 244] on div "描述 用几句话详细描述内容。避免使用模糊或隐晦的描述——越详细越好。 无需包含时长或照片数量等元数据 KaylaKiss poses in a tight b…" at bounding box center [228, 226] width 301 height 81
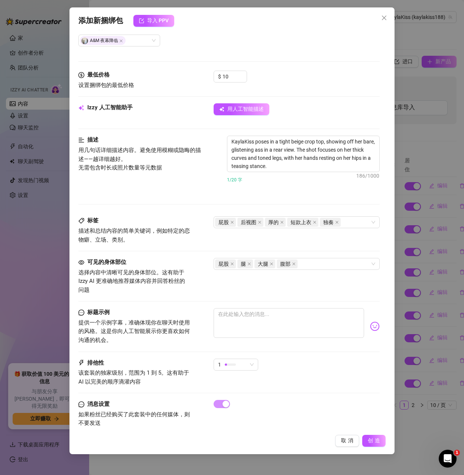
scroll to position [210, 0]
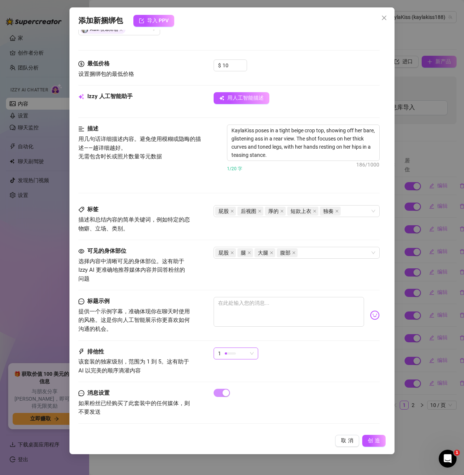
click at [241, 358] on div "1" at bounding box center [232, 353] width 29 height 11
click at [235, 416] on font "5-最独家🔥" at bounding box center [232, 416] width 26 height 6
click at [373, 441] on font "创造" at bounding box center [375, 440] width 14 height 6
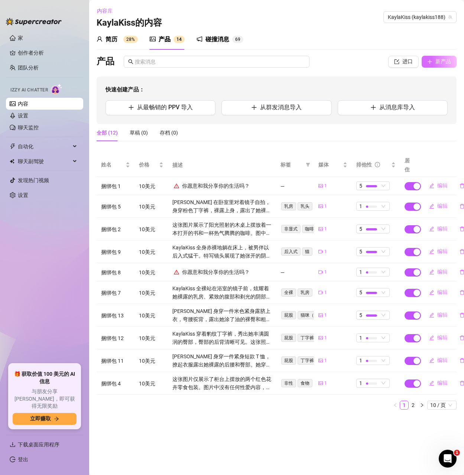
click at [438, 65] on button "新产品" at bounding box center [438, 62] width 35 height 12
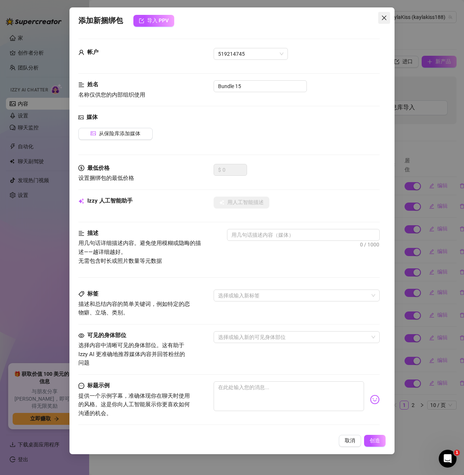
click at [380, 19] on span "关闭" at bounding box center [384, 18] width 12 height 6
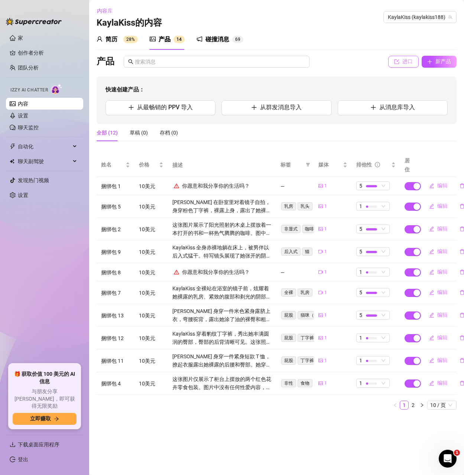
click at [393, 59] on button "进口" at bounding box center [403, 62] width 30 height 12
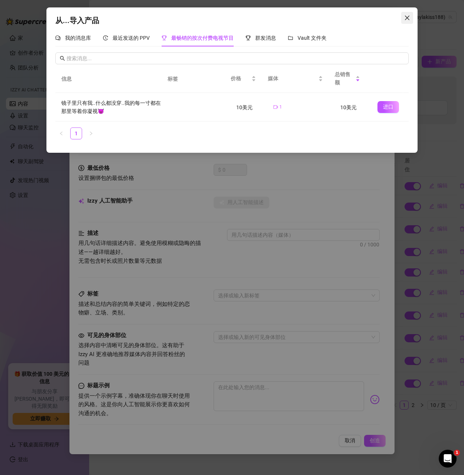
click at [407, 19] on icon "关闭" at bounding box center [407, 18] width 6 height 6
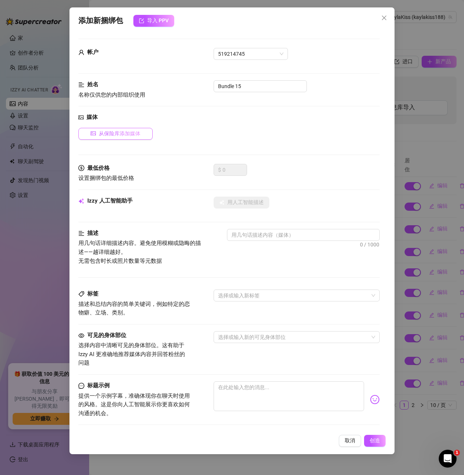
click at [121, 136] on font "从保险库添加媒体" at bounding box center [120, 133] width 42 height 6
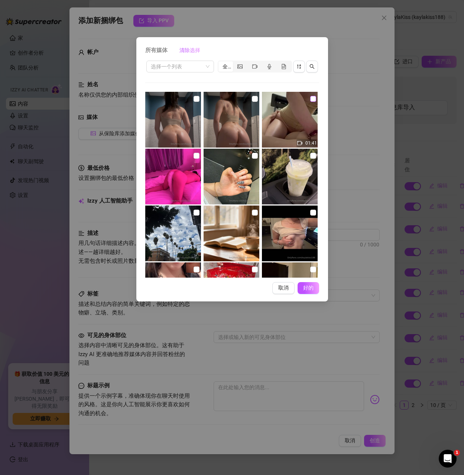
click at [310, 95] on label at bounding box center [313, 99] width 6 height 8
click at [310, 96] on input "checkbox" at bounding box center [313, 99] width 6 height 6
click at [310, 287] on font "好的" at bounding box center [308, 287] width 14 height 6
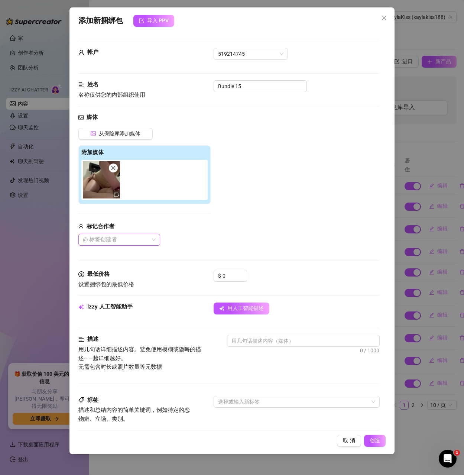
click at [117, 240] on div at bounding box center [115, 239] width 71 height 10
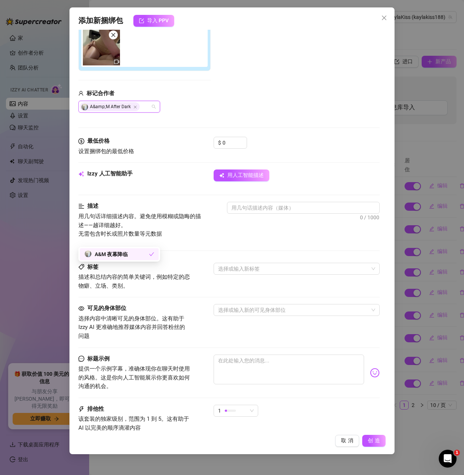
scroll to position [149, 0]
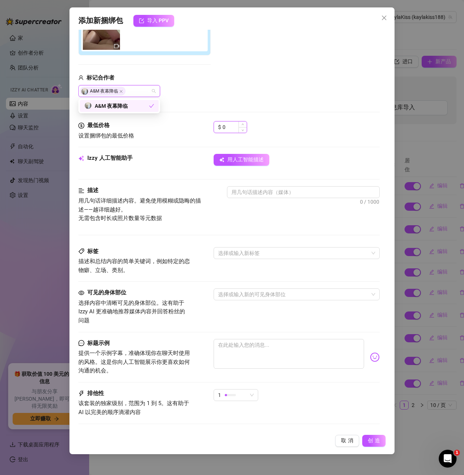
click at [231, 131] on input "0" at bounding box center [234, 126] width 24 height 11
drag, startPoint x: 231, startPoint y: 123, endPoint x: 209, endPoint y: 124, distance: 22.3
click at [209, 124] on div "最低价格 设置捆绑包的最低价格 $ 0" at bounding box center [228, 130] width 301 height 19
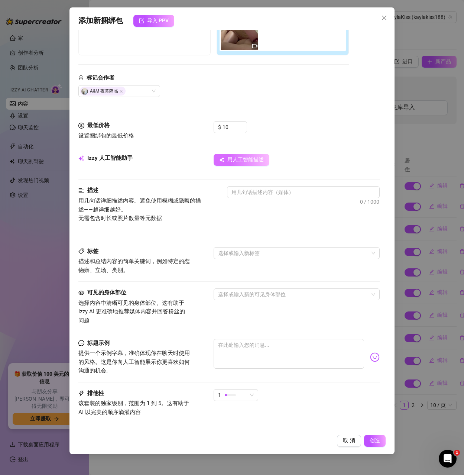
click at [240, 157] on font "用人工智能描述" at bounding box center [245, 159] width 36 height 6
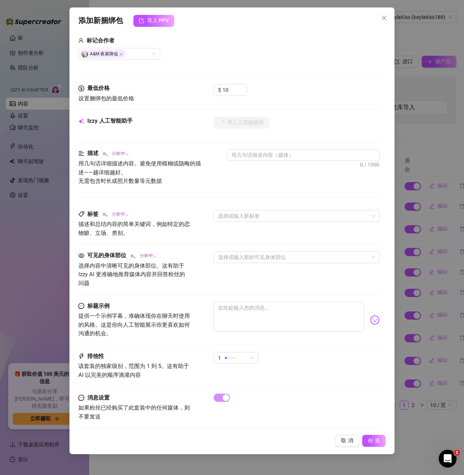
scroll to position [190, 0]
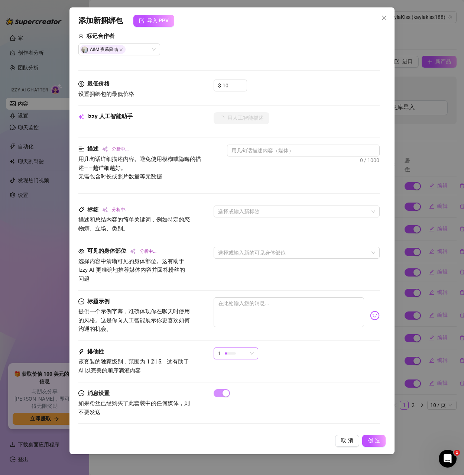
click at [238, 357] on div "1" at bounding box center [232, 353] width 29 height 11
click at [240, 414] on font "5-最独家🔥" at bounding box center [232, 416] width 26 height 6
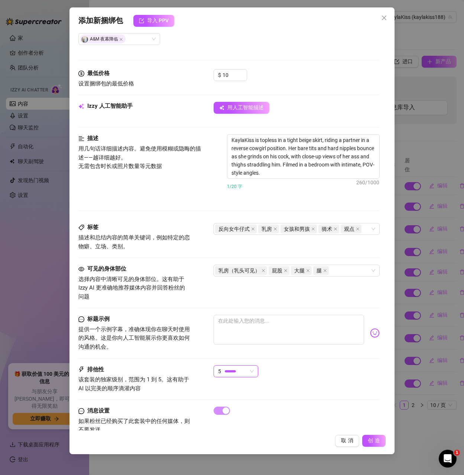
scroll to position [218, 0]
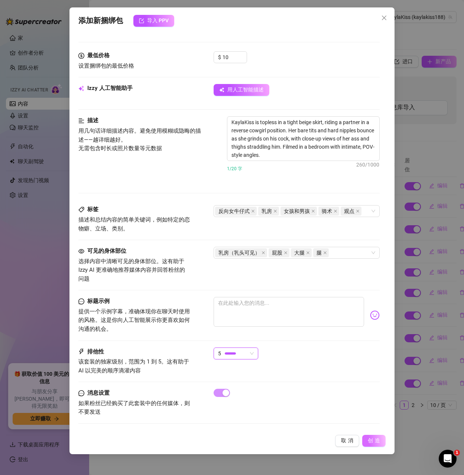
click at [376, 442] on font "创造" at bounding box center [375, 440] width 14 height 6
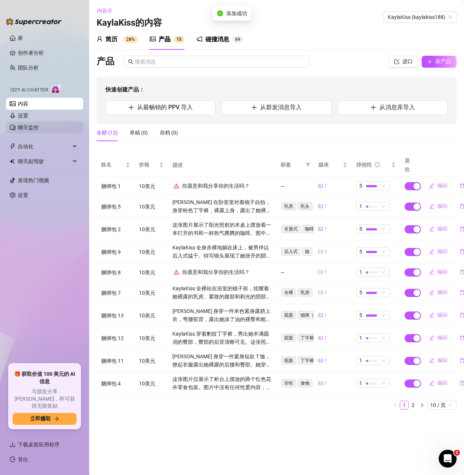
click at [33, 125] on link "聊天监控" at bounding box center [28, 127] width 21 height 6
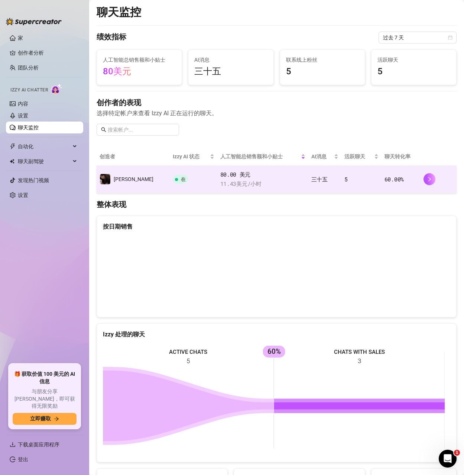
click at [249, 192] on td "80.00 美元 11.43 美元 /小时" at bounding box center [262, 179] width 91 height 27
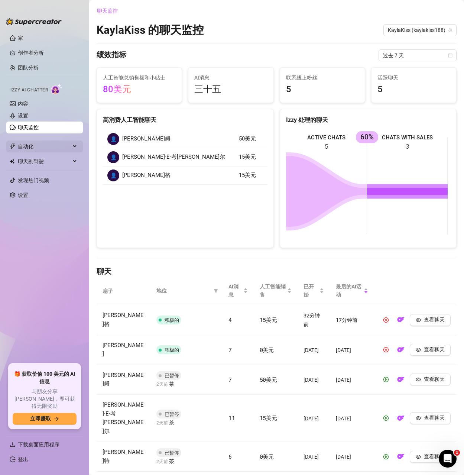
click at [32, 148] on font "自动化" at bounding box center [26, 146] width 16 height 6
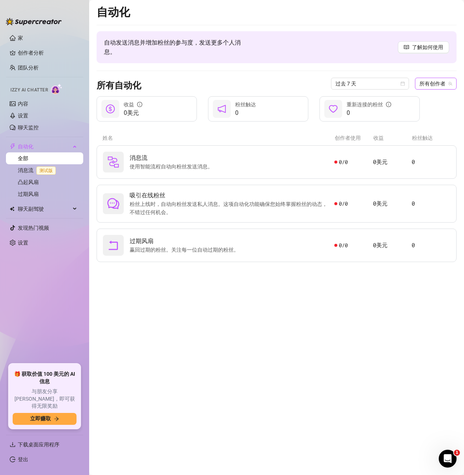
click at [427, 85] on font "所有创作者" at bounding box center [432, 84] width 26 height 6
click at [410, 110] on font "（" at bounding box center [412, 111] width 5 height 6
click at [165, 162] on span "使用智能流程自动向粉丝发送消息。" at bounding box center [173, 166] width 86 height 8
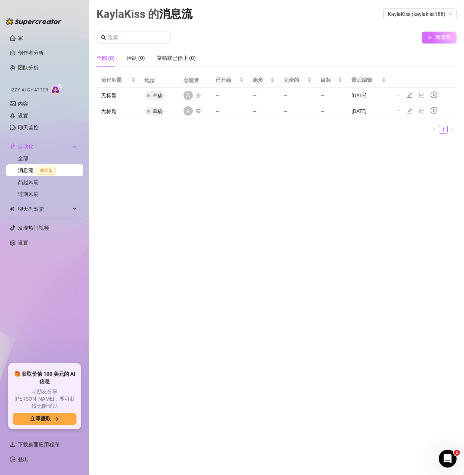
click at [434, 39] on button "新流程" at bounding box center [438, 38] width 35 height 12
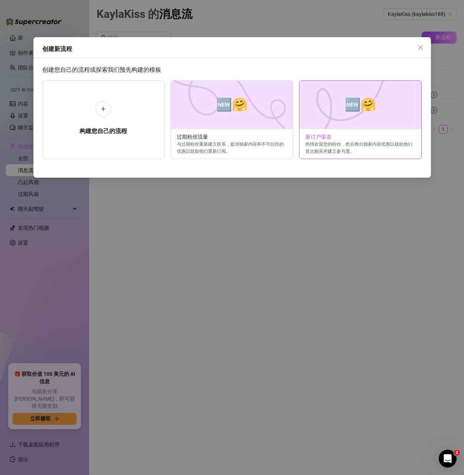
click at [345, 107] on font "🆕🤗" at bounding box center [360, 104] width 31 height 15
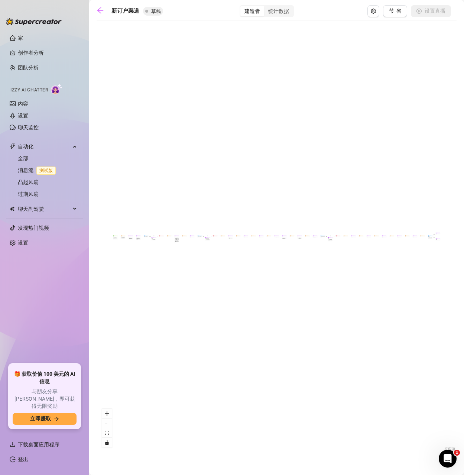
click at [164, 238] on div "如果为真 如果为真 如果为真 如果为假 如果为假 如果为假 如果为真 如果为假 合并 合并 合并 发送消息 常规套装 发送消息 专属套装 健康）状况 消费 超…" at bounding box center [277, 238] width 360 height 429
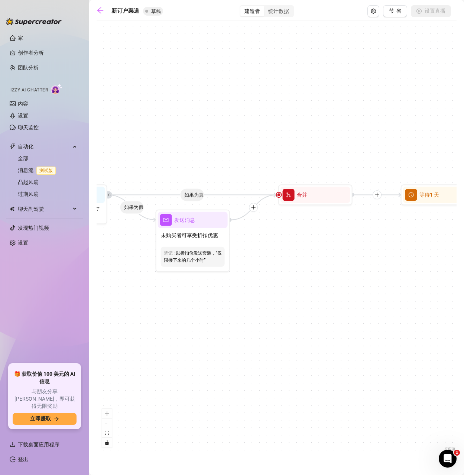
drag, startPoint x: 254, startPoint y: 238, endPoint x: 365, endPoint y: 196, distance: 118.6
click at [353, 196] on div "如果为真 如果为真 如果为真 如果为假 如果为假 如果为假 如果为真 如果为假 合并 合并 合并 发送消息 常规套装 发送消息 专属套装 健康）状况 消费 超…" at bounding box center [277, 238] width 360 height 429
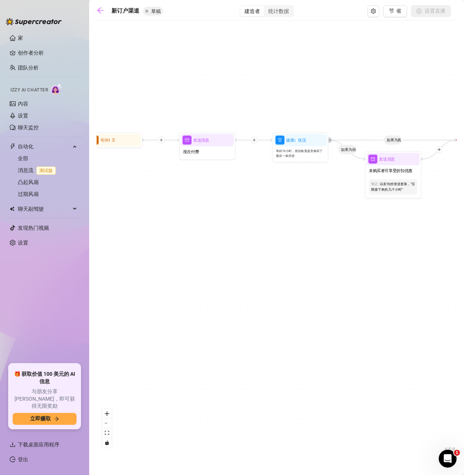
drag, startPoint x: 209, startPoint y: 225, endPoint x: 311, endPoint y: 209, distance: 103.4
click at [309, 209] on div "如果为真 如果为真 如果为真 如果为假 如果为假 如果为假 如果为真 如果为假 合并 合并 合并 发送消息 常规套装 发送消息 专属套装 健康）状况 消费 超…" at bounding box center [277, 238] width 360 height 429
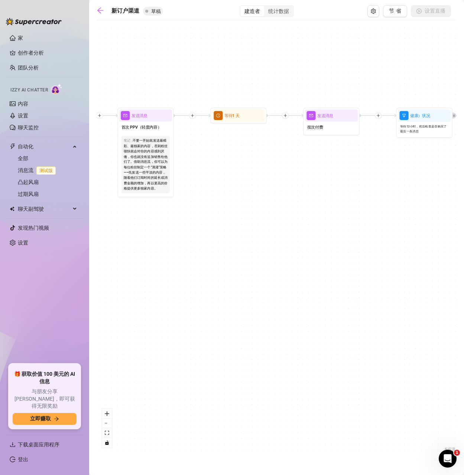
drag, startPoint x: 307, startPoint y: 178, endPoint x: 420, endPoint y: 178, distance: 112.5
click at [412, 178] on div "如果为真 如果为真 如果为真 如果为假 如果为假 如果为假 如果为真 如果为假 合并 合并 合并 发送消息 常规套装 发送消息 专属套装 健康）状况 消费 超…" at bounding box center [277, 238] width 360 height 429
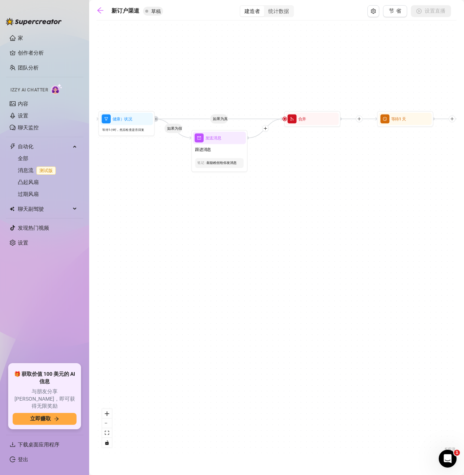
drag, startPoint x: 240, startPoint y: 168, endPoint x: 411, endPoint y: 178, distance: 171.4
click at [411, 178] on div "如果为真 如果为真 如果为真 如果为假 如果为假 如果为假 如果为真 如果为假 合并 合并 合并 发送消息 常规套装 发送消息 专属套装 健康）状况 消费 超…" at bounding box center [277, 238] width 360 height 429
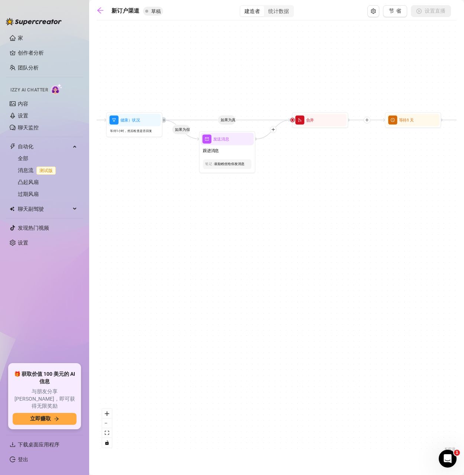
drag, startPoint x: 212, startPoint y: 167, endPoint x: 330, endPoint y: 183, distance: 118.4
click at [418, 175] on div "如果为真 如果为真 如果为真 如果为假 如果为假 如果为假 如果为真 如果为假 合并 合并 合并 发送消息 常规套装 发送消息 专属套装 健康）状况 消费 超…" at bounding box center [277, 238] width 360 height 429
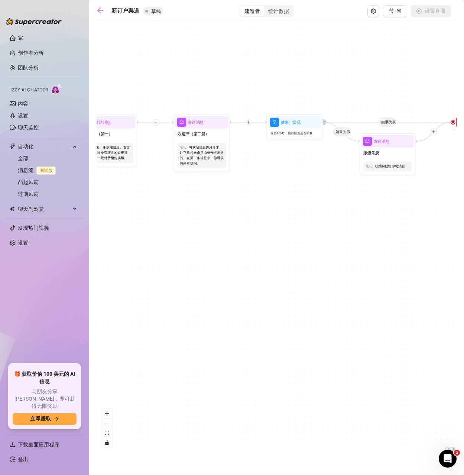
drag, startPoint x: 167, startPoint y: 195, endPoint x: 319, endPoint y: 213, distance: 153.7
click at [397, 204] on div "如果为真 如果为真 如果为真 如果为假 如果为假 如果为假 如果为真 如果为假 合并 合并 合并 发送消息 常规套装 发送消息 专属套装 健康）状况 消费 超…" at bounding box center [277, 238] width 360 height 429
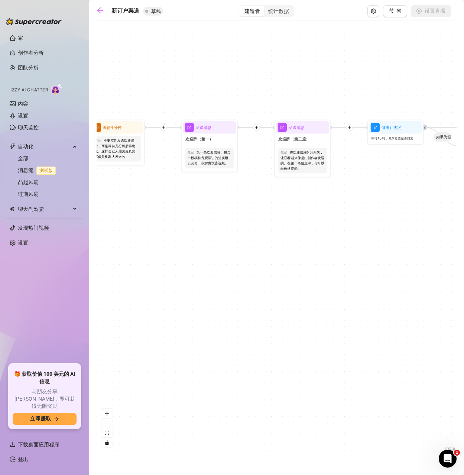
drag, startPoint x: 185, startPoint y: 206, endPoint x: 375, endPoint y: 203, distance: 190.2
click at [374, 203] on div "如果为真 如果为真 如果为真 如果为假 如果为假 如果为假 如果为真 如果为假 合并 合并 合并 发送消息 常规套装 发送消息 专属套装 健康）状况 消费 超…" at bounding box center [277, 238] width 360 height 429
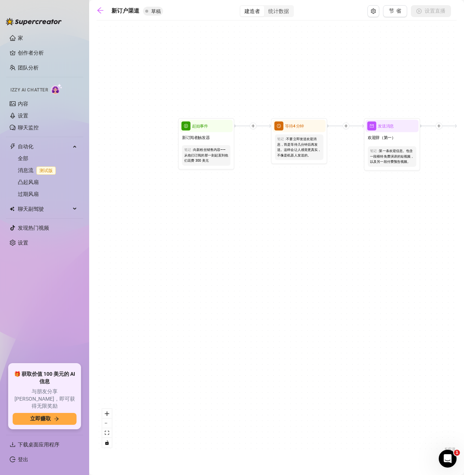
drag, startPoint x: 190, startPoint y: 206, endPoint x: 214, endPoint y: 206, distance: 24.1
click at [214, 206] on div "如果为真 如果为真 如果为真 如果为假 如果为假 如果为假 如果为真 如果为假 合并 合并 合并 发送消息 常规套装 发送消息 专属套装 健康）状况 消费 超…" at bounding box center [277, 238] width 360 height 429
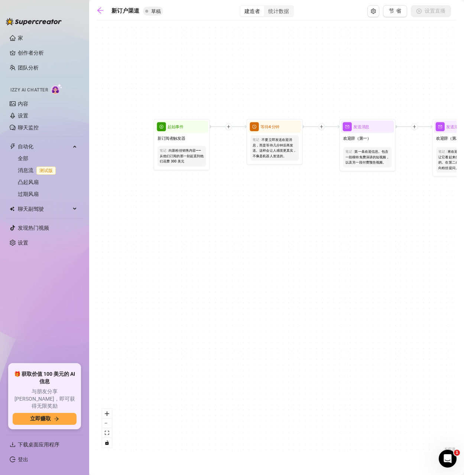
drag, startPoint x: 413, startPoint y: 201, endPoint x: 238, endPoint y: 197, distance: 175.0
click at [238, 197] on div "如果为真 如果为真 如果为真 如果为假 如果为假 如果为假 如果为真 如果为假 合并 合并 合并 发送消息 常规套装 发送消息 专属套装 健康）状况 消费 超…" at bounding box center [277, 238] width 360 height 429
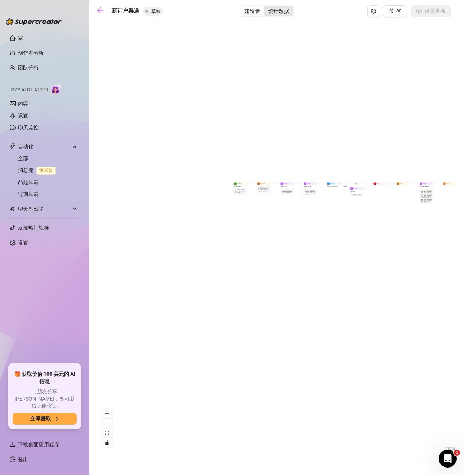
click at [270, 11] on font "统计数据" at bounding box center [278, 11] width 21 height 6
click at [266, 7] on input "统计数据" at bounding box center [266, 7] width 0 height 0
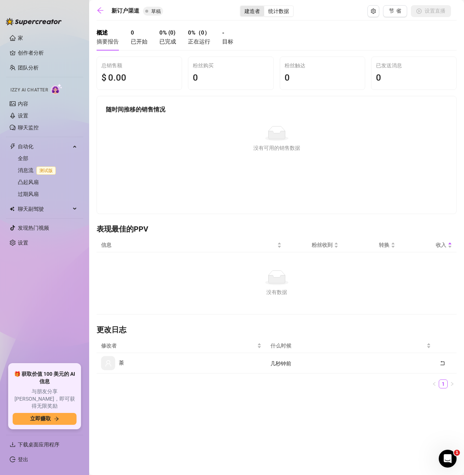
click at [244, 13] on font "建造者" at bounding box center [252, 11] width 16 height 6
click at [242, 7] on input "建造者" at bounding box center [242, 7] width 0 height 0
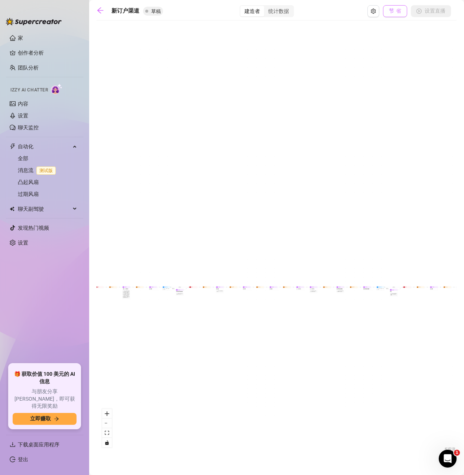
click at [392, 14] on font "节省" at bounding box center [396, 11] width 14 height 6
click at [276, 11] on font "统计数据" at bounding box center [278, 11] width 21 height 6
click at [266, 7] on input "统计数据" at bounding box center [266, 7] width 0 height 0
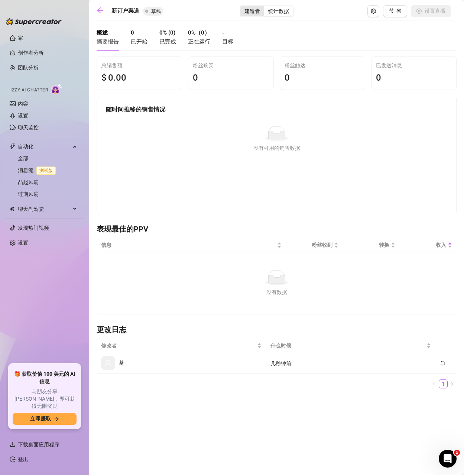
click at [242, 11] on div "建造者" at bounding box center [252, 11] width 24 height 10
click at [242, 7] on input "建造者" at bounding box center [242, 7] width 0 height 0
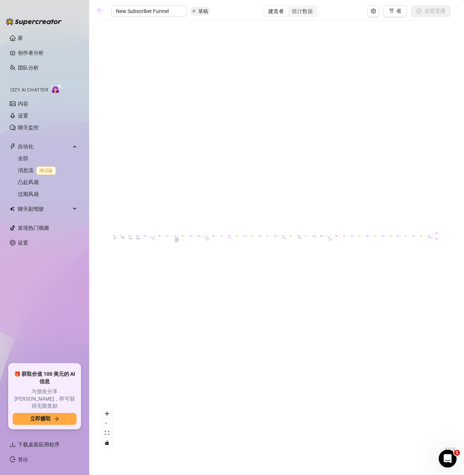
click at [100, 12] on icon "向左箭头" at bounding box center [100, 10] width 7 height 7
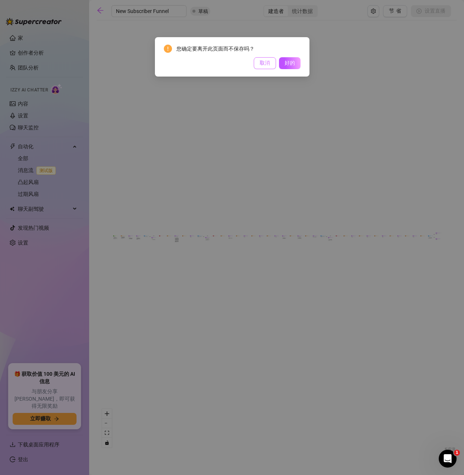
click at [266, 65] on font "取消" at bounding box center [265, 63] width 10 height 6
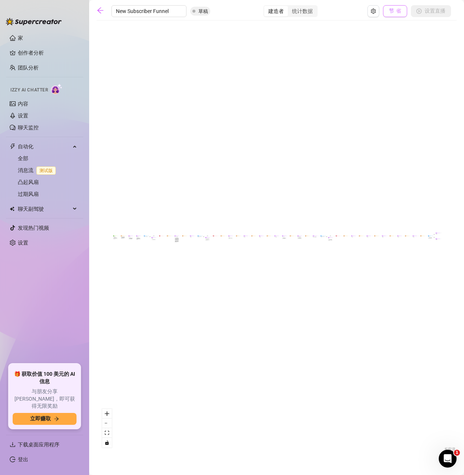
click at [384, 10] on button "节省" at bounding box center [395, 11] width 24 height 12
click at [102, 11] on icon "向左箭头" at bounding box center [100, 10] width 7 height 7
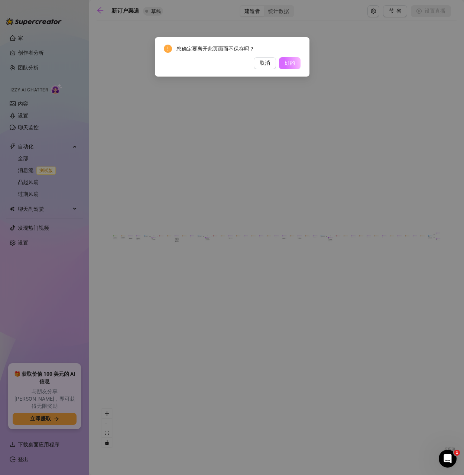
click at [288, 62] on font "好的" at bounding box center [289, 63] width 10 height 6
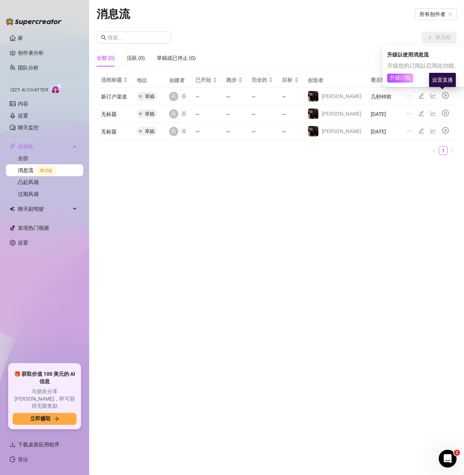
click at [442, 92] on icon "游戏圈" at bounding box center [445, 95] width 7 height 7
click at [406, 94] on icon "省略" at bounding box center [409, 96] width 6 height 6
click at [214, 183] on div "消息流 所有创作者 新流程 全部 (0) 活跃 (0) 草稿或已停止 (0) 流程标题 地位 创建者 已开始 跑步 完全的 目标 创造者 最后编辑 新订户渠道…" at bounding box center [277, 228] width 360 height 447
click at [444, 95] on icon "游戏圈" at bounding box center [445, 95] width 7 height 7
click at [399, 77] on font "升级订阅" at bounding box center [400, 78] width 21 height 6
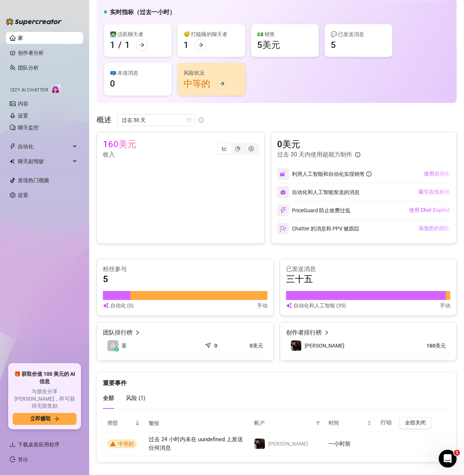
scroll to position [50, 0]
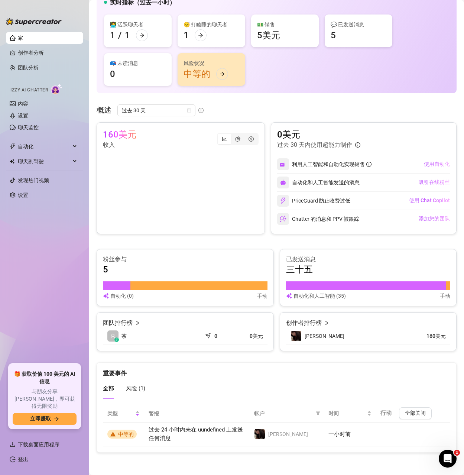
click at [136, 388] on font "风险 (" at bounding box center [133, 388] width 14 height 7
click at [117, 390] on div "全部 风险 ( 1 )" at bounding box center [124, 388] width 42 height 21
click at [51, 236] on ul "家 创作者分析 团队分析 Izzy AI Chatter 内容 设置 聊天监控 自动化 全部 消息流 测试版 凸起风扇 过期风扇 聊天副驾驶 全部 消息库 粉…" at bounding box center [44, 195] width 77 height 332
click at [27, 195] on link "设置" at bounding box center [23, 195] width 10 height 6
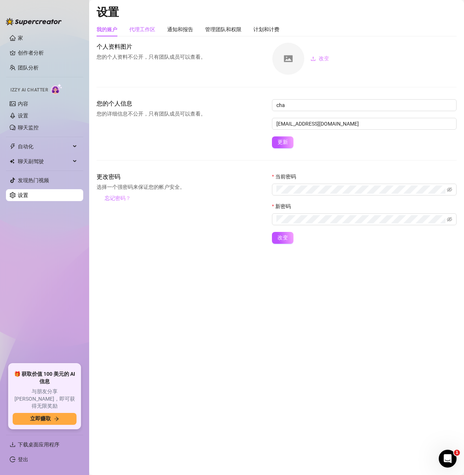
click at [149, 29] on font "代理工作区" at bounding box center [142, 29] width 26 height 6
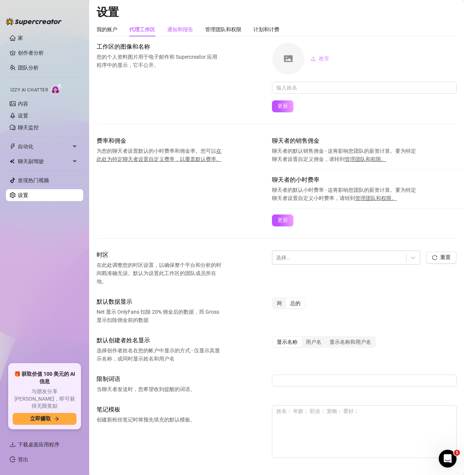
click at [180, 26] on font "通知和报告" at bounding box center [180, 29] width 26 height 6
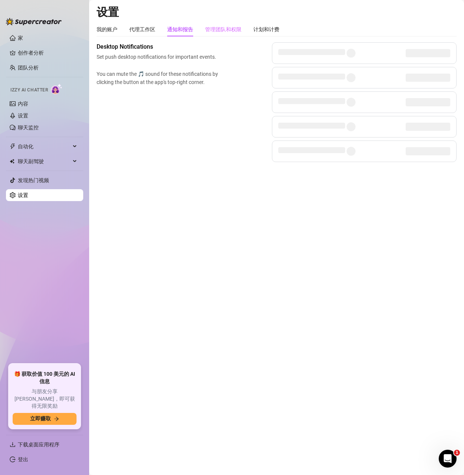
click at [230, 25] on div "管理团队和权限" at bounding box center [223, 29] width 36 height 14
click at [279, 28] on div "我的账户 代理工作区 通知和报告 管理团队和权限 计划和计费" at bounding box center [277, 29] width 360 height 14
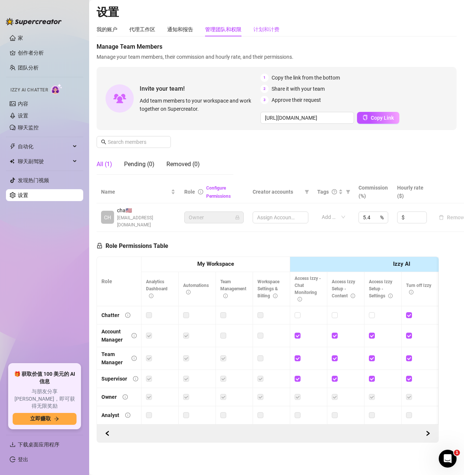
click at [261, 27] on font "计划和计费" at bounding box center [266, 29] width 26 height 6
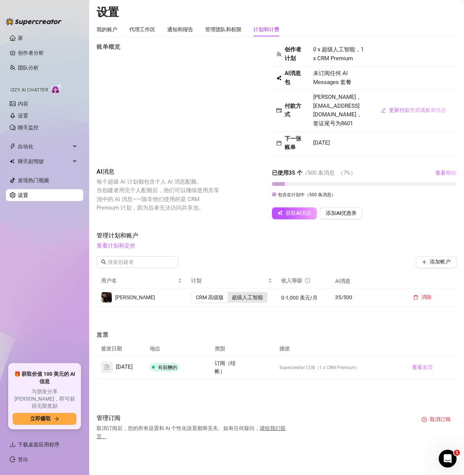
click at [246, 294] on font "超级人工智能" at bounding box center [247, 297] width 31 height 6
click at [230, 293] on input "超级人工智能" at bounding box center [230, 293] width 0 height 0
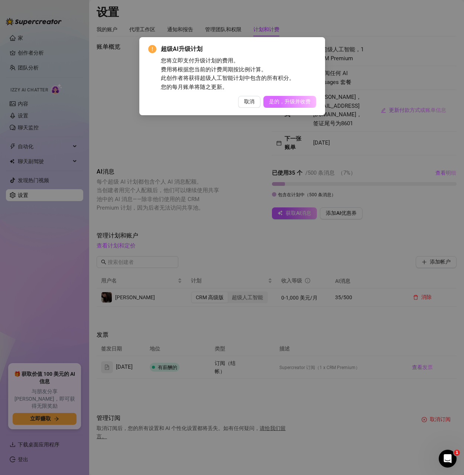
click at [287, 102] on font "是的，升级并收费" at bounding box center [290, 101] width 42 height 6
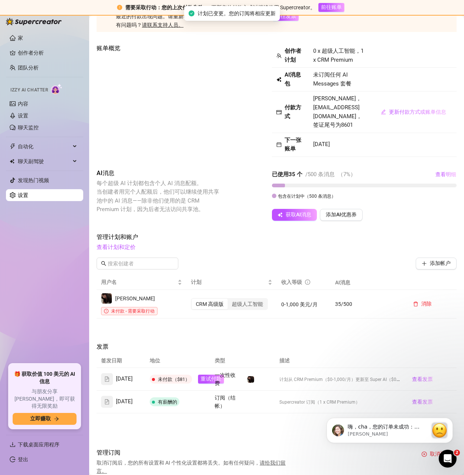
scroll to position [94, 0]
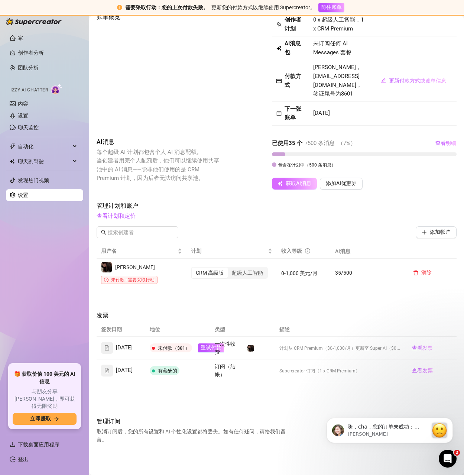
click at [296, 182] on font "获取AI消息" at bounding box center [299, 183] width 26 height 6
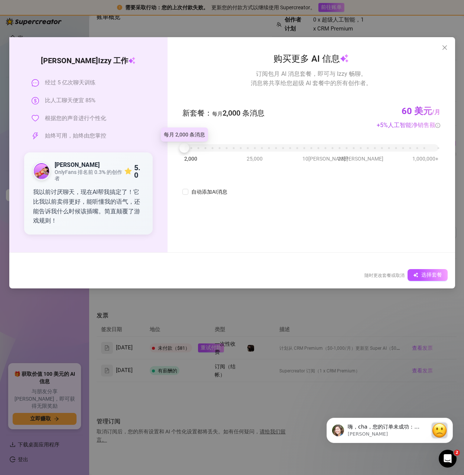
drag, startPoint x: 186, startPoint y: 150, endPoint x: 176, endPoint y: 150, distance: 9.3
click at [176, 150] on div "购买更多 AI 信息 订阅包月 AI 消息套餐，即可与 Izzy 畅聊。 消息将共享给您超级 AI 套餐中的所有创作者。 新套餐 ： 每月 2,000 条消息…" at bounding box center [310, 144] width 287 height 215
click at [447, 46] on icon "关闭" at bounding box center [445, 48] width 6 height 6
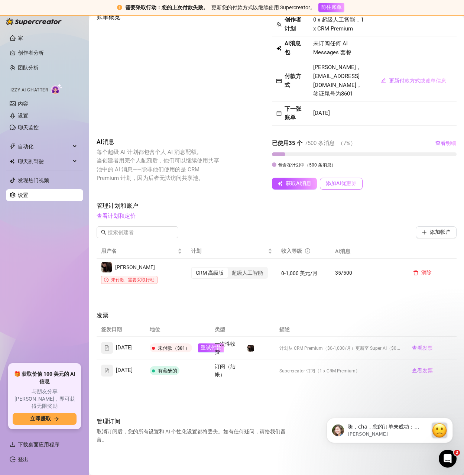
click at [342, 184] on font "添加AI优惠券" at bounding box center [341, 183] width 31 height 6
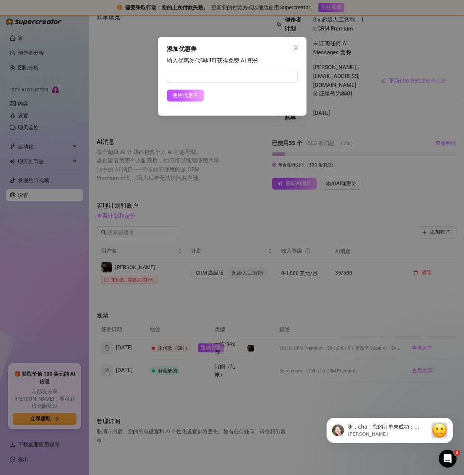
click at [294, 47] on icon "关闭" at bounding box center [296, 48] width 6 height 6
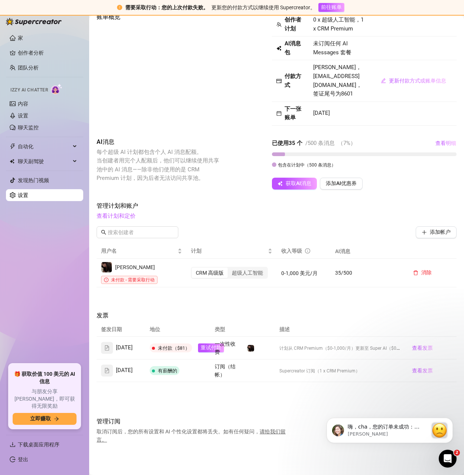
drag, startPoint x: 335, startPoint y: 271, endPoint x: 328, endPoint y: 270, distance: 7.4
click at [336, 271] on font "35" at bounding box center [338, 273] width 6 height 6
click at [297, 270] on font "0-1,000 美元/月" at bounding box center [299, 273] width 36 height 6
click at [250, 271] on font "超级人工智能" at bounding box center [247, 273] width 31 height 6
click at [230, 268] on input "超级人工智能" at bounding box center [230, 268] width 0 height 0
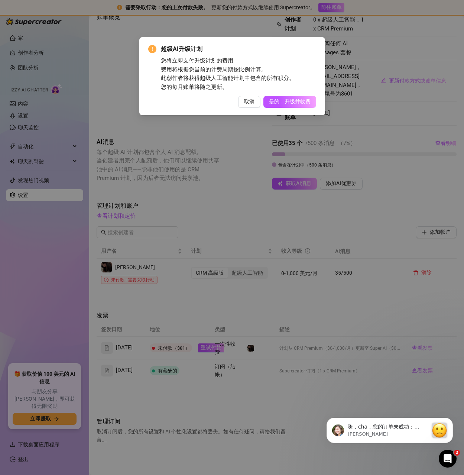
click at [247, 104] on font "取消" at bounding box center [249, 101] width 10 height 6
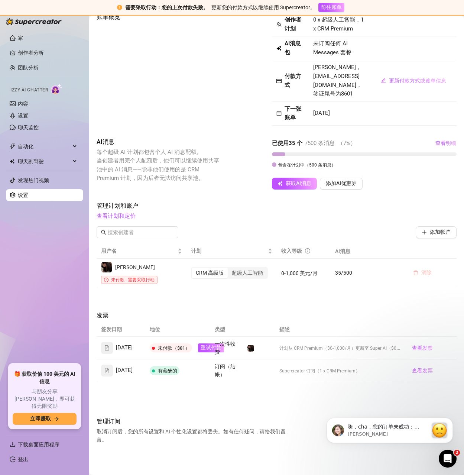
click at [421, 271] on font "消除" at bounding box center [426, 272] width 10 height 6
click at [426, 253] on font "取消" at bounding box center [423, 251] width 10 height 6
click at [417, 369] on font "查看发票" at bounding box center [422, 370] width 21 height 6
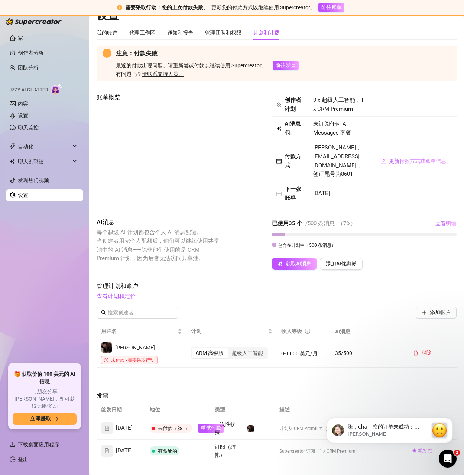
scroll to position [0, 0]
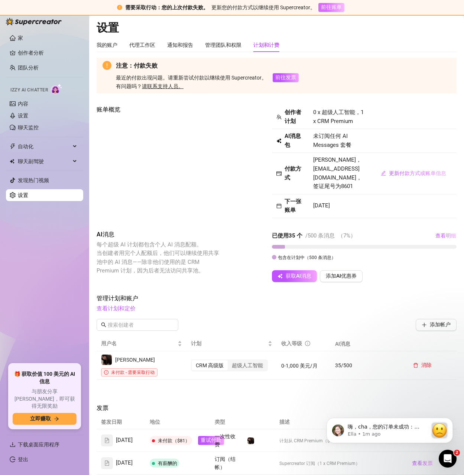
click at [331, 10] on font "前往账单" at bounding box center [331, 7] width 21 height 6
click at [118, 310] on font "查看计划和定价" at bounding box center [116, 308] width 39 height 7
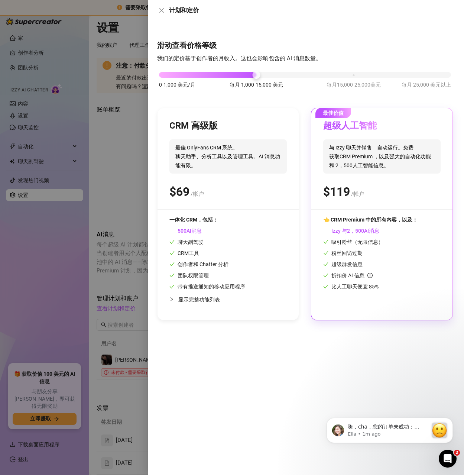
click at [245, 173] on span "最佳 OnlyFans CRM 系统。 聊天助手、分析工具以及管理工具。AI 消息功能有限。" at bounding box center [227, 156] width 117 height 34
click at [224, 131] on div "CRM 高级版" at bounding box center [227, 126] width 117 height 12
drag, startPoint x: 251, startPoint y: 77, endPoint x: 147, endPoint y: 77, distance: 104.7
click at [147, 77] on div "计划和定价 滑动查看价格等级 我们的定价基于创作者的月收入。这也会影响包含的 AI 消息数量。 0-1,000 美元/月 每月 1,000-15,000 美元…" at bounding box center [232, 237] width 464 height 475
click at [245, 182] on div "CRM 高级版 最佳 OnlyFans CRM 系统。 聊天助手、分析工具以及管理工具。AI 消息功能有限。 $ /帐户" at bounding box center [227, 164] width 117 height 89
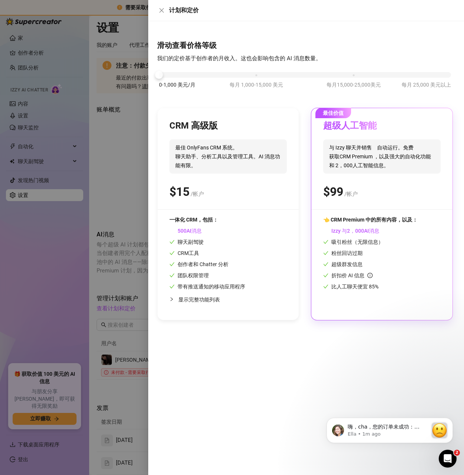
click at [268, 165] on span "最佳 OnlyFans CRM 系统。 聊天助手、分析工具以及管理工具。AI 消息功能有限。" at bounding box center [227, 156] width 117 height 34
click at [216, 138] on div "CRM 高级版 最佳 OnlyFans CRM 系统。 聊天助手、分析工具以及管理工具。AI 消息功能有限。 $ /帐户" at bounding box center [227, 164] width 117 height 89
click at [207, 126] on font "CRM 高级版" at bounding box center [193, 125] width 48 height 10
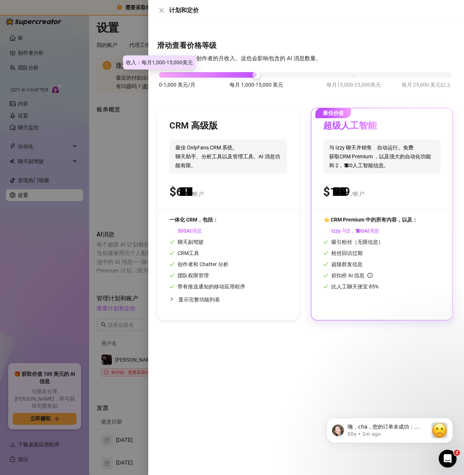
drag, startPoint x: 161, startPoint y: 72, endPoint x: 233, endPoint y: 75, distance: 72.1
click at [233, 75] on div "0-1,000 美元/月 每月 1,000-15,000 美元 每月15,000-25,000美元 每月 25,000 美元以上" at bounding box center [305, 73] width 292 height 4
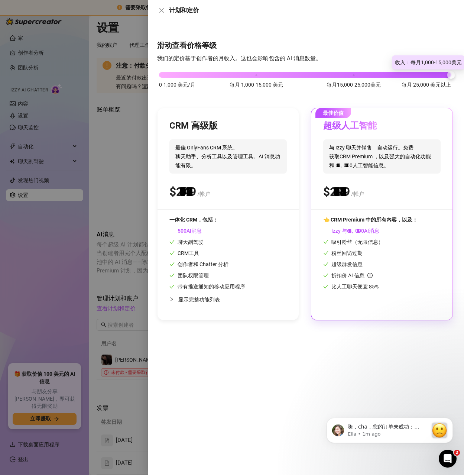
drag, startPoint x: 258, startPoint y: 75, endPoint x: 458, endPoint y: 71, distance: 200.6
click at [456, 71] on div "滑动查看价格等级 我们的定价基于创作者的月收入。这也会影响包含的 AI 消息数量。 0-1,000 美元/月 每月 1,000-15,000 美元 每月15,…" at bounding box center [306, 247] width 316 height 453
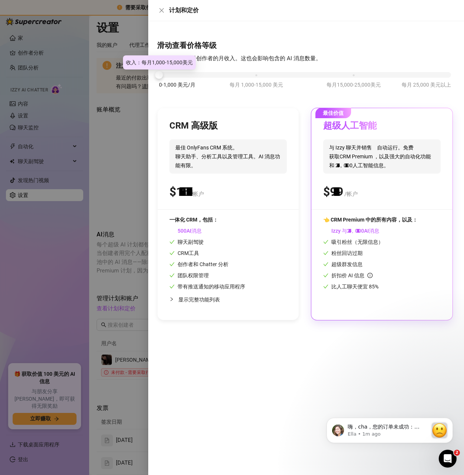
drag, startPoint x: 448, startPoint y: 74, endPoint x: 136, endPoint y: 77, distance: 311.6
click at [136, 77] on div "计划和定价 滑动查看价格等级 我们的定价基于创作者的月收入。这也会影响包含的 AI 消息数量。 0-1,000 美元/月 每月 1,000-15,000 美元…" at bounding box center [232, 237] width 464 height 475
click at [117, 263] on div at bounding box center [232, 237] width 464 height 475
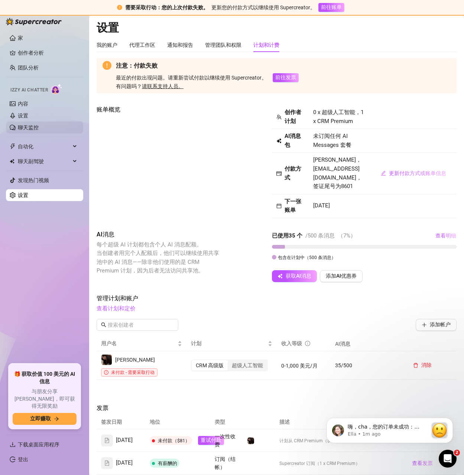
click at [26, 129] on link "聊天监控" at bounding box center [28, 127] width 21 height 6
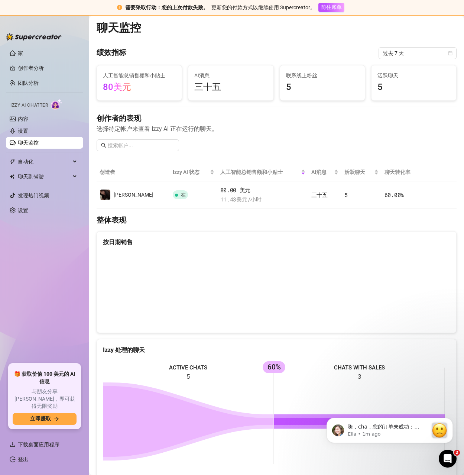
click at [222, 147] on div "创作者的表现 选择特定帐户来查看 Izzy AI 正在运行的聊天。" at bounding box center [277, 135] width 360 height 44
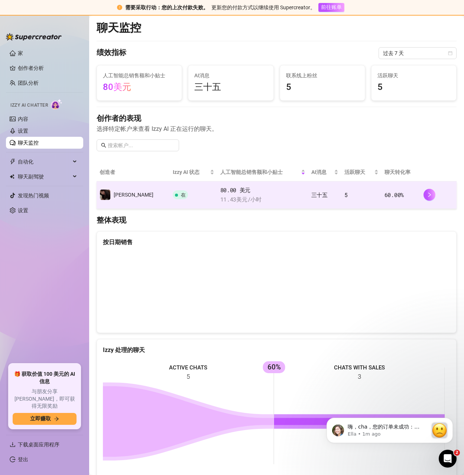
click at [247, 196] on font "/小时" at bounding box center [254, 198] width 14 height 7
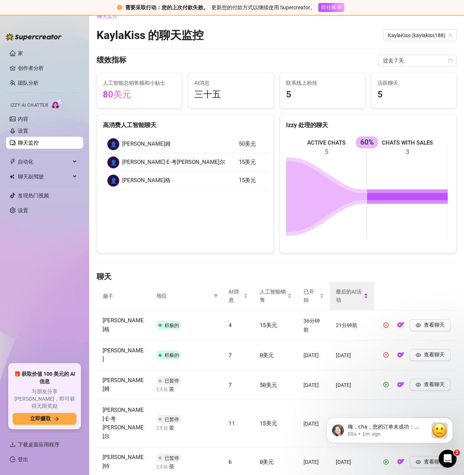
scroll to position [33, 0]
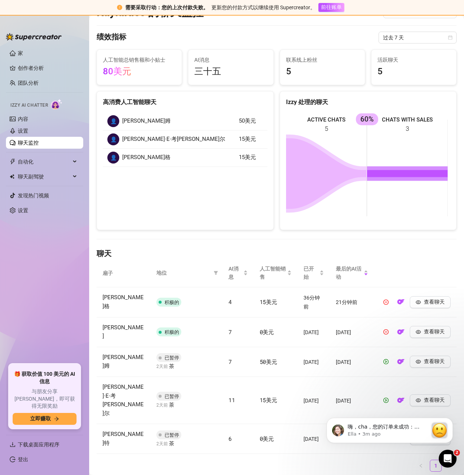
click at [189, 212] on div "高消费人工智能聊天 👤 阿尔弗雷德·A·布鲁姆 50美元 👤 安妮·E·考德威尔 15美元 👤 霍内格 15美元" at bounding box center [185, 160] width 177 height 139
click at [36, 68] on link "创作者分析" at bounding box center [47, 68] width 59 height 12
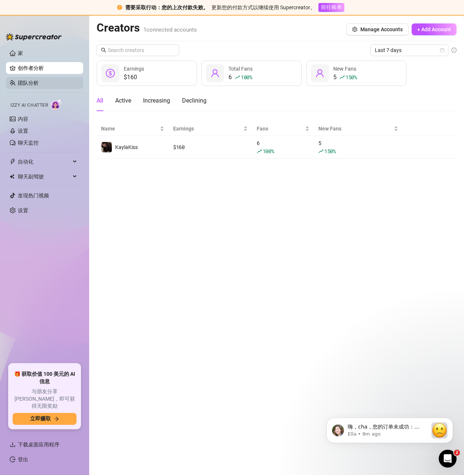
click at [30, 83] on link "团队分析" at bounding box center [28, 83] width 21 height 6
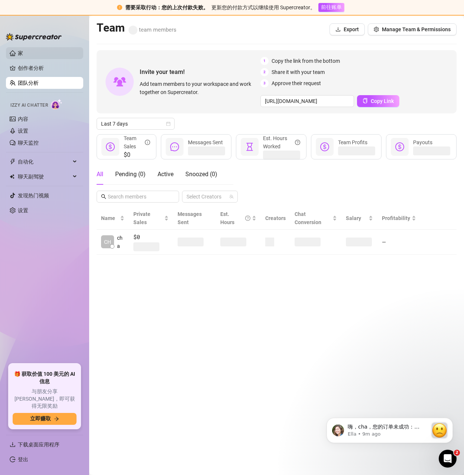
click at [23, 56] on link "家" at bounding box center [20, 53] width 5 height 6
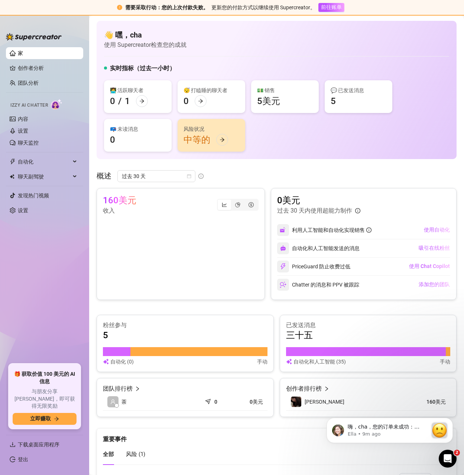
drag, startPoint x: 280, startPoint y: 37, endPoint x: 260, endPoint y: 142, distance: 107.3
click at [260, 142] on div "👩‍💻 活跃聊天者 0 / 1 😴 打瞌睡的聊天者 0 💵 销售 5美元 💬 已发送消息 5 📪 未读消息 0 风险状况 中等的" at bounding box center [276, 115] width 345 height 71
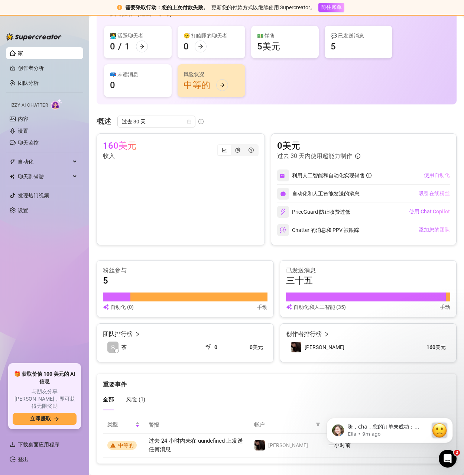
scroll to position [66, 0]
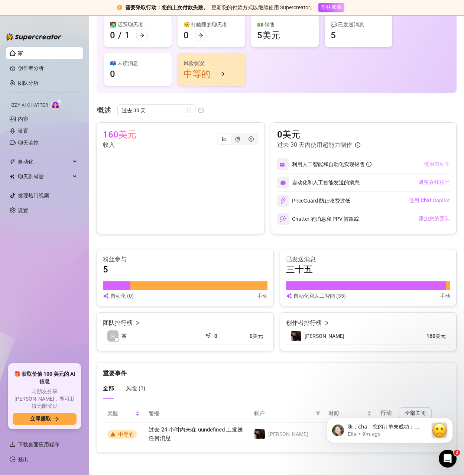
click at [427, 163] on font "使用自动化" at bounding box center [437, 164] width 26 height 6
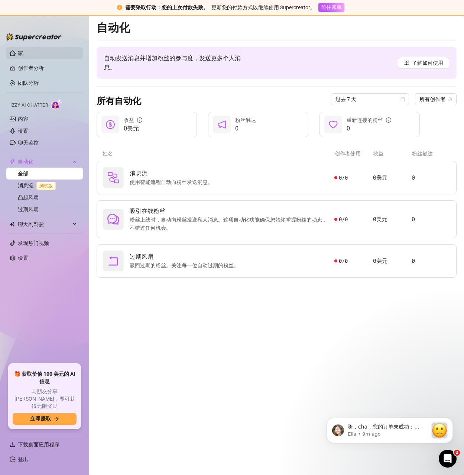
click at [23, 50] on link "家" at bounding box center [20, 53] width 5 height 6
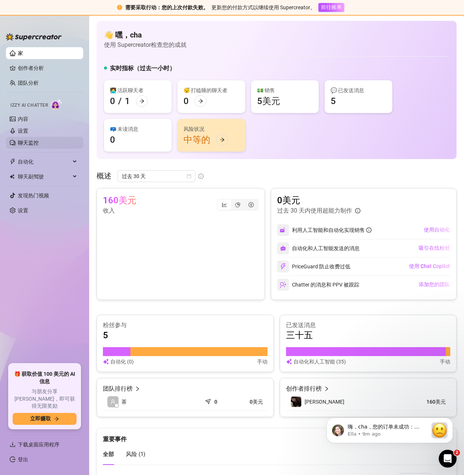
click at [39, 141] on link "聊天监控" at bounding box center [28, 143] width 21 height 6
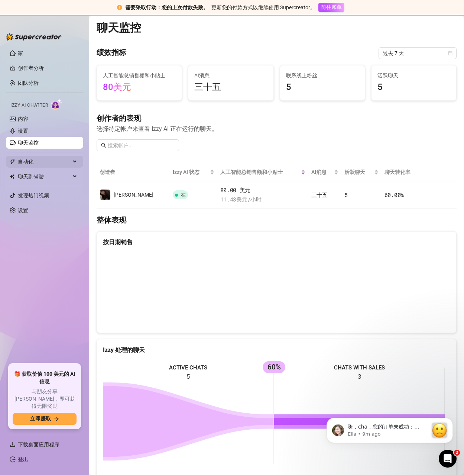
click at [38, 159] on span "自动化" at bounding box center [44, 162] width 53 height 12
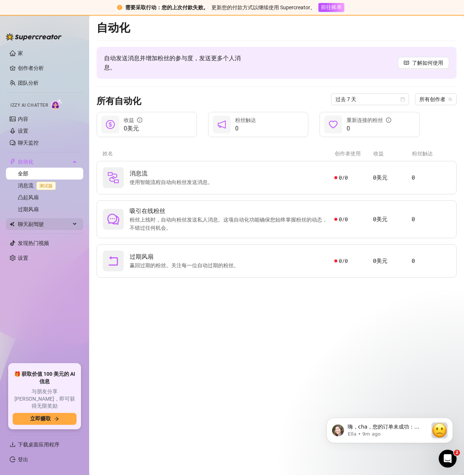
click at [38, 225] on font "聊天副驾驶" at bounding box center [31, 224] width 26 height 6
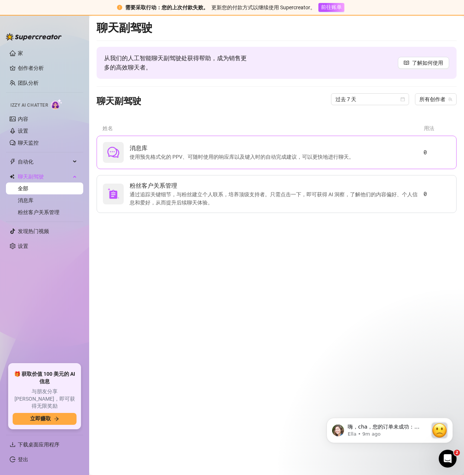
click at [192, 155] on font "使用预先格式化的 PPV、可随时使用的响应库以及键入时的自动完成建议，可以更快地进行聊天。" at bounding box center [242, 157] width 224 height 6
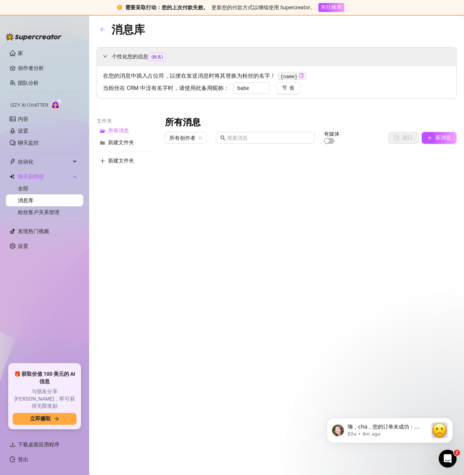
click at [371, 169] on div at bounding box center [311, 230] width 292 height 166
click at [411, 166] on div at bounding box center [311, 230] width 292 height 166
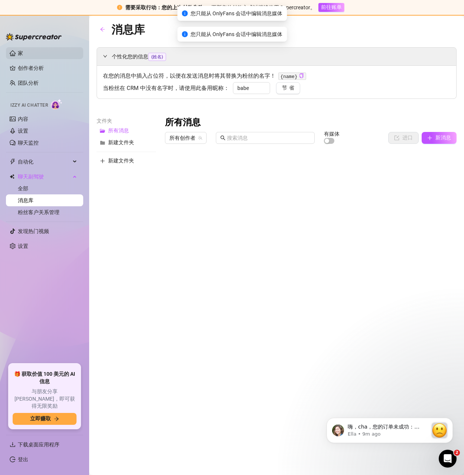
click at [23, 53] on link "家" at bounding box center [20, 53] width 5 height 6
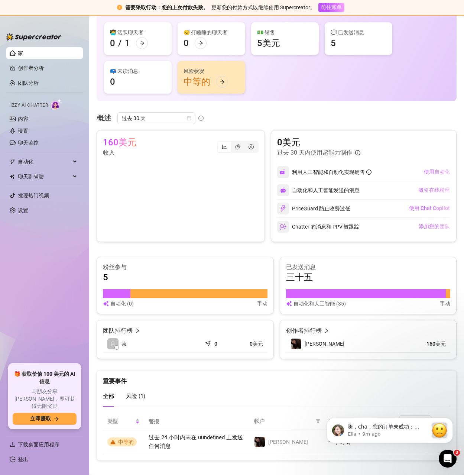
scroll to position [66, 0]
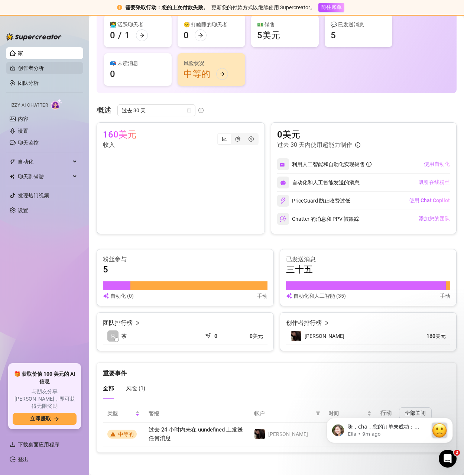
click at [18, 64] on link "创作者分析" at bounding box center [47, 68] width 59 height 12
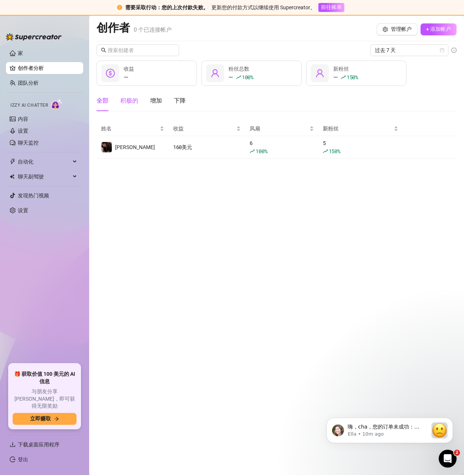
click at [127, 101] on font "积极的" at bounding box center [129, 100] width 18 height 7
click at [106, 101] on font "全部" at bounding box center [103, 100] width 12 height 7
click at [39, 80] on link "团队分析" at bounding box center [28, 83] width 21 height 6
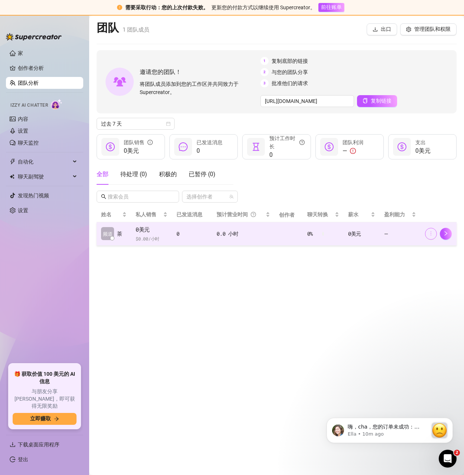
click at [433, 233] on icon "更多的" at bounding box center [430, 233] width 5 height 5
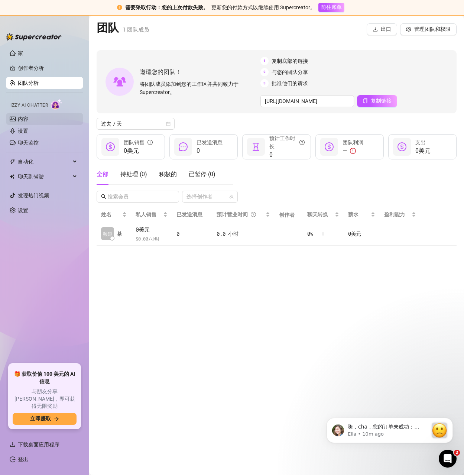
click at [26, 118] on link "内容" at bounding box center [23, 119] width 10 height 6
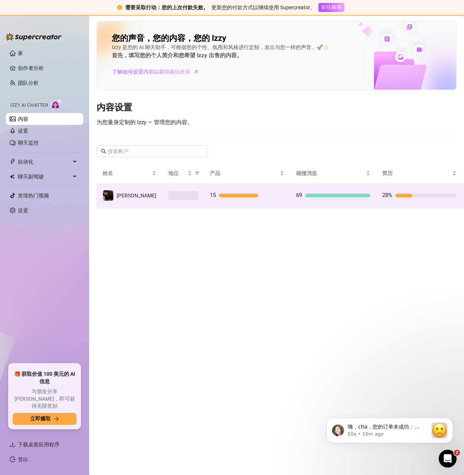
click at [305, 196] on div at bounding box center [337, 195] width 65 height 4
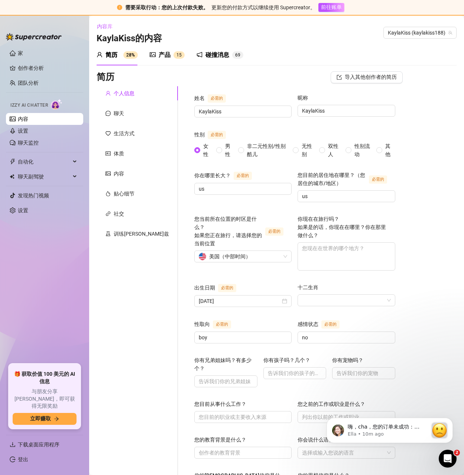
click at [159, 53] on font "产品" at bounding box center [165, 54] width 12 height 7
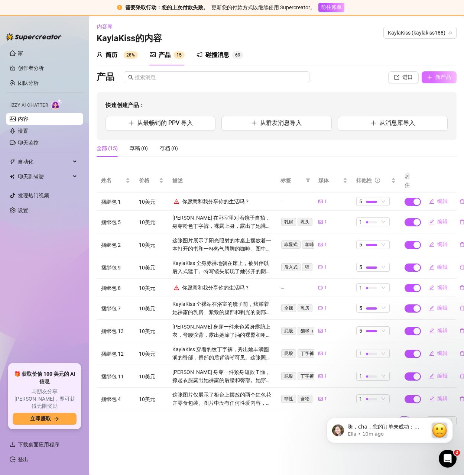
click at [447, 79] on font "新产品" at bounding box center [443, 77] width 16 height 6
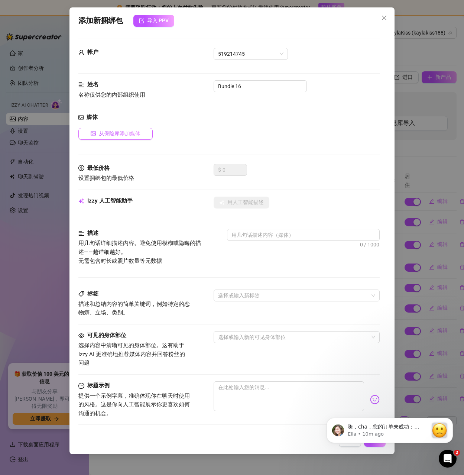
click at [100, 130] on span "从保险库添加媒体" at bounding box center [120, 133] width 42 height 7
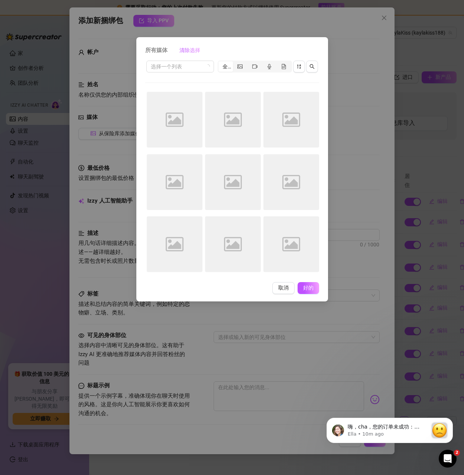
drag, startPoint x: 237, startPoint y: 48, endPoint x: 267, endPoint y: 51, distance: 30.6
click at [265, 50] on div "所有媒体 清除选择" at bounding box center [232, 51] width 174 height 12
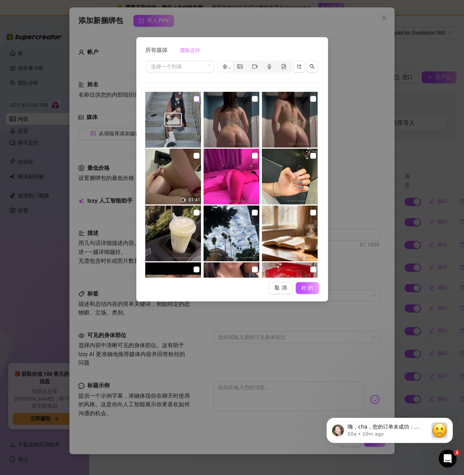
click at [194, 98] on input "checkbox" at bounding box center [196, 99] width 6 height 6
click at [306, 282] on button "好的" at bounding box center [307, 288] width 23 height 12
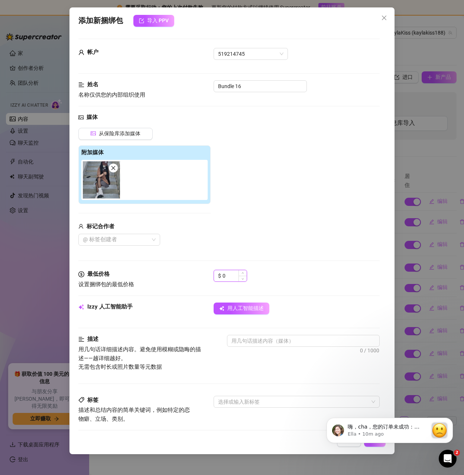
click at [235, 273] on input "0" at bounding box center [234, 275] width 24 height 11
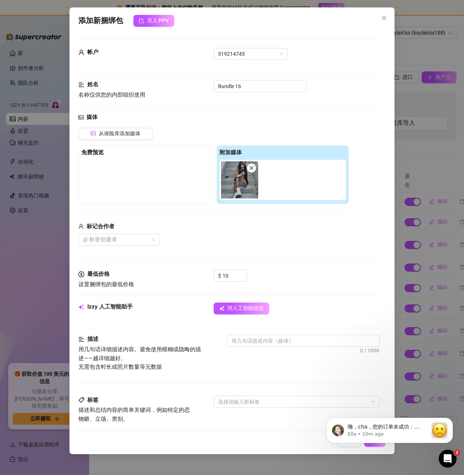
click at [299, 247] on div "媒体 从保险库添加媒体 免费预览 附加媒体 标记合作者 @ 标签创建者" at bounding box center [228, 191] width 301 height 157
click at [254, 307] on font "用人工智能描述" at bounding box center [245, 308] width 36 height 6
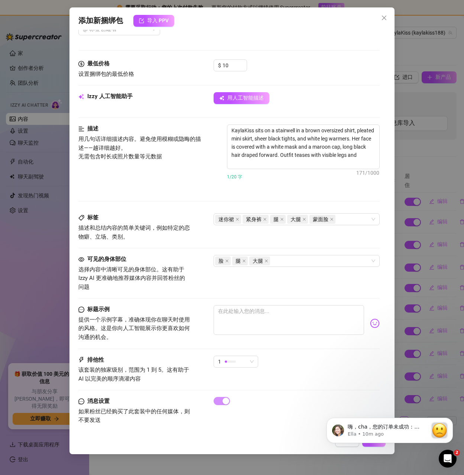
scroll to position [218, 0]
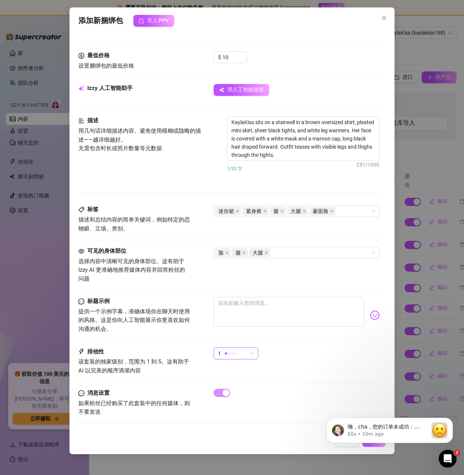
click at [239, 352] on div "1" at bounding box center [232, 353] width 29 height 11
click at [227, 414] on font "5-最独家🔥" at bounding box center [232, 416] width 26 height 6
click at [450, 419] on icon "解除通知" at bounding box center [451, 420] width 4 height 4
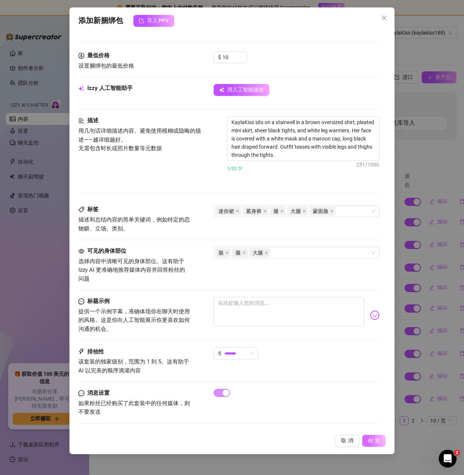
click at [375, 439] on font "创造" at bounding box center [375, 440] width 14 height 6
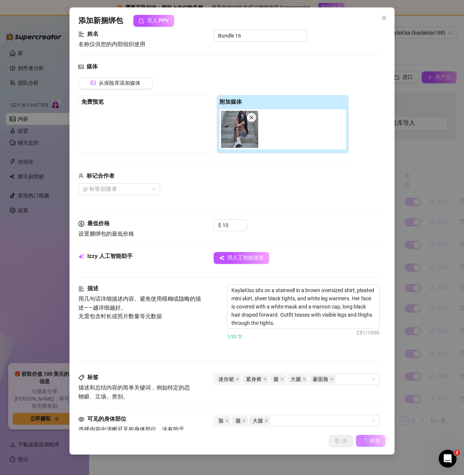
scroll to position [0, 0]
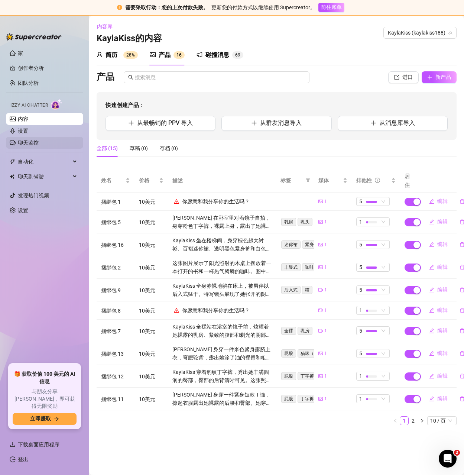
click at [39, 140] on link "聊天监控" at bounding box center [28, 143] width 21 height 6
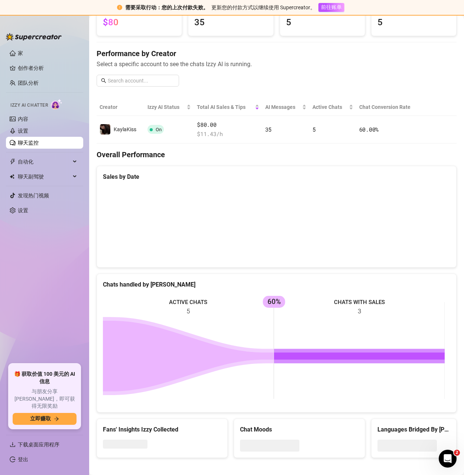
scroll to position [70, 0]
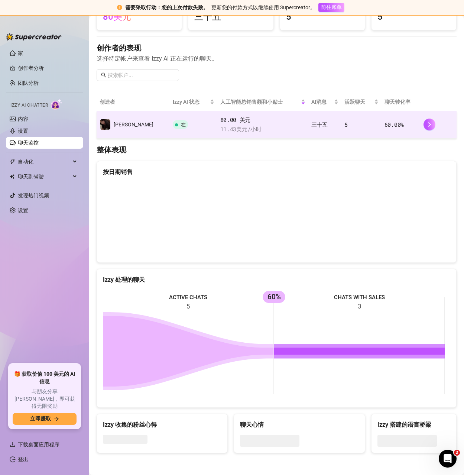
click at [407, 118] on td "60.00 %" at bounding box center [400, 124] width 39 height 27
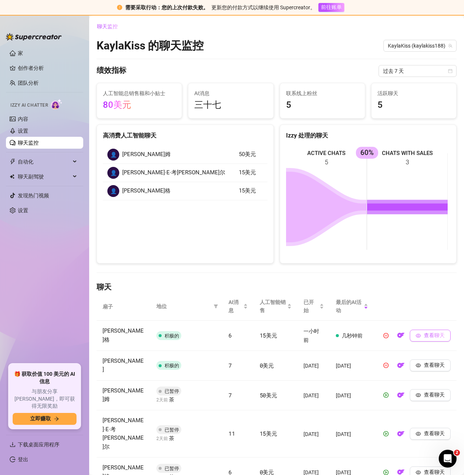
click at [424, 334] on font "查看聊天" at bounding box center [434, 335] width 21 height 6
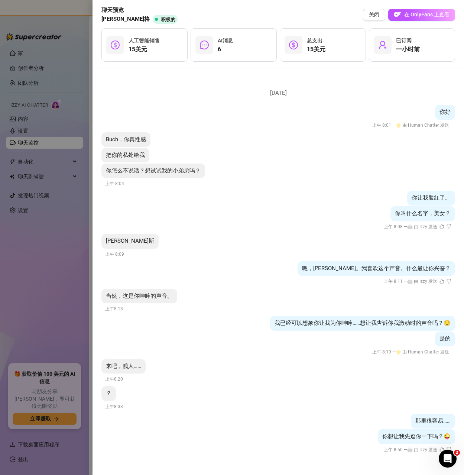
click at [46, 264] on div at bounding box center [232, 237] width 464 height 475
